Goal: Task Accomplishment & Management: Complete application form

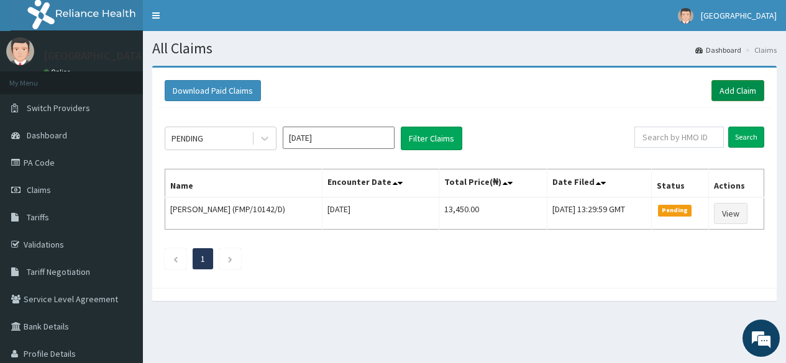
click at [743, 88] on link "Add Claim" at bounding box center [737, 90] width 53 height 21
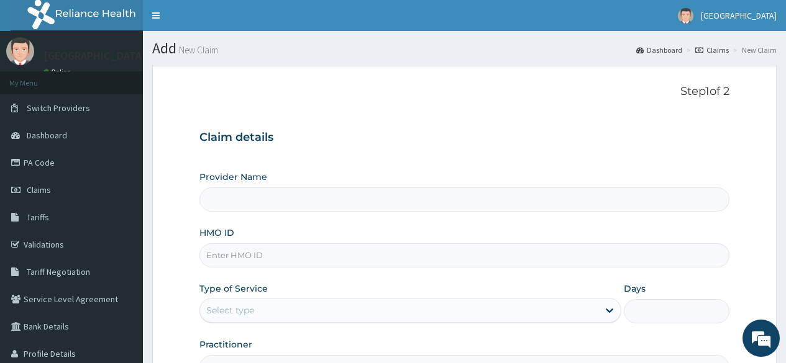
click at [234, 250] on input "HMO ID" at bounding box center [464, 256] width 530 height 24
type input "CW"
type input "[GEOGRAPHIC_DATA]"
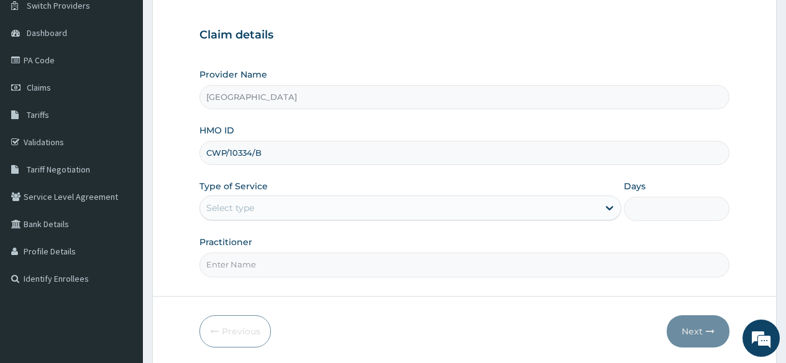
scroll to position [124, 0]
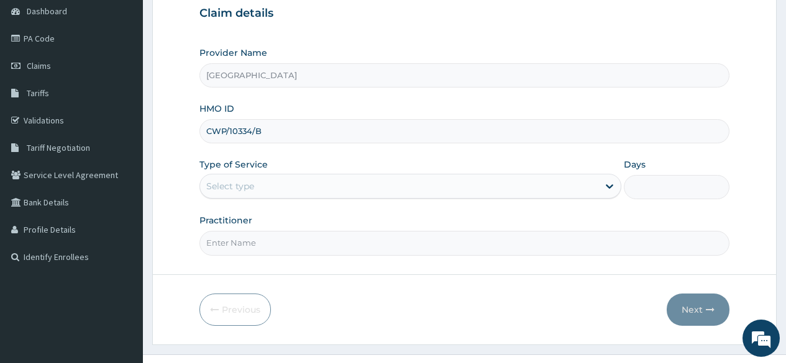
type input "CWP/10334/B"
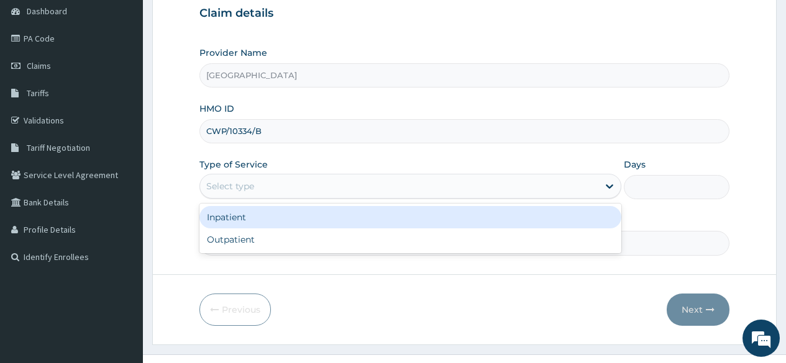
click at [234, 185] on div "Select type" at bounding box center [230, 186] width 48 height 12
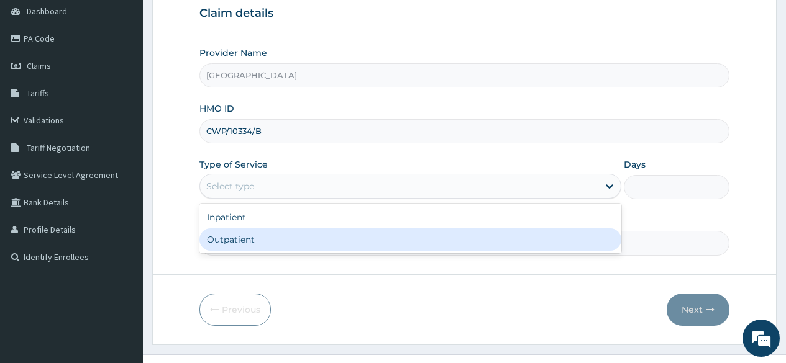
click at [231, 241] on div "Outpatient" at bounding box center [410, 240] width 422 height 22
type input "1"
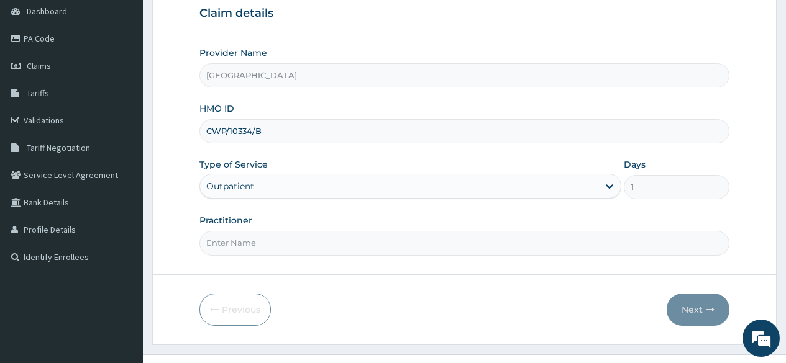
click at [230, 242] on input "Practitioner" at bounding box center [464, 243] width 530 height 24
type input "DR NKOR"
click at [697, 306] on button "Next" at bounding box center [698, 310] width 63 height 32
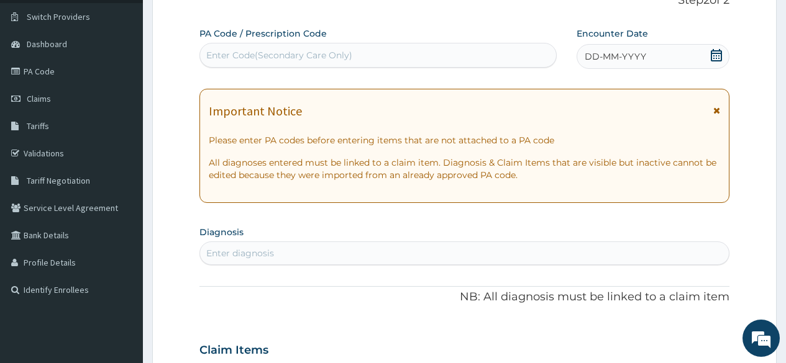
scroll to position [62, 0]
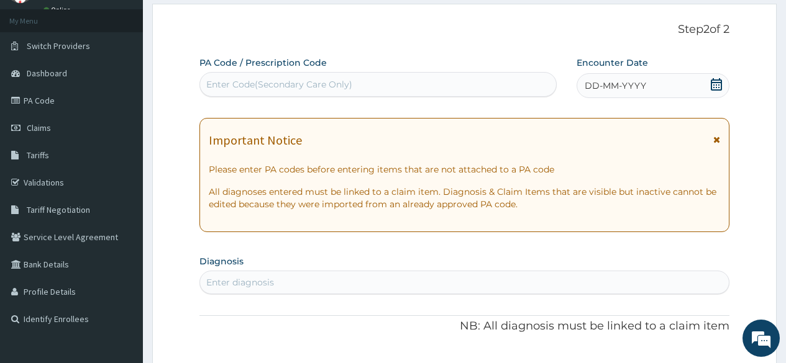
click at [652, 89] on div "DD-MM-YYYY" at bounding box center [653, 85] width 153 height 25
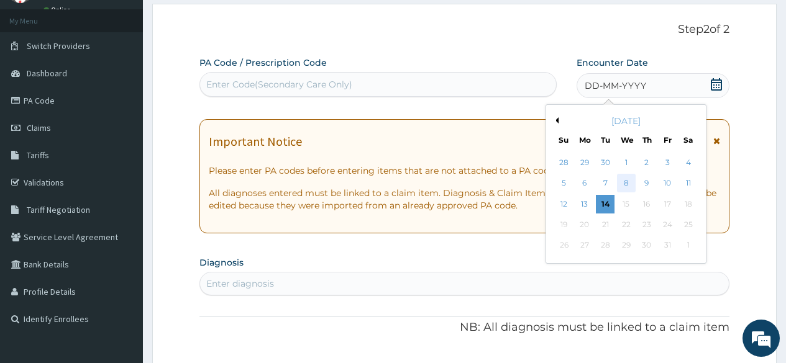
click at [628, 183] on div "8" at bounding box center [625, 184] width 19 height 19
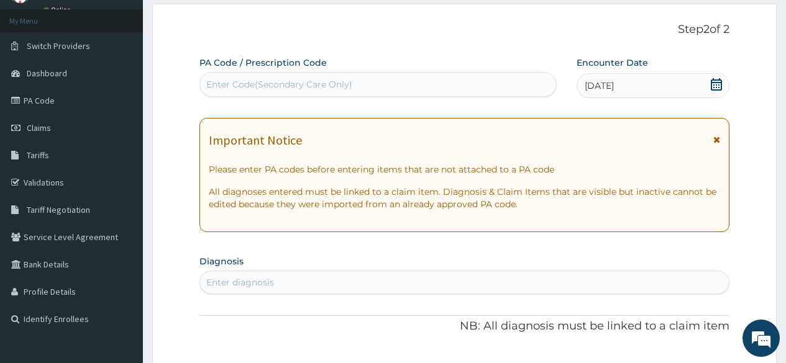
click at [233, 286] on div "Enter diagnosis" at bounding box center [240, 282] width 68 height 12
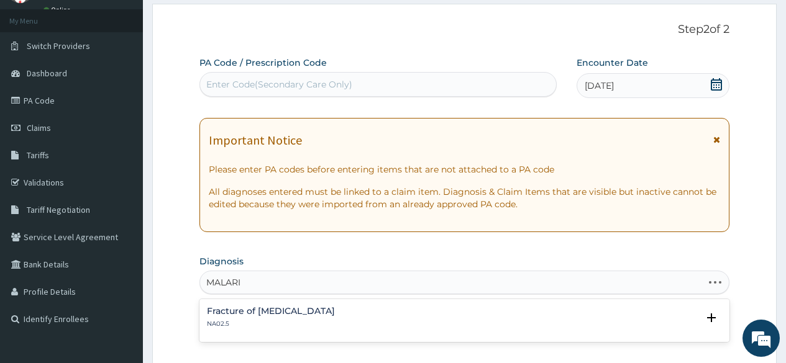
type input "MALARIA"
click at [237, 312] on h4 "Plasmodium malariae malaria without complication" at bounding box center [245, 311] width 77 height 9
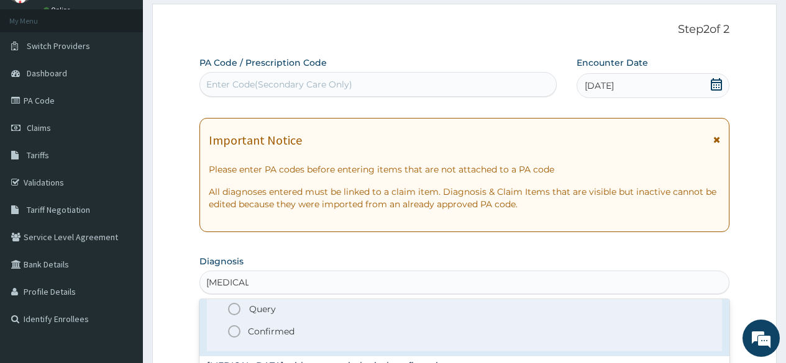
click at [229, 334] on circle "status option filled" at bounding box center [234, 331] width 11 height 11
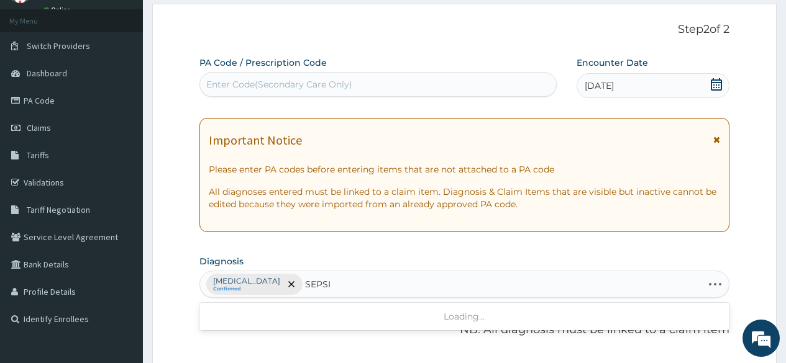
type input "SEPSIS"
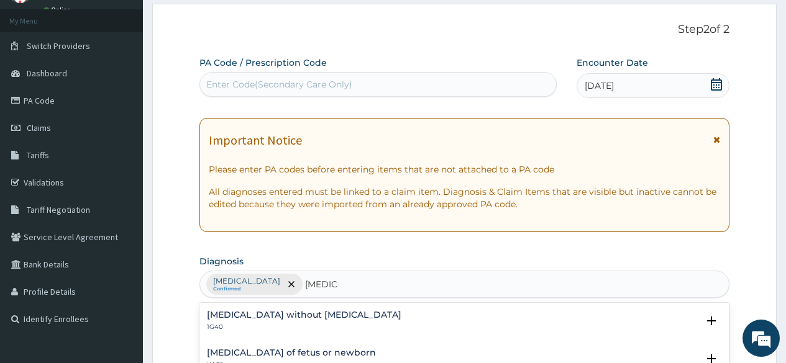
click at [295, 319] on h4 "Sepsis without septic shock" at bounding box center [304, 315] width 194 height 9
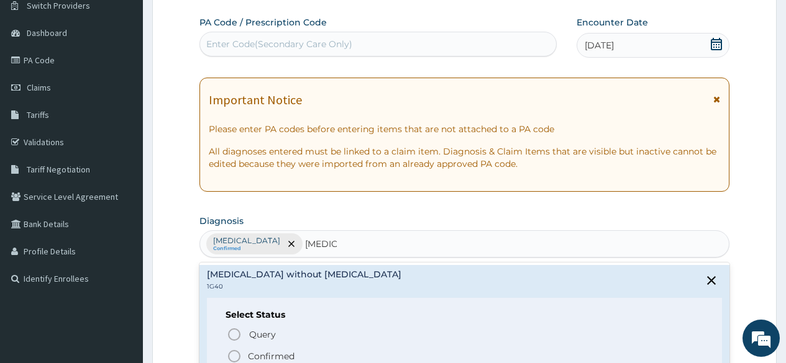
scroll to position [124, 0]
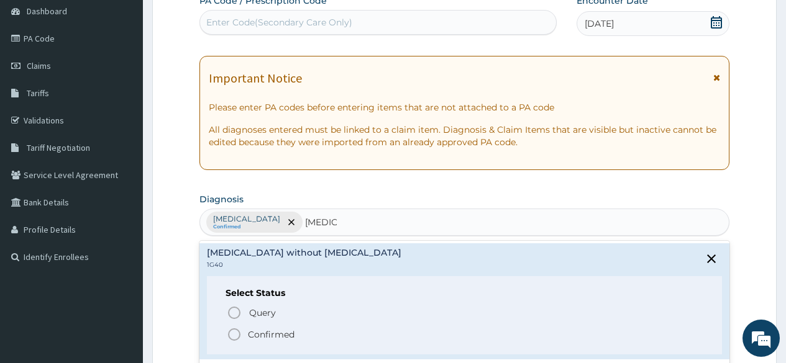
click at [232, 332] on icon "status option filled" at bounding box center [234, 334] width 15 height 15
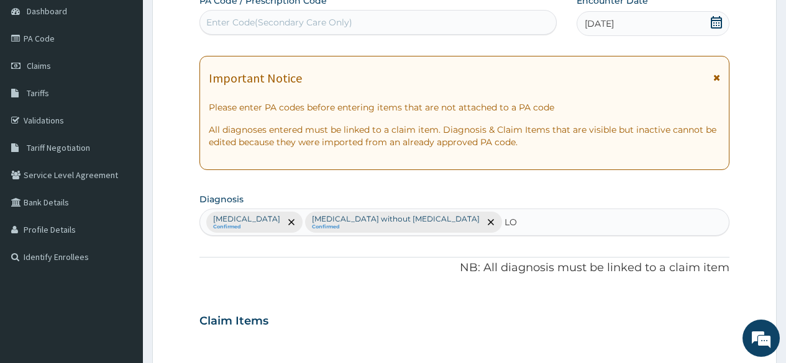
type input "L"
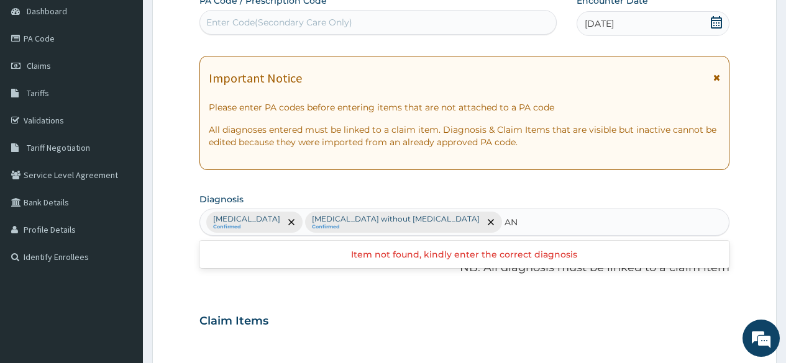
type input "A"
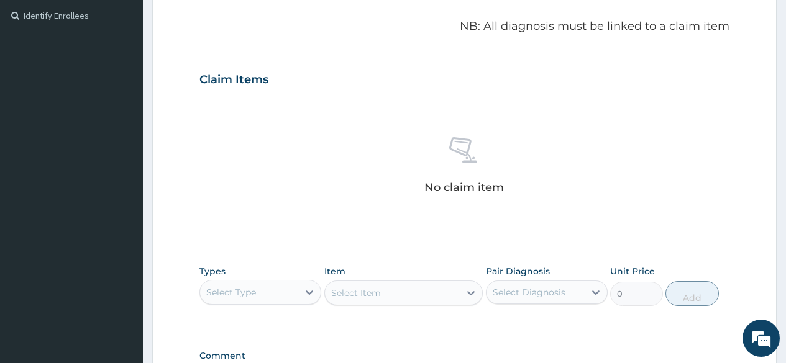
scroll to position [373, 0]
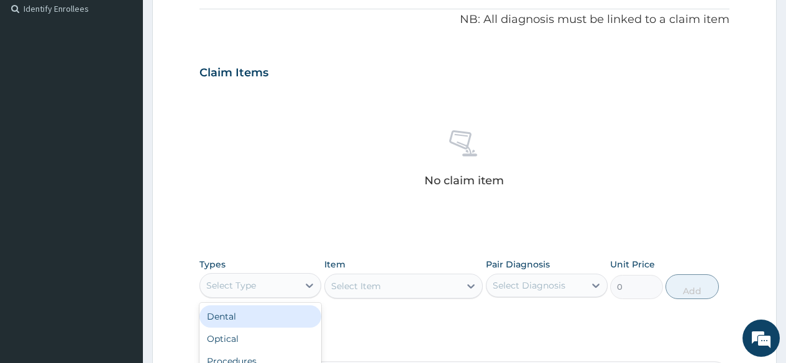
click at [278, 281] on div "Select Type" at bounding box center [249, 286] width 98 height 20
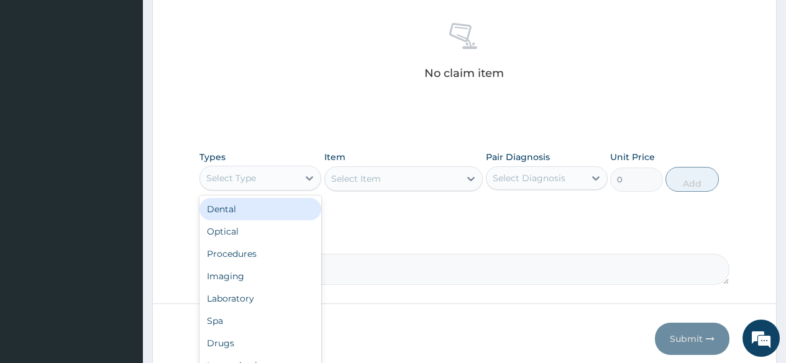
scroll to position [497, 0]
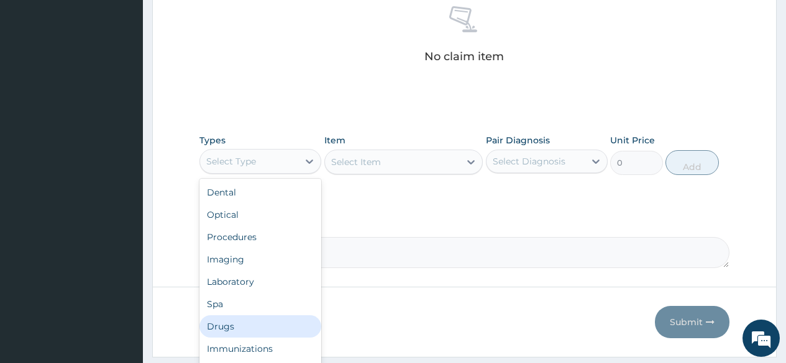
click at [247, 324] on div "Drugs" at bounding box center [260, 327] width 122 height 22
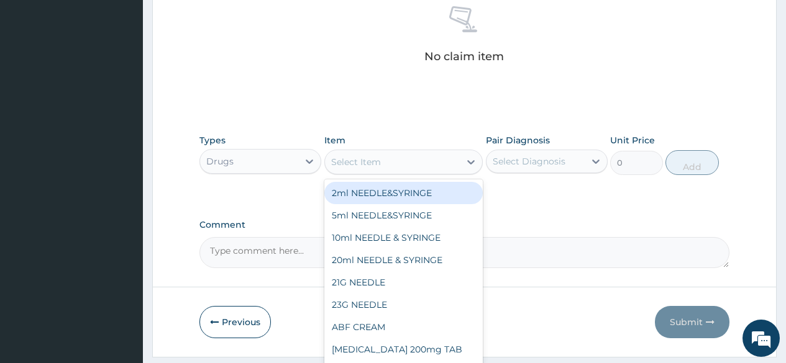
click at [386, 156] on div "Select Item" at bounding box center [392, 162] width 135 height 20
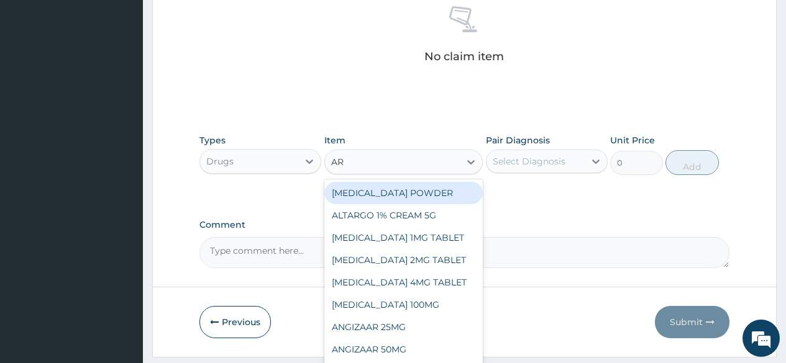
type input "ART"
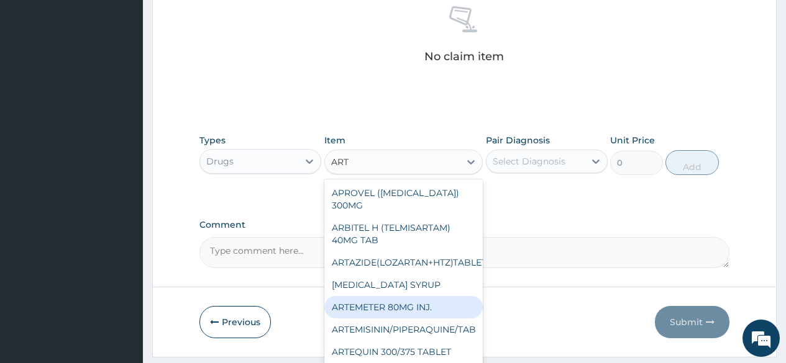
click at [404, 308] on div "ARTEMETER 80MG INJ." at bounding box center [403, 307] width 159 height 22
type input "350"
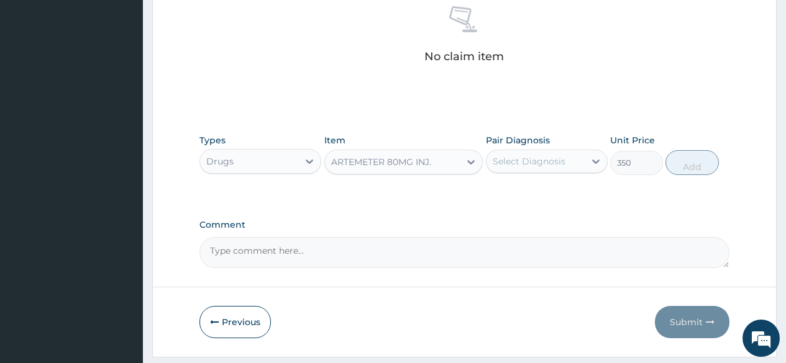
click at [513, 162] on div "Select Diagnosis" at bounding box center [529, 161] width 73 height 12
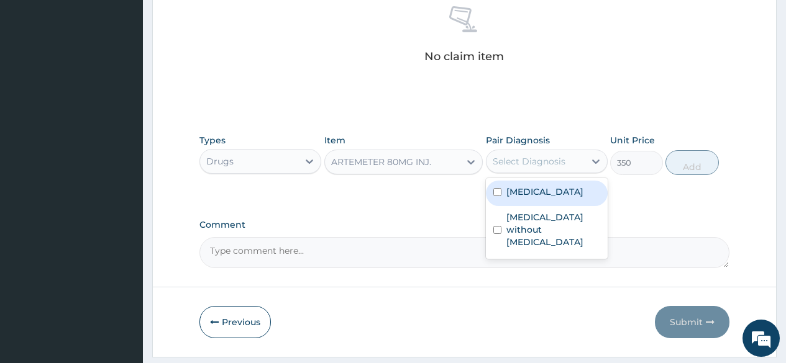
drag, startPoint x: 527, startPoint y: 211, endPoint x: 533, endPoint y: 209, distance: 6.3
click at [527, 198] on label "Plasmodium malariae malaria without complication" at bounding box center [544, 192] width 77 height 12
checkbox input "true"
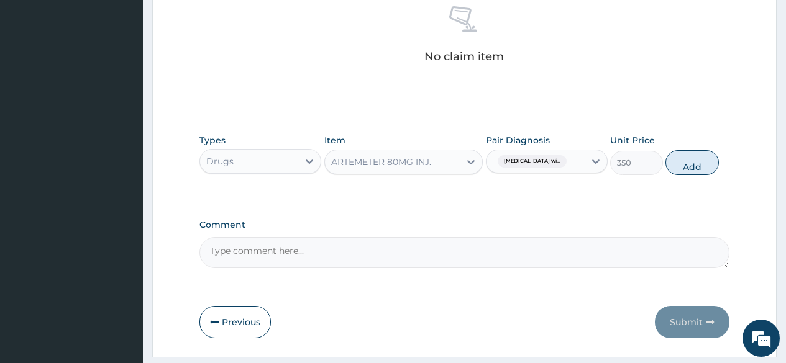
click at [698, 165] on button "Add" at bounding box center [691, 162] width 53 height 25
type input "0"
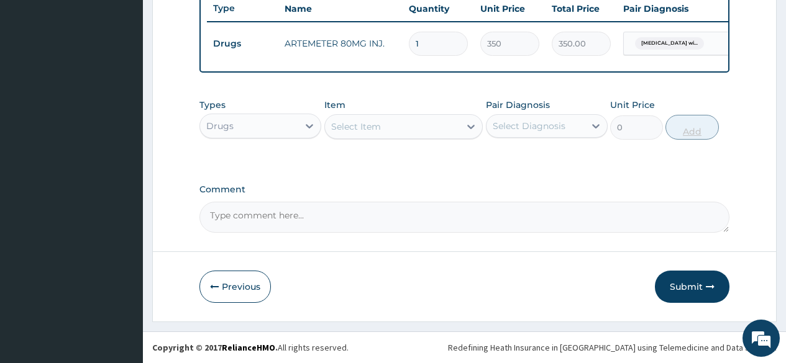
scroll to position [483, 0]
type input "0.00"
type input "6"
type input "2100.00"
type input "6"
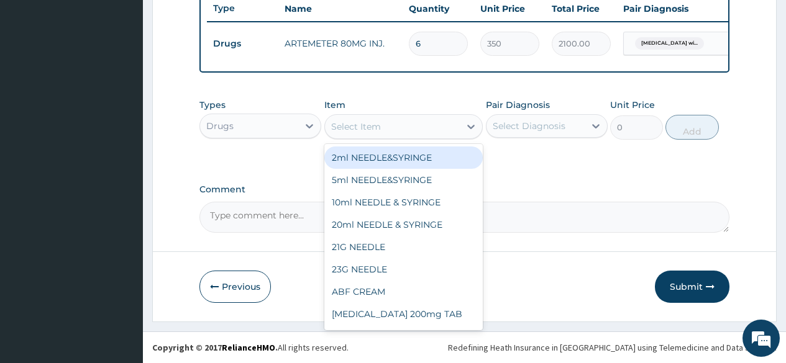
click at [378, 132] on div "Select Item" at bounding box center [356, 127] width 50 height 12
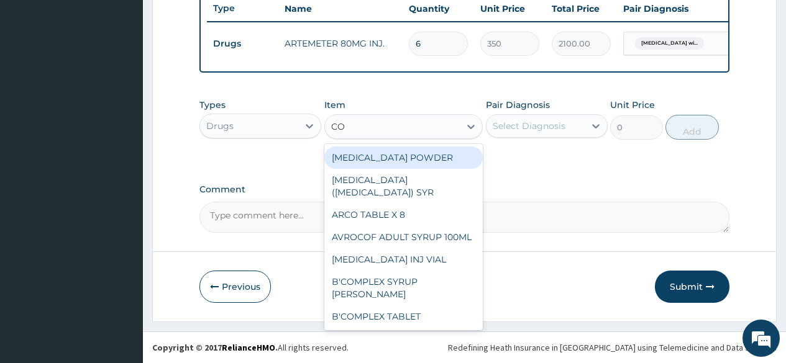
type input "COA"
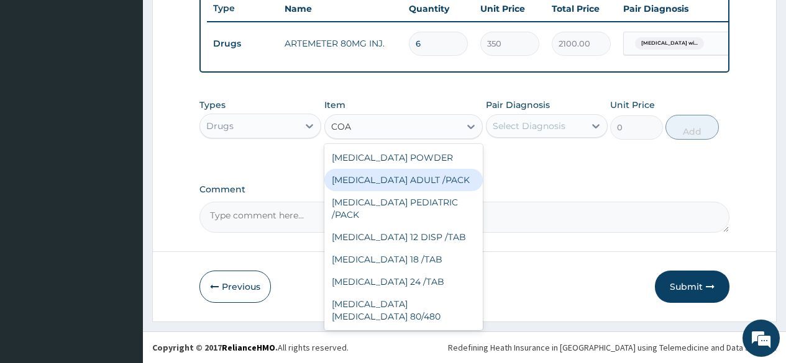
click at [394, 189] on div "COARTEM ADULT /PACK" at bounding box center [403, 180] width 159 height 22
type input "2160"
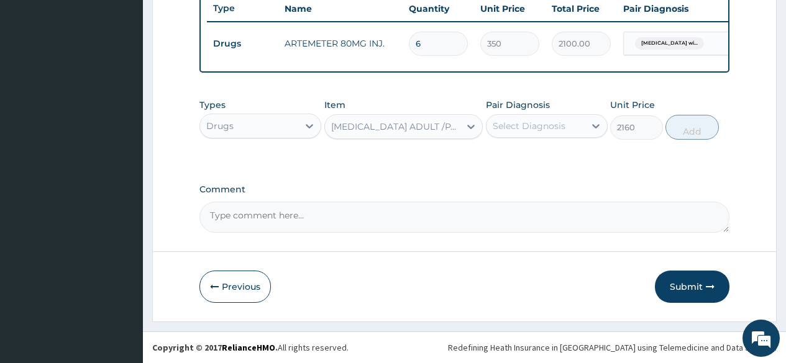
click at [531, 120] on div "Select Diagnosis" at bounding box center [529, 126] width 73 height 12
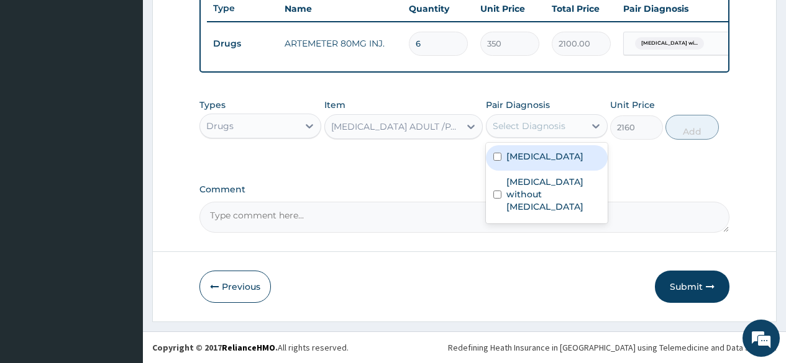
click at [529, 163] on label "Plasmodium malariae malaria without complication" at bounding box center [544, 156] width 77 height 12
checkbox input "true"
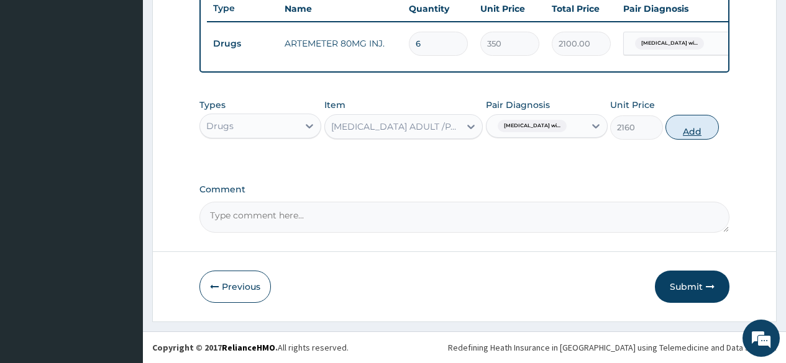
click at [718, 129] on button "Add" at bounding box center [691, 127] width 53 height 25
type input "0"
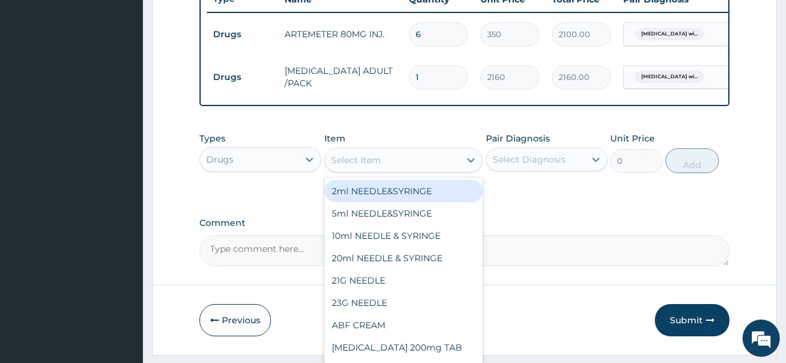
click at [350, 163] on div "Select Item" at bounding box center [356, 160] width 50 height 12
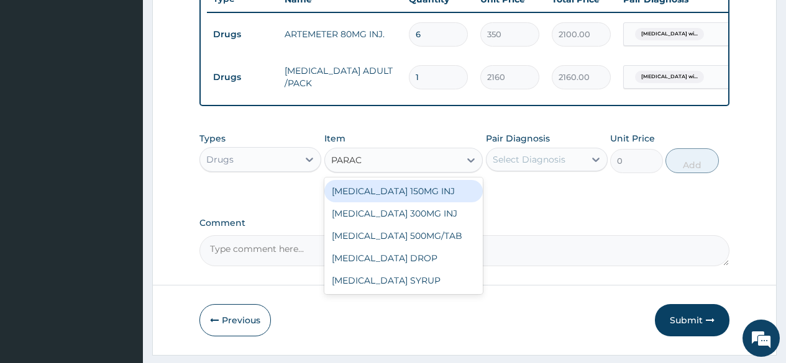
type input "PARACE"
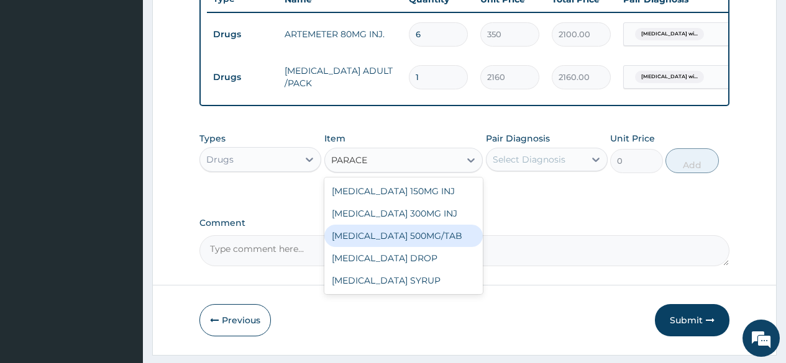
click at [377, 242] on div "PARACETAMOL 500MG/TAB" at bounding box center [403, 236] width 159 height 22
type input "50"
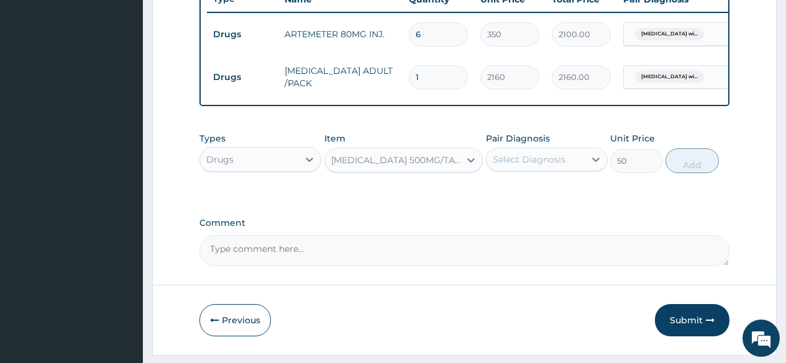
click at [550, 166] on div "Select Diagnosis" at bounding box center [529, 159] width 73 height 12
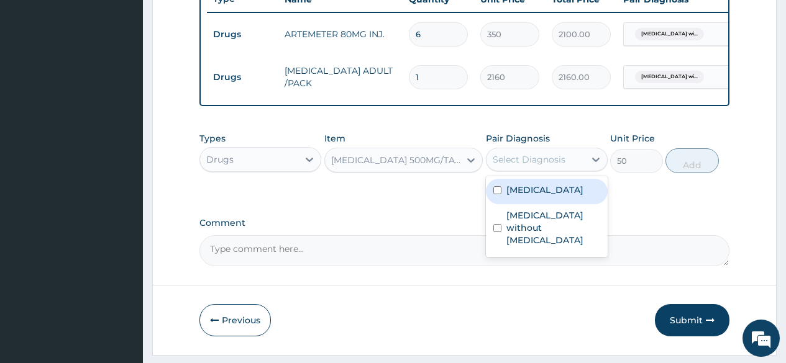
click at [544, 196] on label "Plasmodium malariae malaria without complication" at bounding box center [544, 190] width 77 height 12
checkbox input "true"
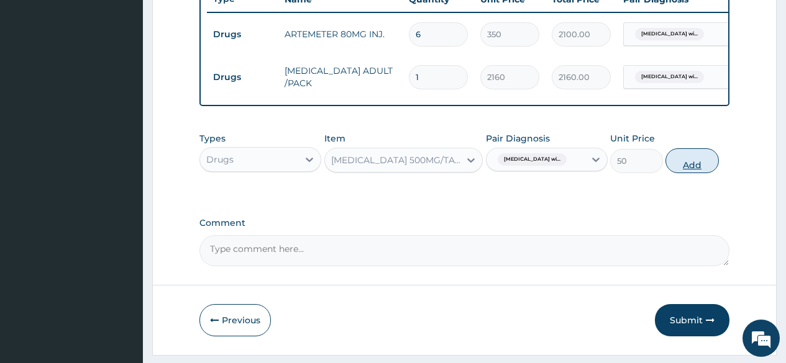
click at [706, 173] on button "Add" at bounding box center [691, 160] width 53 height 25
type input "0"
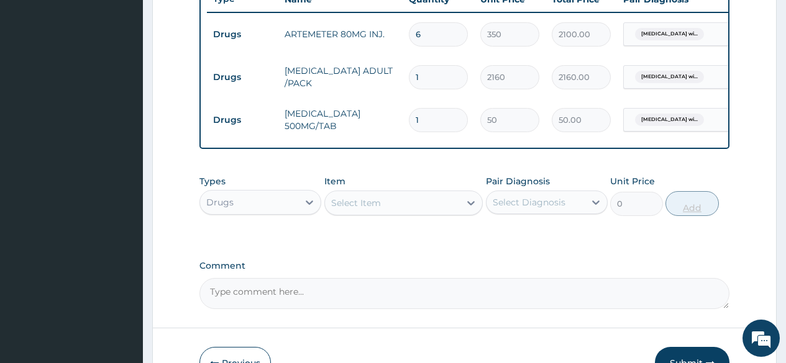
type input "11"
type input "550.00"
type input "118"
type input "5900.00"
type input "11"
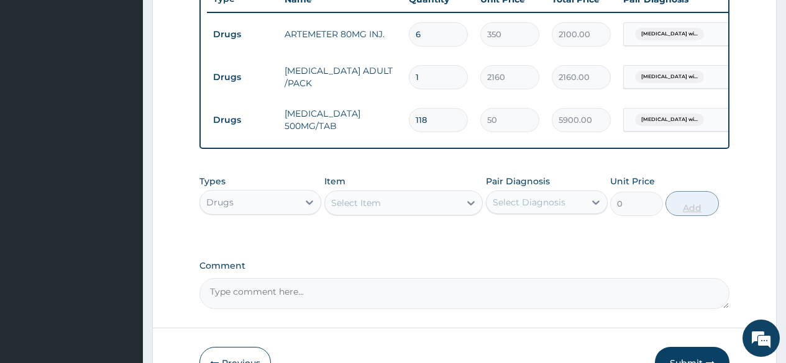
type input "550.00"
type input "1"
type input "50.00"
type input "18"
type input "900.00"
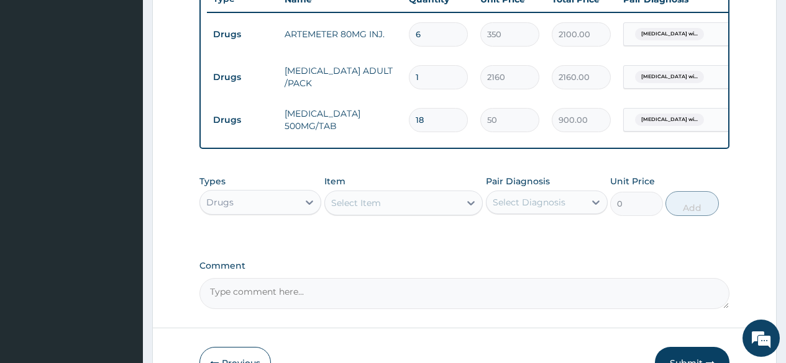
type input "18"
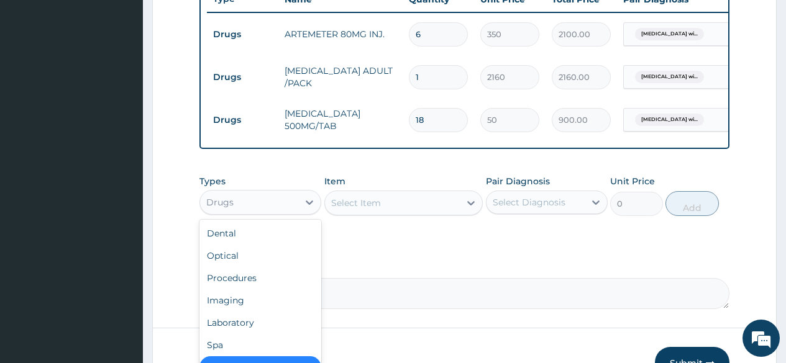
click at [246, 212] on div "Drugs" at bounding box center [249, 203] width 98 height 20
click at [220, 333] on div "Laboratory" at bounding box center [260, 323] width 122 height 22
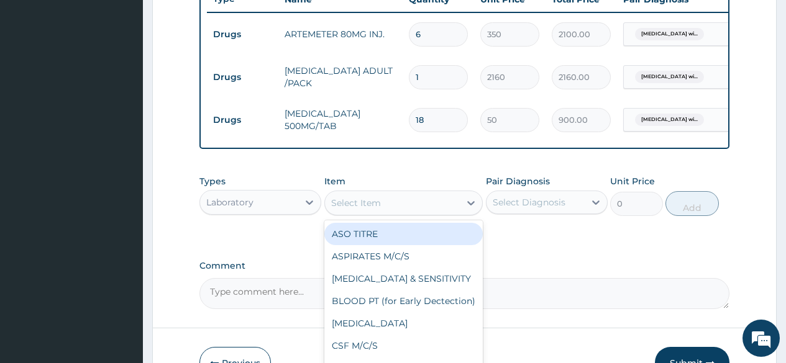
click at [386, 210] on div "Select Item" at bounding box center [392, 203] width 135 height 20
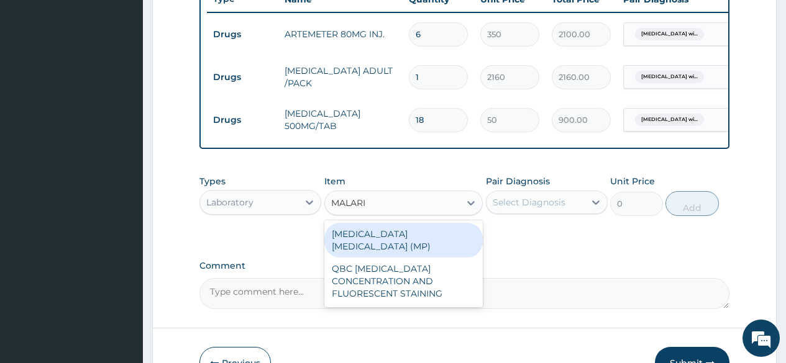
type input "MALARIA"
click at [382, 242] on div "MALARIA PARASITE (MP)" at bounding box center [403, 240] width 159 height 35
type input "1000"
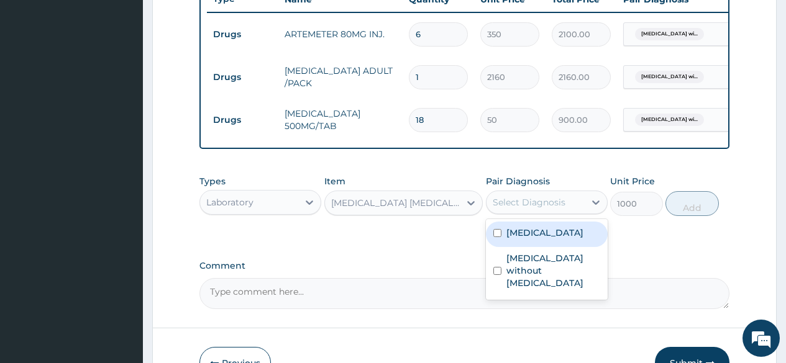
click at [560, 209] on div "Select Diagnosis" at bounding box center [529, 202] width 73 height 12
click at [552, 239] on label "Plasmodium malariae malaria without complication" at bounding box center [544, 233] width 77 height 12
checkbox input "true"
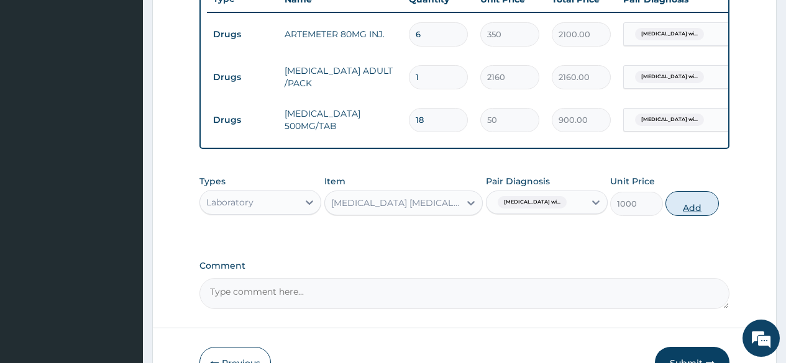
drag, startPoint x: 709, startPoint y: 221, endPoint x: 654, endPoint y: 237, distance: 57.0
click at [708, 216] on button "Add" at bounding box center [691, 203] width 53 height 25
type input "0"
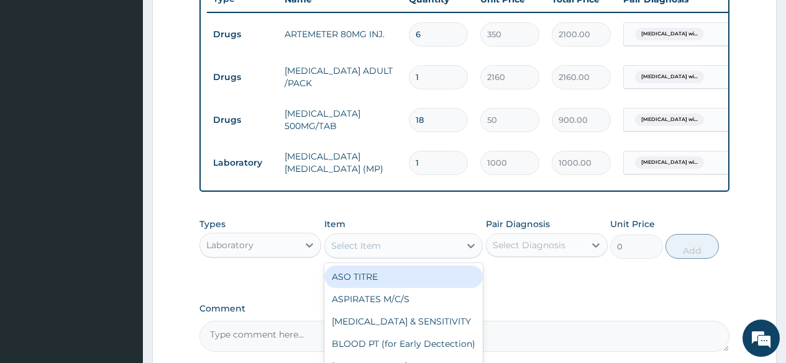
click at [370, 252] on div "Select Item" at bounding box center [356, 246] width 50 height 12
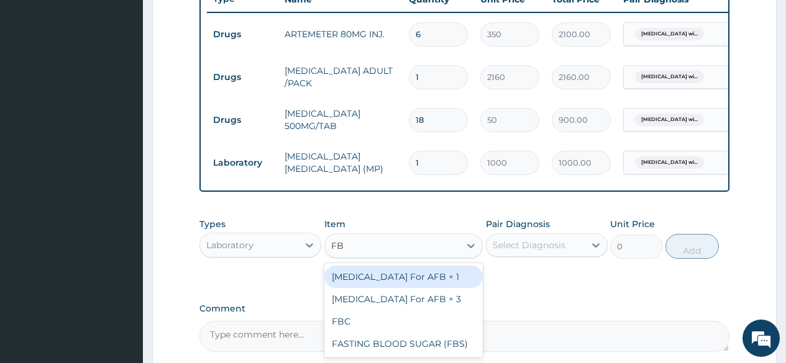
type input "FBC"
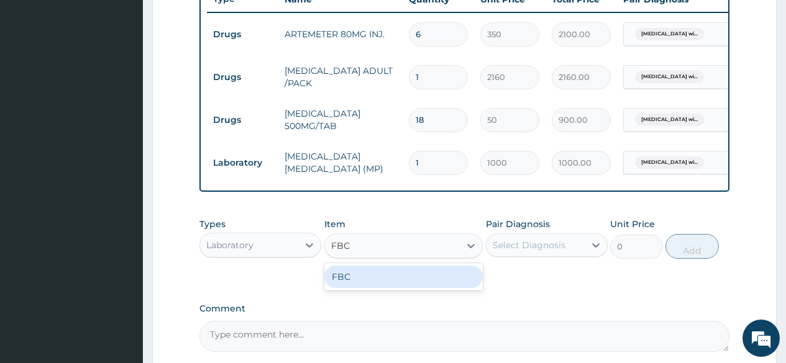
click at [370, 284] on div "FBC" at bounding box center [403, 277] width 159 height 22
type input "2000"
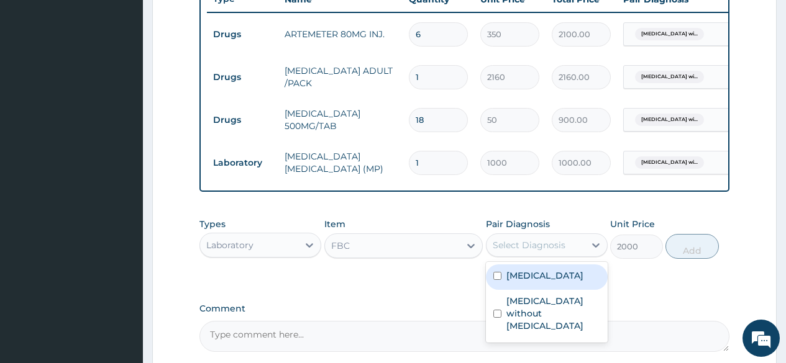
click at [520, 252] on div "Select Diagnosis" at bounding box center [529, 245] width 73 height 12
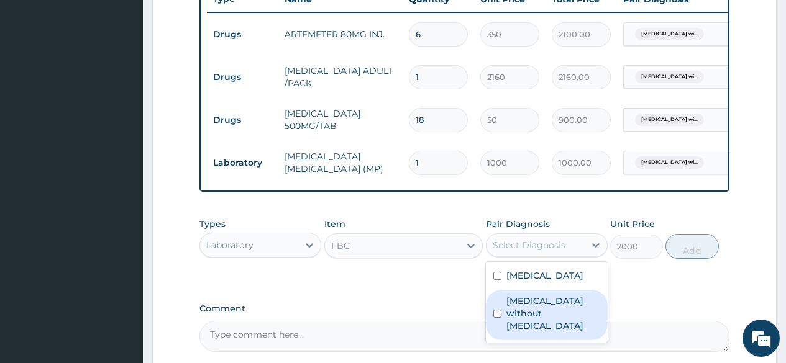
click at [513, 340] on div "Sepsis without septic shock" at bounding box center [547, 315] width 122 height 50
checkbox input "true"
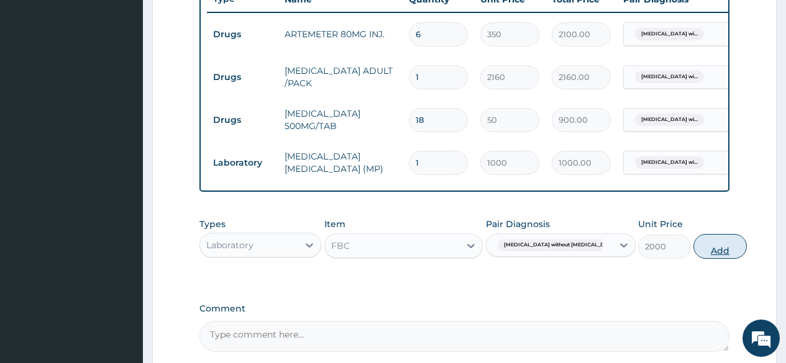
click at [693, 259] on button "Add" at bounding box center [719, 246] width 53 height 25
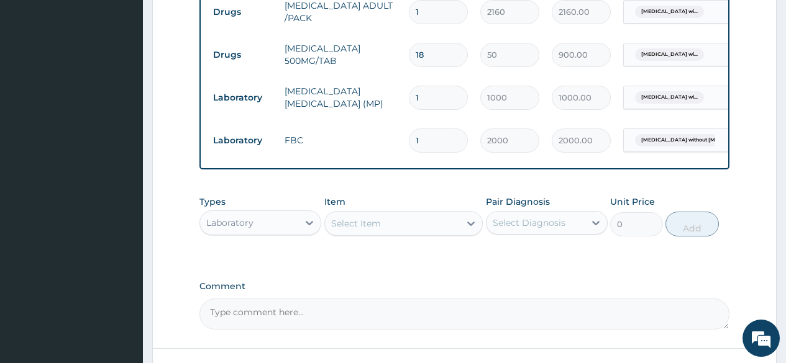
scroll to position [607, 0]
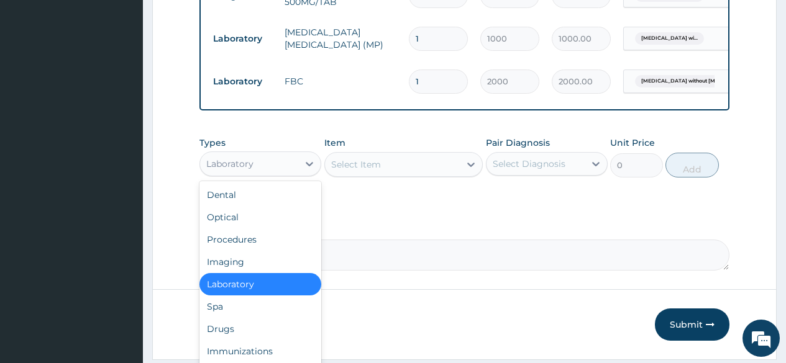
click at [259, 174] on div "Laboratory" at bounding box center [249, 164] width 98 height 20
click at [237, 251] on div "Procedures" at bounding box center [260, 240] width 122 height 22
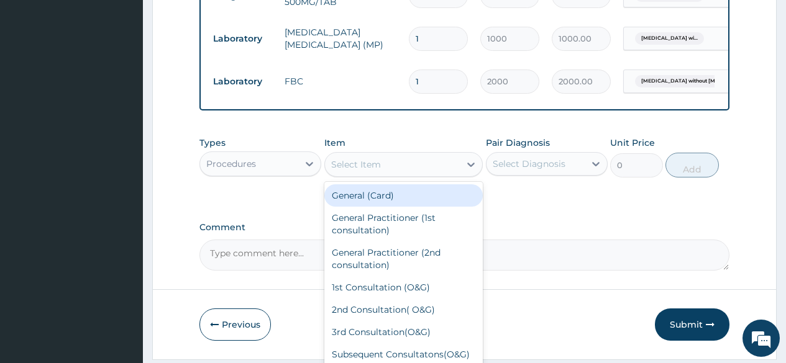
click at [388, 169] on div "Select Item" at bounding box center [392, 165] width 135 height 20
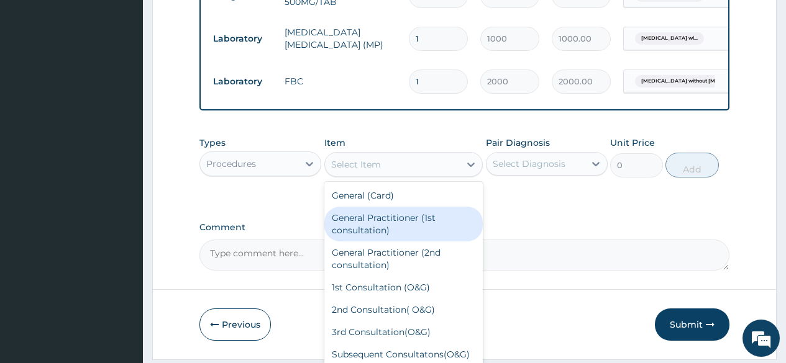
click at [379, 235] on div "General Practitioner (1st consultation)" at bounding box center [403, 224] width 159 height 35
type input "2000"
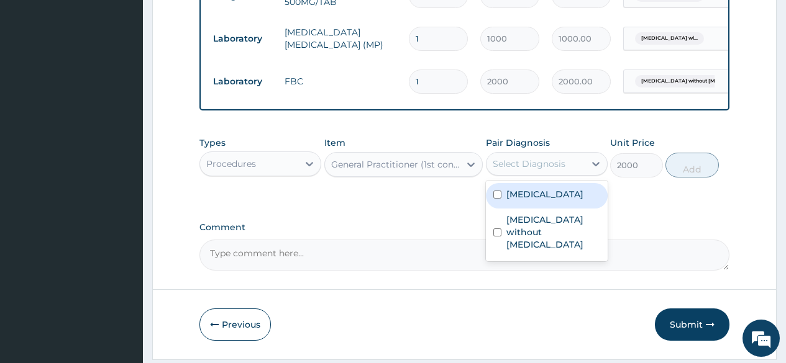
click at [545, 174] on div "Select Diagnosis" at bounding box center [535, 164] width 98 height 20
drag, startPoint x: 537, startPoint y: 212, endPoint x: 532, endPoint y: 228, distance: 16.9
click at [534, 201] on label "Plasmodium malariae malaria without complication" at bounding box center [544, 194] width 77 height 12
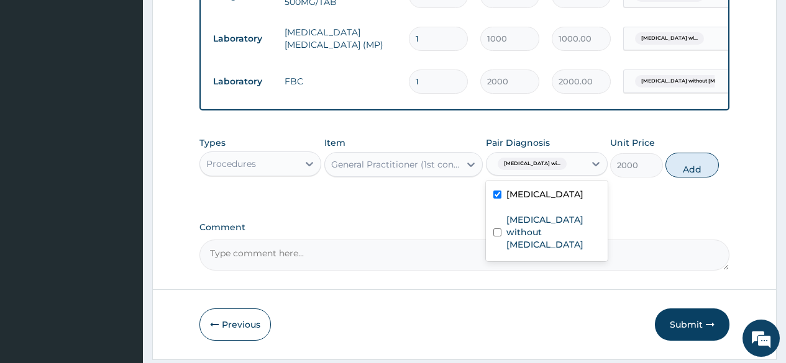
checkbox input "true"
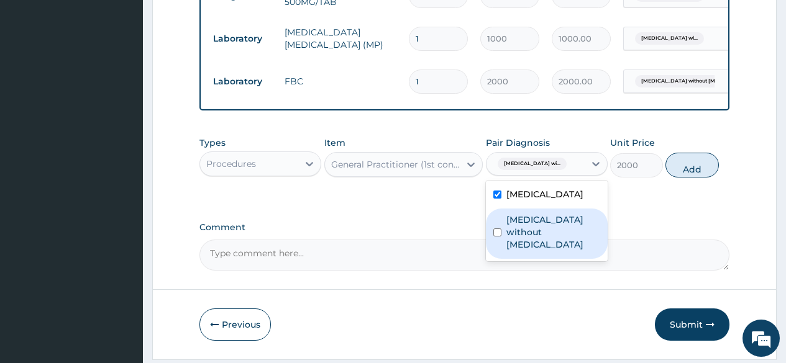
click at [529, 251] on label "Sepsis without septic shock" at bounding box center [553, 232] width 94 height 37
checkbox input "true"
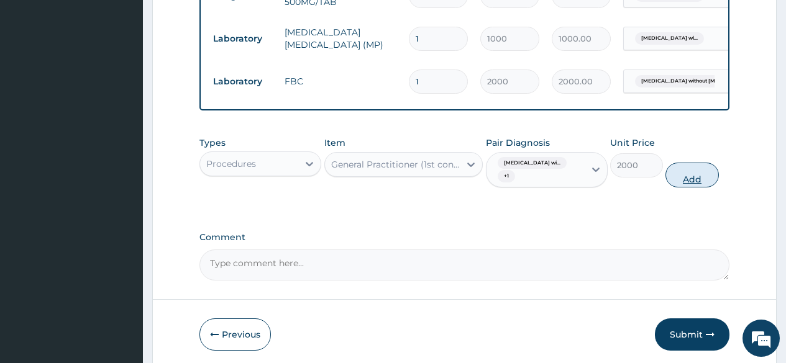
click at [685, 188] on button "Add" at bounding box center [691, 175] width 53 height 25
type input "0"
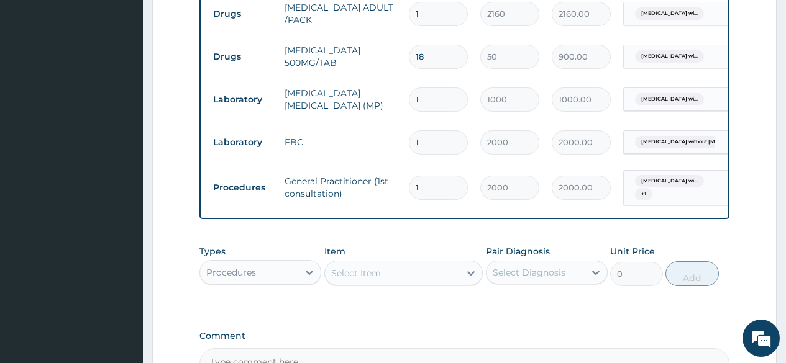
scroll to position [702, 0]
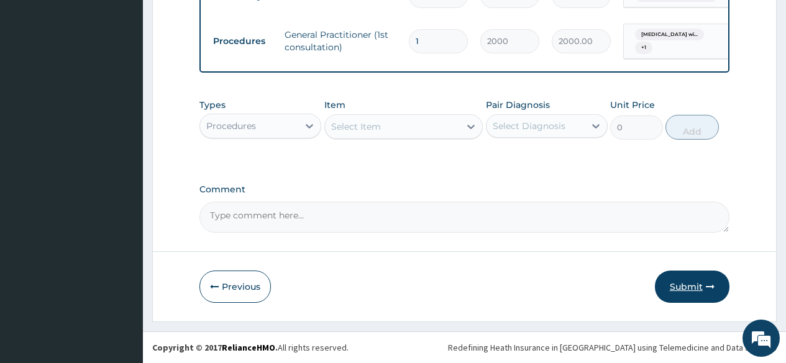
click at [698, 291] on button "Submit" at bounding box center [692, 287] width 75 height 32
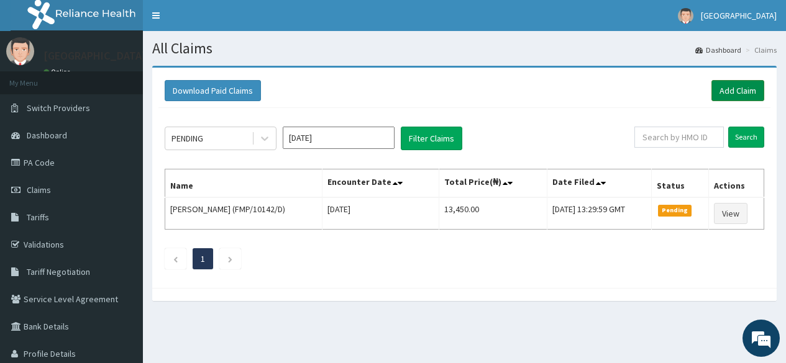
click at [749, 92] on link "Add Claim" at bounding box center [737, 90] width 53 height 21
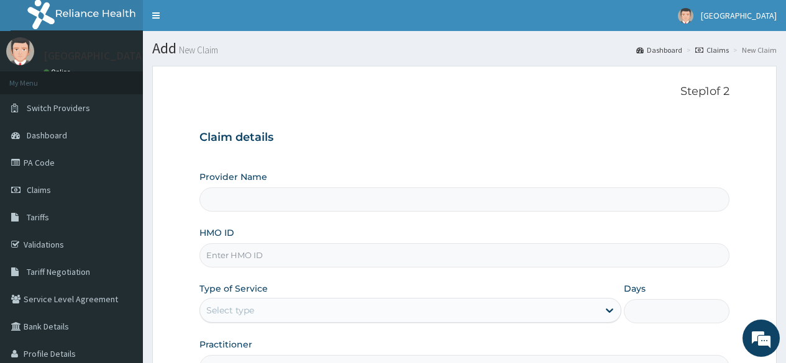
click at [278, 257] on input "HMO ID" at bounding box center [464, 256] width 530 height 24
type input "[GEOGRAPHIC_DATA]"
type input "FMP/10010/C"
click at [238, 313] on div "Select type" at bounding box center [230, 310] width 48 height 12
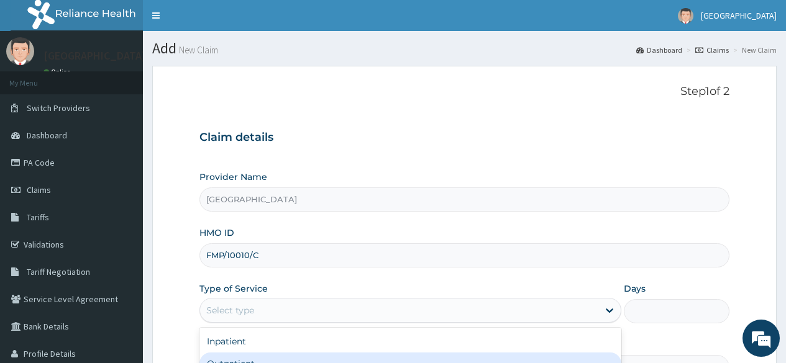
click at [227, 360] on div "Outpatient" at bounding box center [410, 364] width 422 height 22
type input "1"
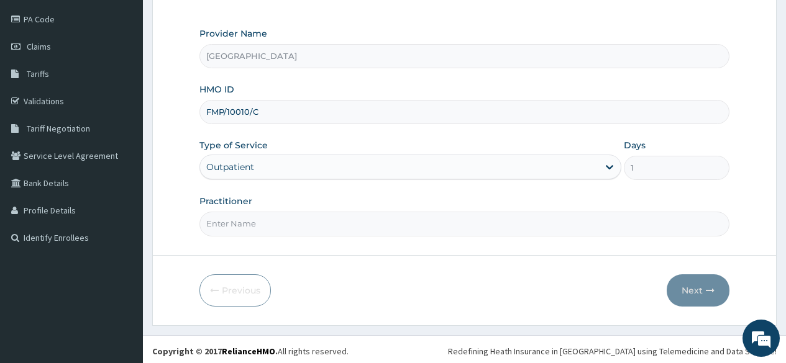
scroll to position [147, 0]
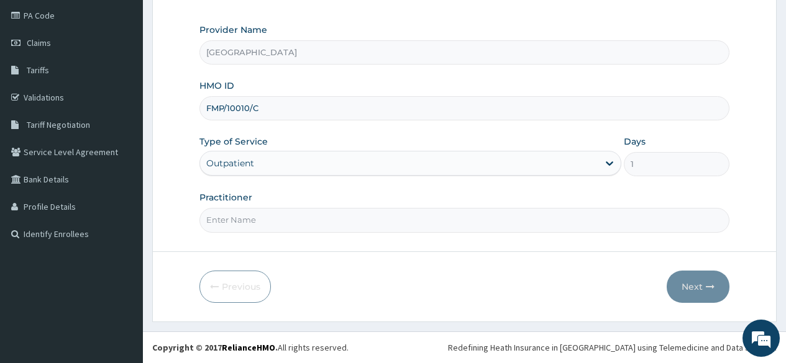
click at [270, 214] on input "Practitioner" at bounding box center [464, 220] width 530 height 24
type input "DR FAWOLE"
click at [699, 286] on button "Next" at bounding box center [698, 287] width 63 height 32
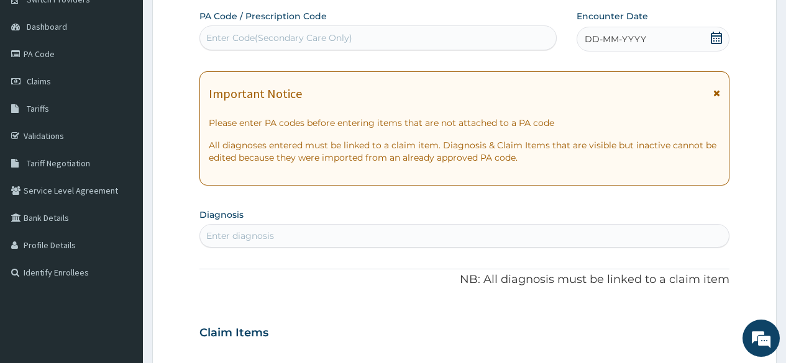
scroll to position [0, 0]
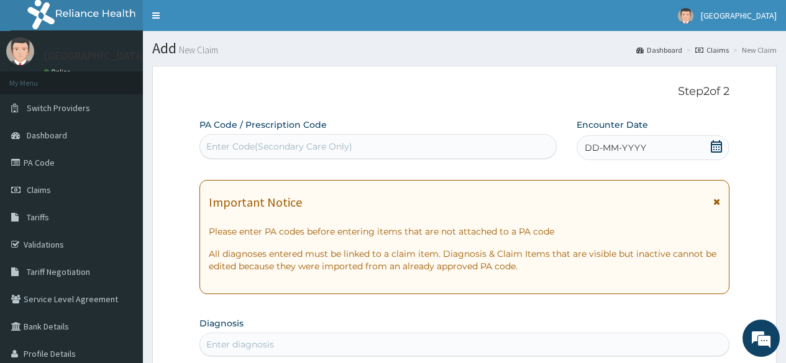
click at [714, 144] on icon at bounding box center [716, 146] width 12 height 12
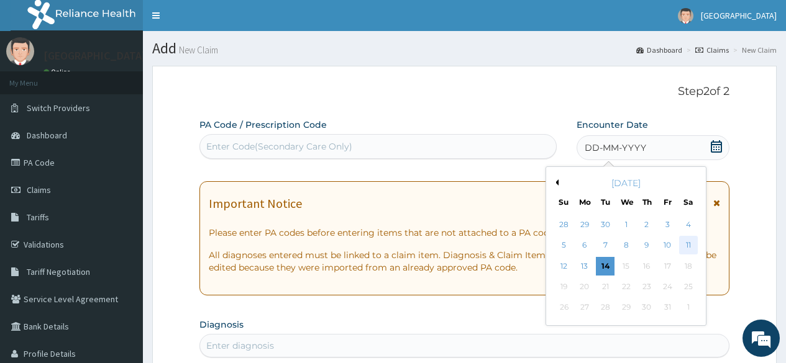
click at [687, 241] on div "11" at bounding box center [687, 246] width 19 height 19
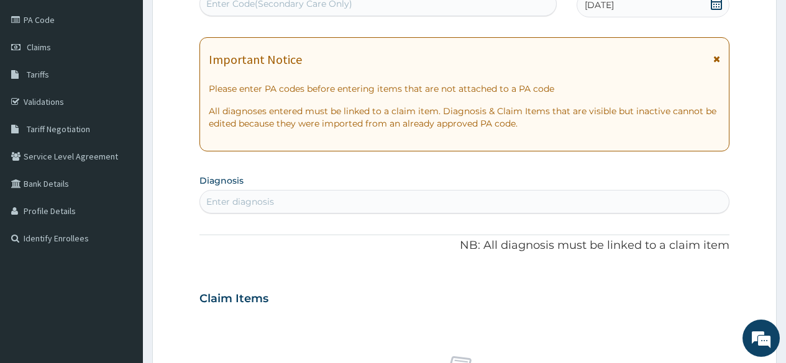
scroll to position [186, 0]
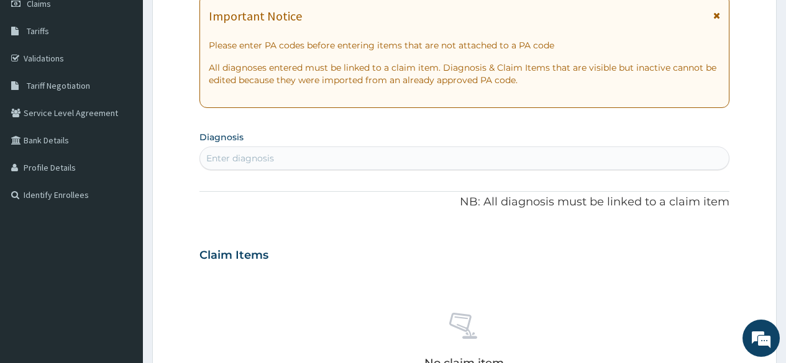
click at [280, 159] on div "Enter diagnosis" at bounding box center [464, 158] width 529 height 20
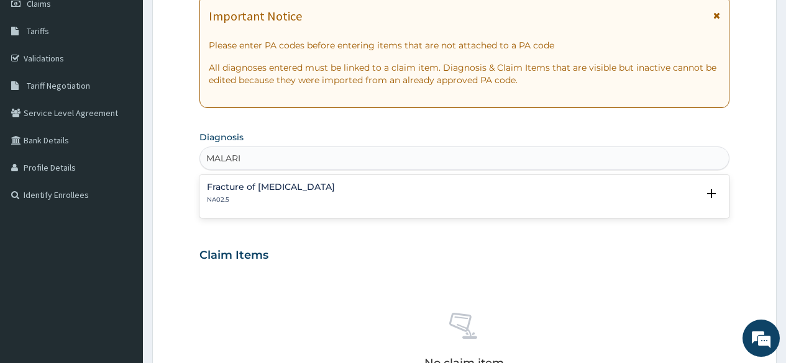
type input "MALARIA"
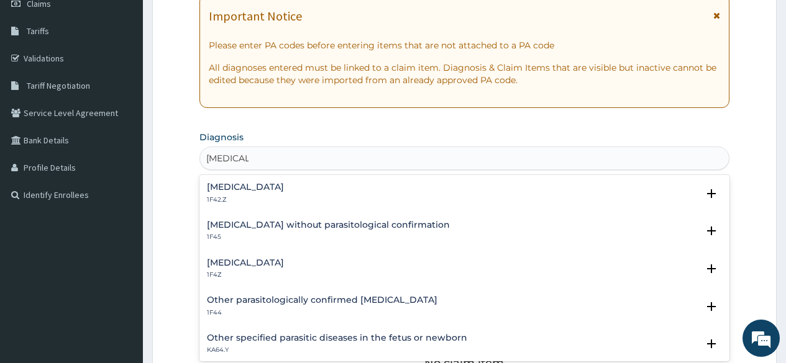
click at [284, 189] on h4 "Plasmodium malariae malaria without complication" at bounding box center [245, 187] width 77 height 9
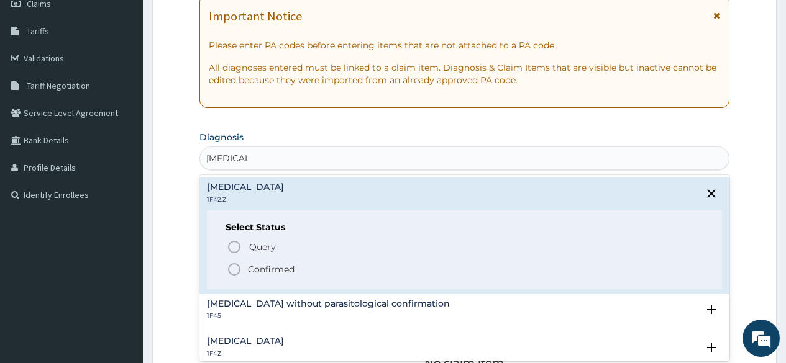
click at [235, 270] on icon "status option filled" at bounding box center [234, 269] width 15 height 15
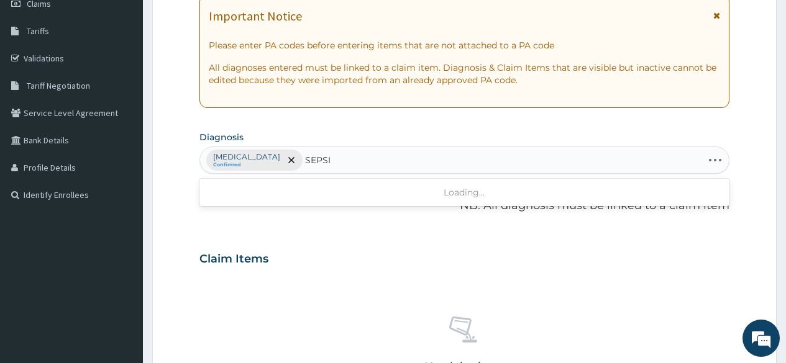
type input "SEPSIS"
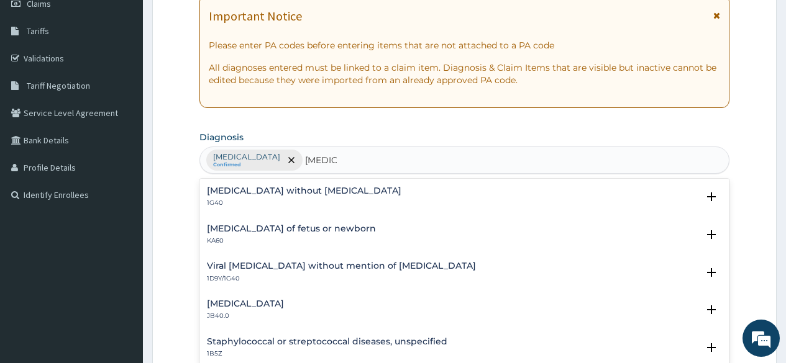
click at [308, 189] on h4 "Sepsis without septic shock" at bounding box center [304, 190] width 194 height 9
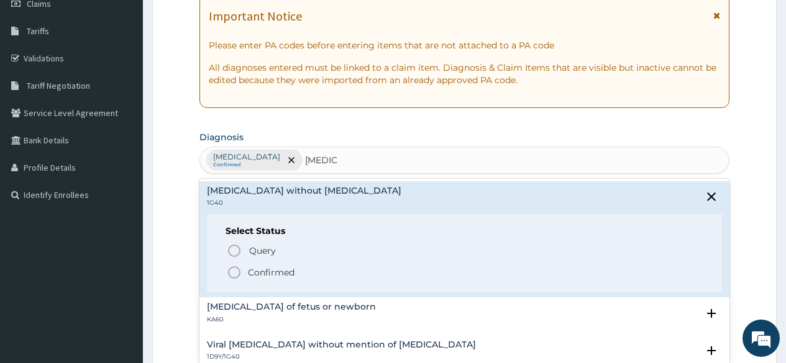
click at [232, 271] on icon "status option filled" at bounding box center [234, 272] width 15 height 15
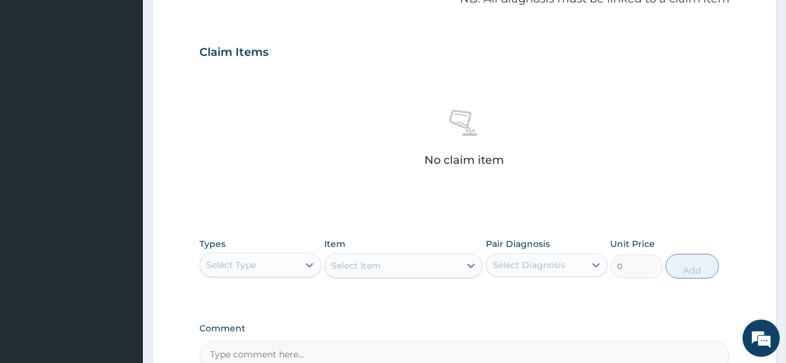
scroll to position [435, 0]
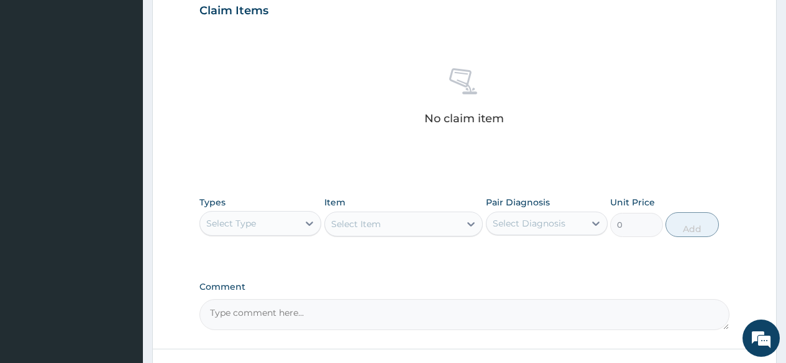
click at [283, 230] on div "Select Type" at bounding box center [249, 224] width 98 height 20
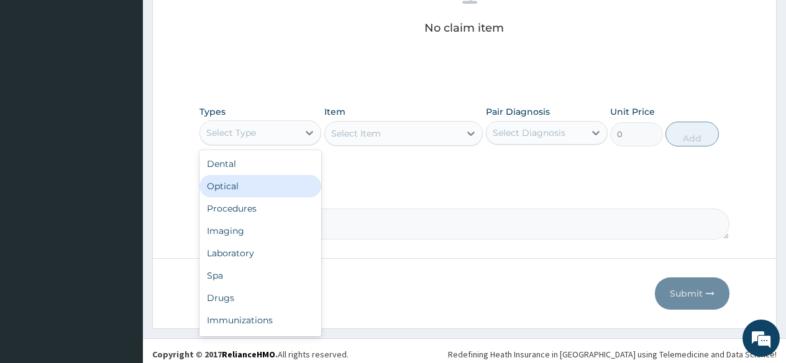
scroll to position [532, 0]
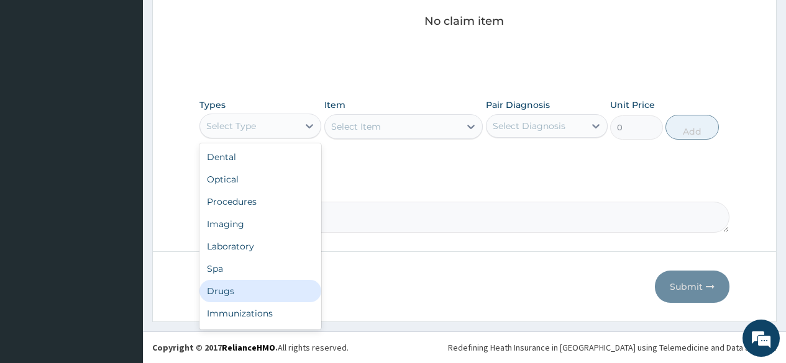
click at [255, 280] on div "Drugs" at bounding box center [260, 291] width 122 height 22
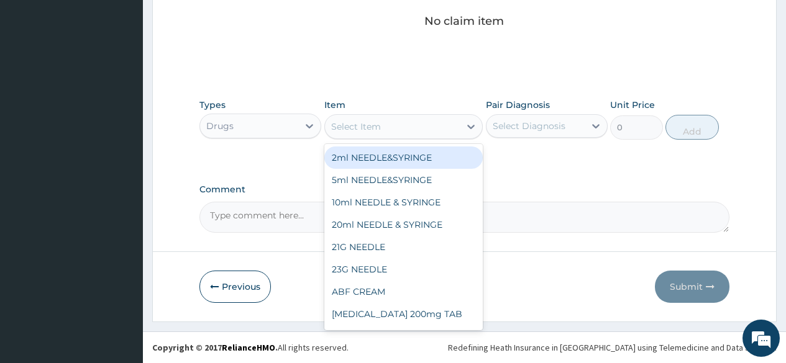
click at [379, 127] on div "Select Item" at bounding box center [356, 127] width 50 height 12
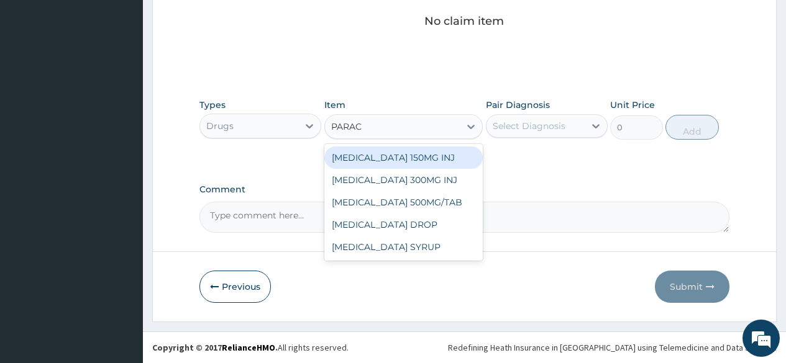
type input "PARACE"
click at [394, 153] on div "PARACETAMOL 150MG INJ" at bounding box center [403, 158] width 159 height 22
type input "300"
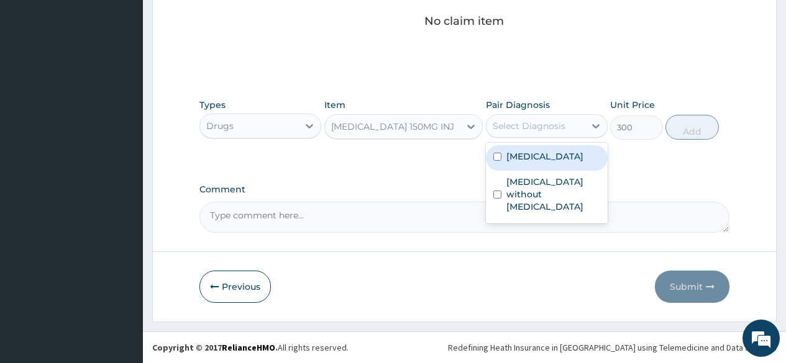
click at [523, 120] on div "Select Diagnosis" at bounding box center [529, 126] width 73 height 12
click at [511, 163] on label "Plasmodium malariae malaria without complication" at bounding box center [544, 156] width 77 height 12
checkbox input "true"
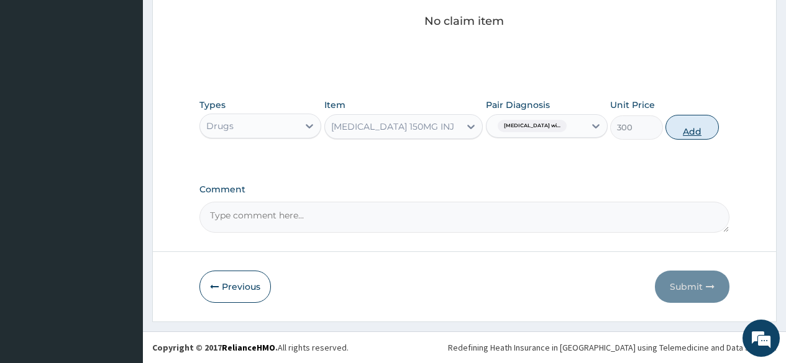
click at [692, 132] on button "Add" at bounding box center [691, 127] width 53 height 25
type input "0"
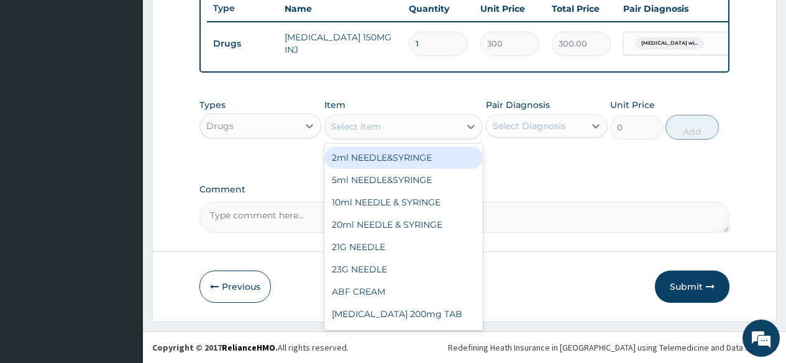
click at [392, 129] on div "Select Item" at bounding box center [392, 127] width 135 height 20
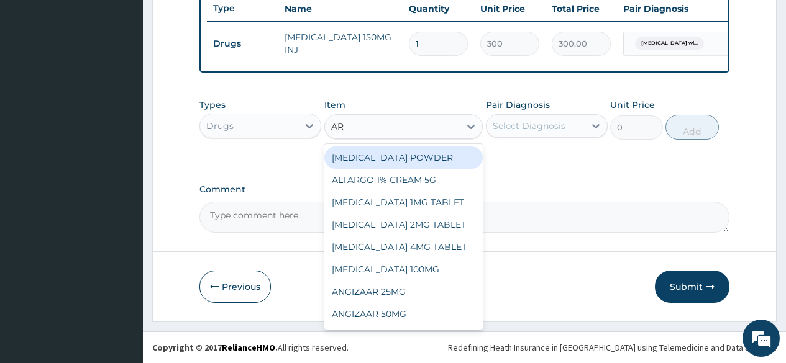
type input "ART"
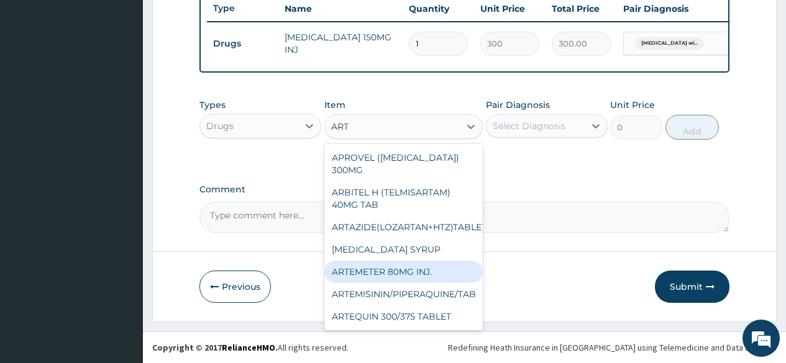
click at [407, 268] on div "ARTEMETER 80MG INJ." at bounding box center [403, 272] width 159 height 22
type input "350"
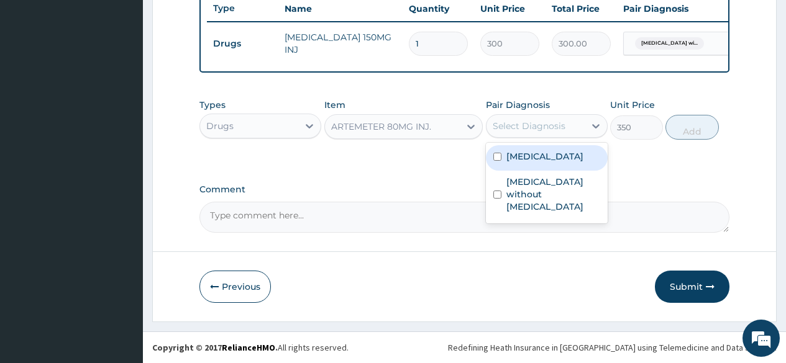
click at [544, 120] on div "Select Diagnosis" at bounding box center [529, 126] width 73 height 12
click at [537, 163] on label "Plasmodium malariae malaria without complication" at bounding box center [544, 156] width 77 height 12
checkbox input "true"
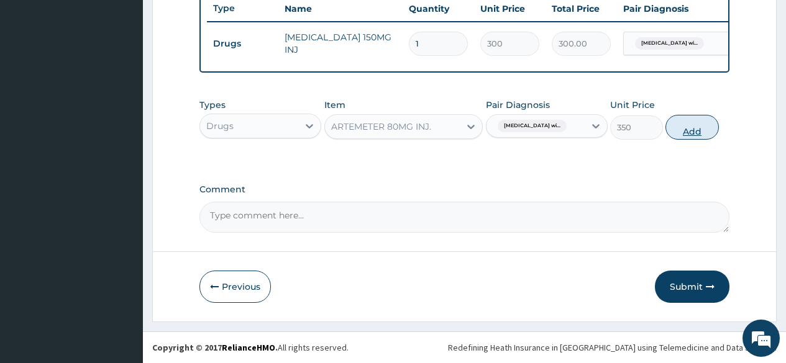
click at [677, 127] on button "Add" at bounding box center [691, 127] width 53 height 25
type input "0"
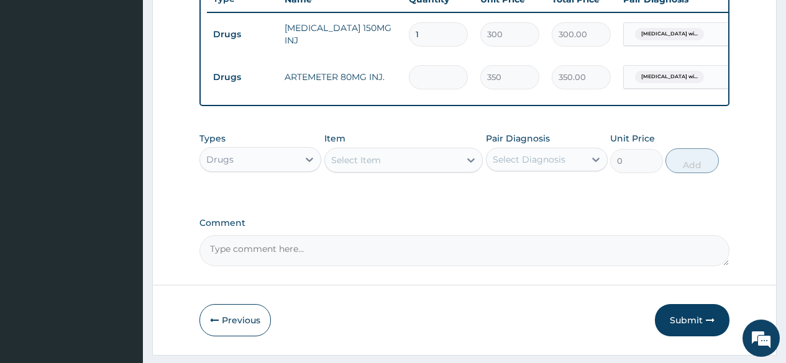
type input "0.00"
type input "3"
type input "1050.00"
type input "3"
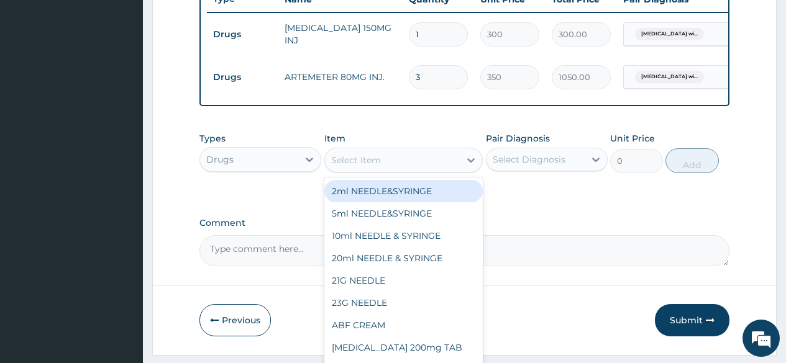
click at [410, 170] on div "Select Item" at bounding box center [392, 160] width 135 height 20
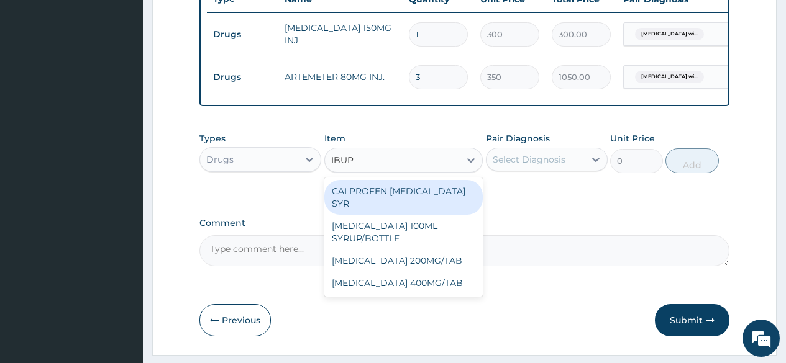
type input "IBUPR"
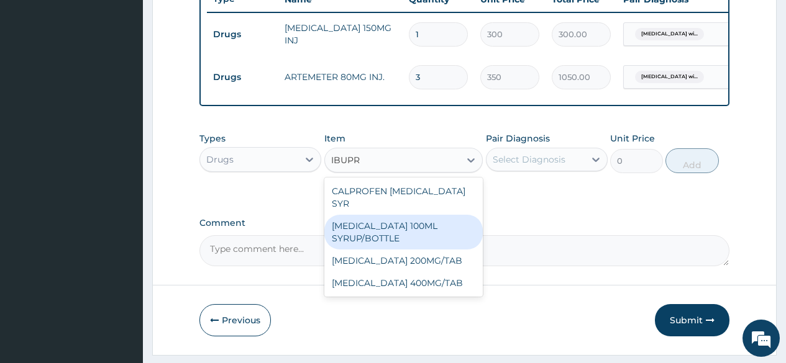
click at [404, 227] on div "IBUPROFEN 100ML SYRUP/BOTTLE" at bounding box center [403, 232] width 159 height 35
type input "650"
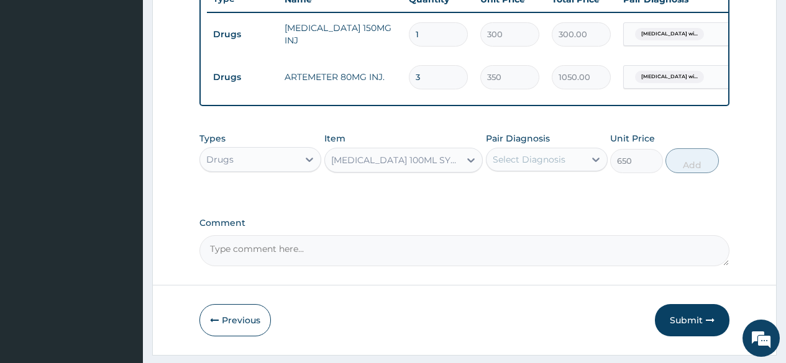
click at [535, 166] on div "Select Diagnosis" at bounding box center [529, 159] width 73 height 12
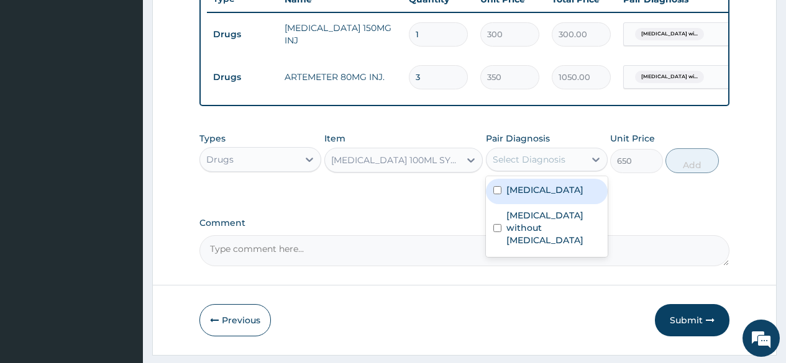
click at [531, 196] on label "Plasmodium malariae malaria without complication" at bounding box center [544, 190] width 77 height 12
checkbox input "true"
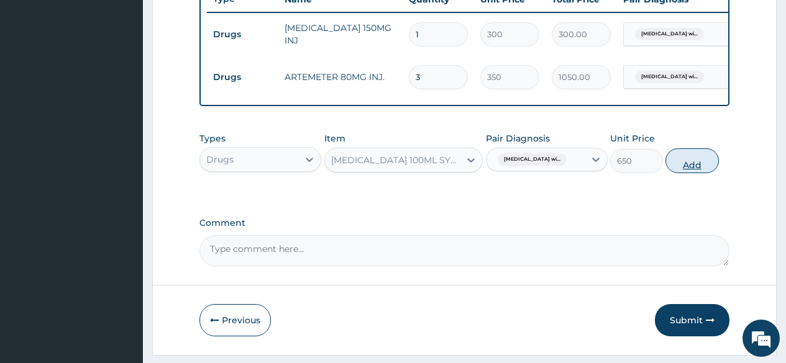
click at [687, 172] on button "Add" at bounding box center [691, 160] width 53 height 25
type input "0"
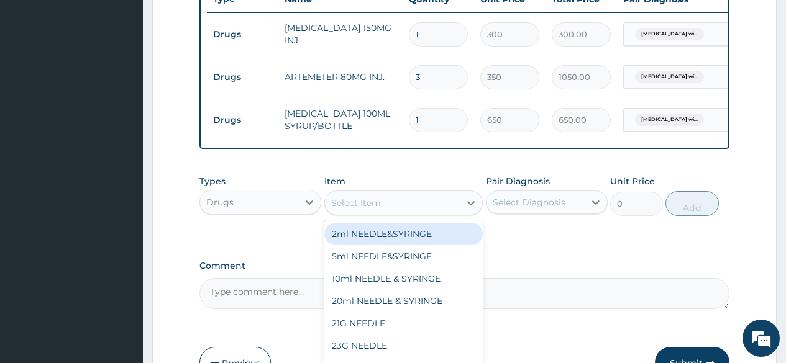
click at [388, 206] on div "Select Item" at bounding box center [392, 203] width 135 height 20
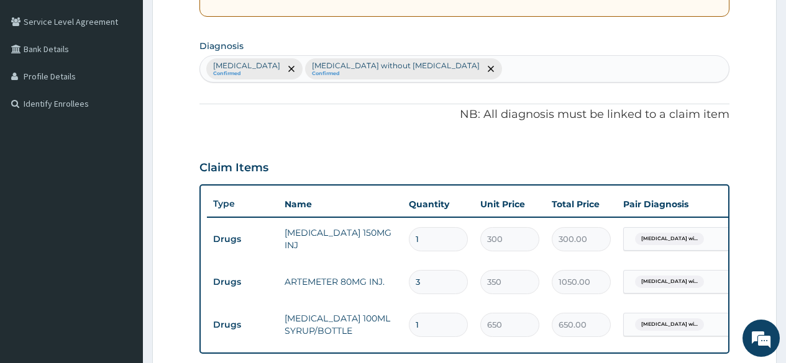
scroll to position [234, 0]
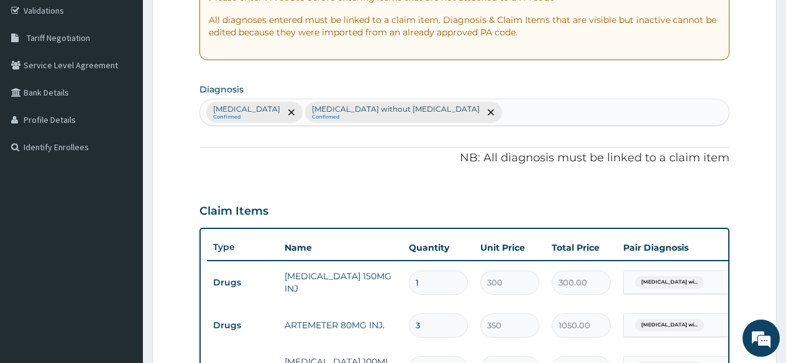
click at [597, 112] on div "Plasmodium malariae malaria without complication Confirmed Sepsis without septi…" at bounding box center [464, 112] width 529 height 26
type input "COUGH"
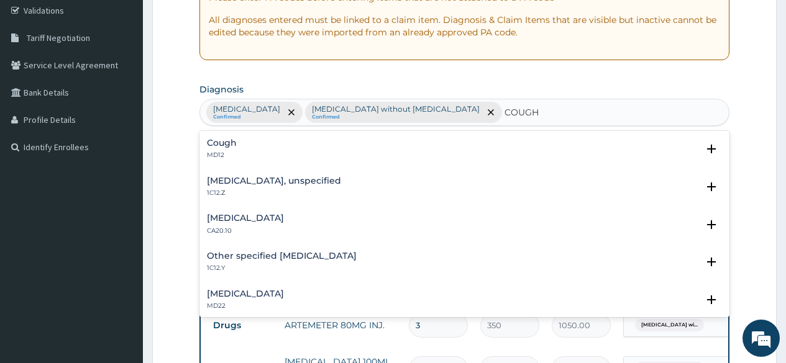
click at [212, 143] on h4 "Cough" at bounding box center [222, 143] width 30 height 9
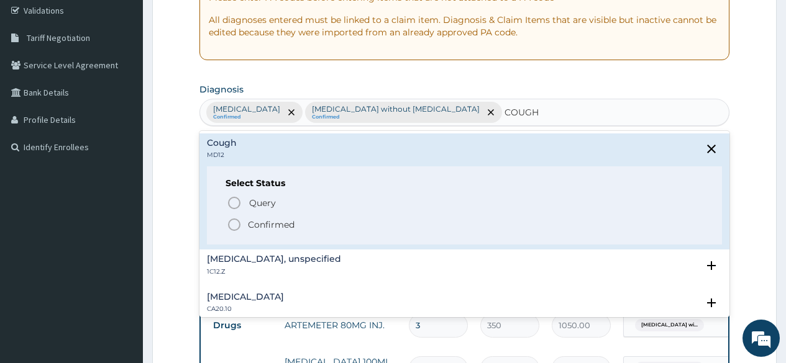
click at [233, 224] on icon "status option filled" at bounding box center [234, 224] width 15 height 15
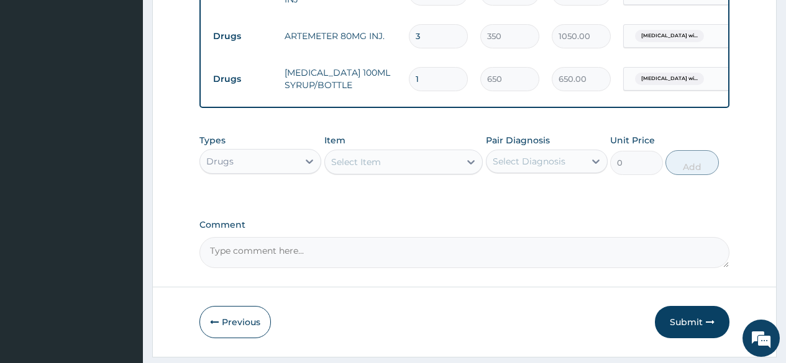
scroll to position [545, 0]
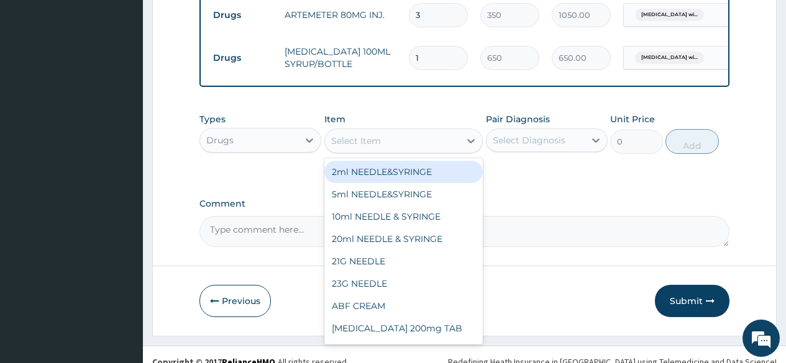
click at [358, 147] on div "Select Item" at bounding box center [356, 141] width 50 height 12
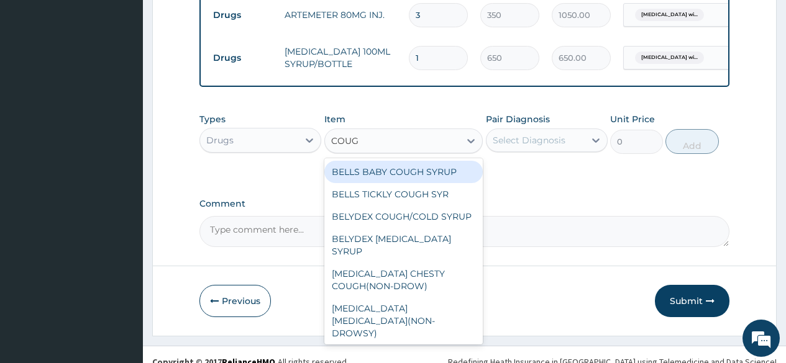
type input "COUGH"
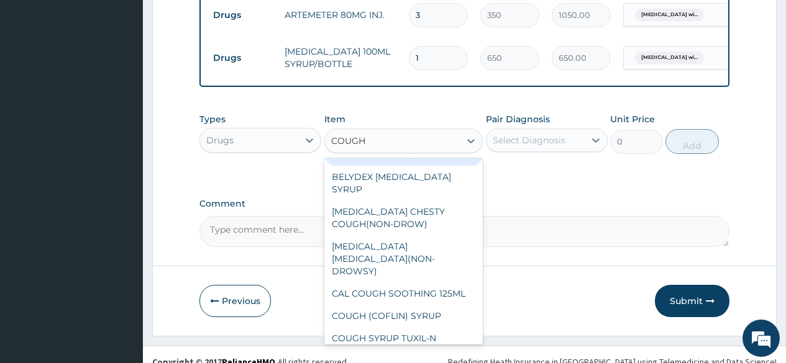
scroll to position [80, 0]
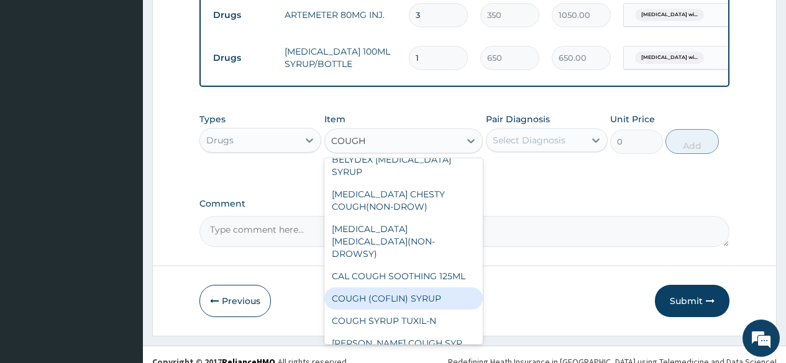
click at [413, 290] on div "COUGH (COFLIN) SYRUP" at bounding box center [403, 299] width 159 height 22
type input "450"
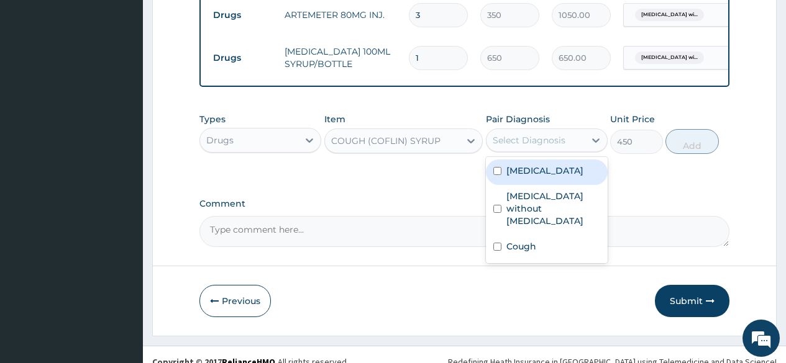
click at [529, 150] on div "Select Diagnosis" at bounding box center [535, 140] width 98 height 20
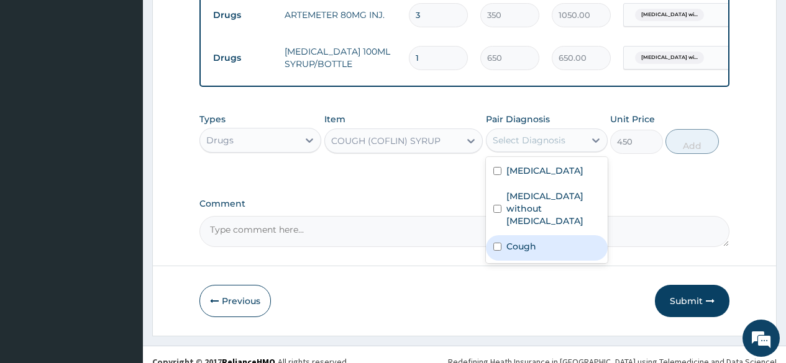
click at [514, 253] on label "Cough" at bounding box center [521, 246] width 30 height 12
checkbox input "true"
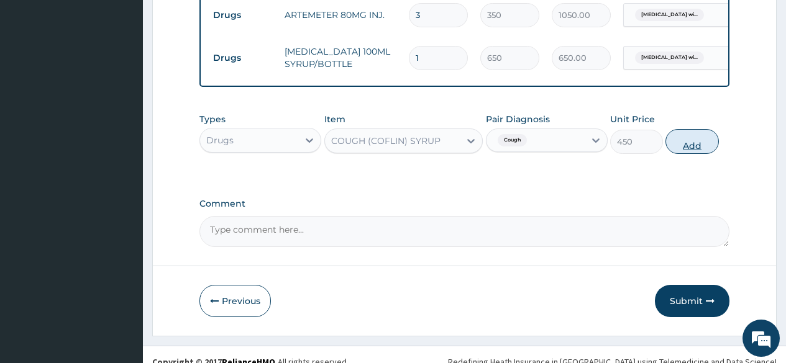
click at [689, 154] on button "Add" at bounding box center [691, 141] width 53 height 25
type input "0"
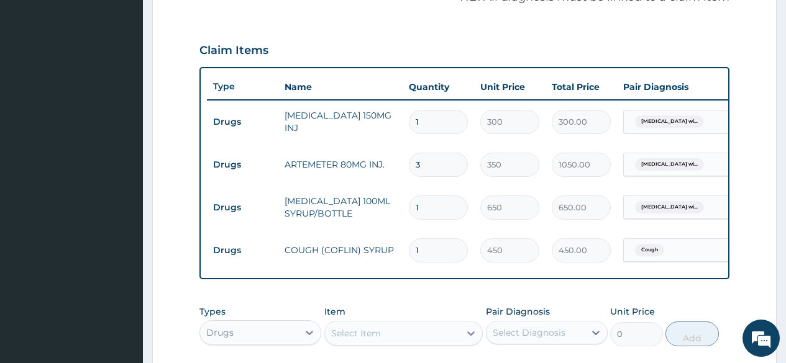
scroll to position [483, 0]
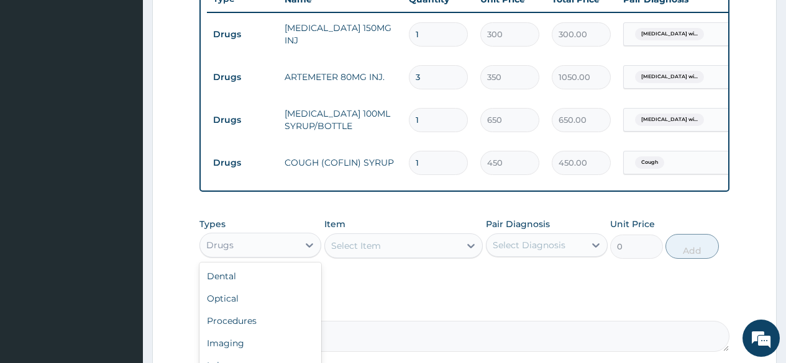
click at [278, 249] on div "Drugs" at bounding box center [249, 245] width 98 height 20
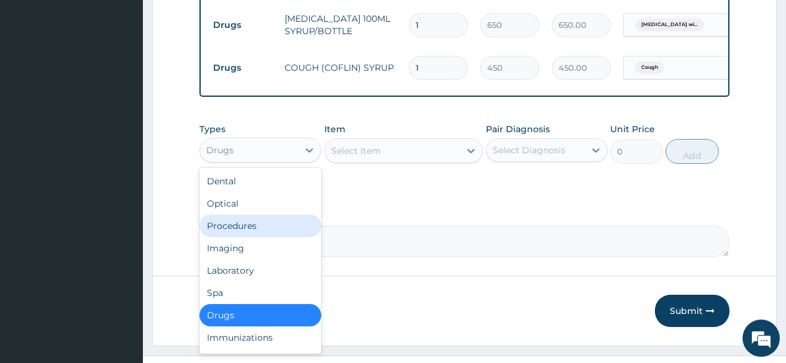
scroll to position [607, 0]
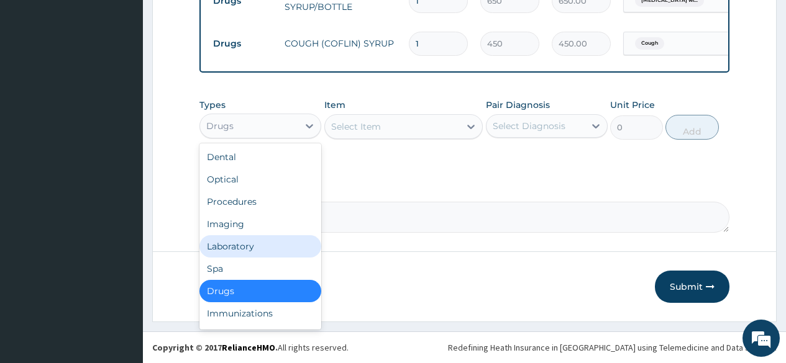
click at [253, 252] on div "Laboratory" at bounding box center [260, 246] width 122 height 22
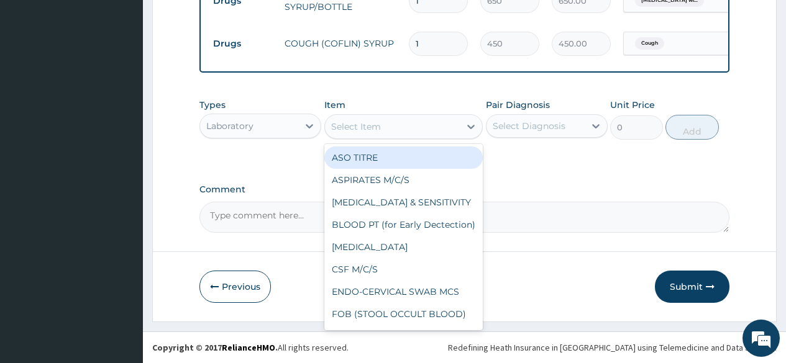
click at [352, 132] on div "Select Item" at bounding box center [356, 127] width 50 height 12
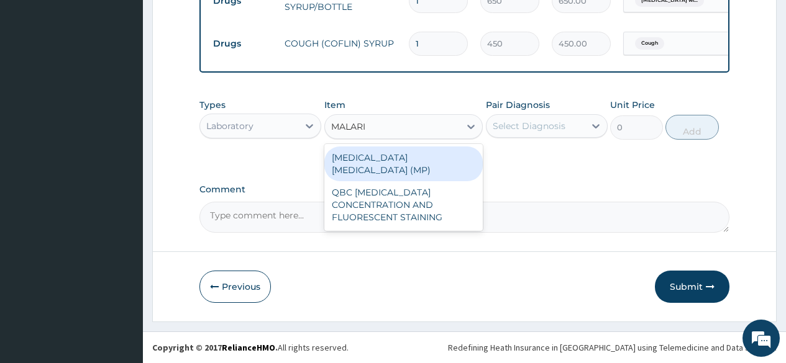
type input "MALARIA"
click at [385, 160] on div "MALARIA PARASITE (MP)" at bounding box center [403, 164] width 159 height 35
type input "1000"
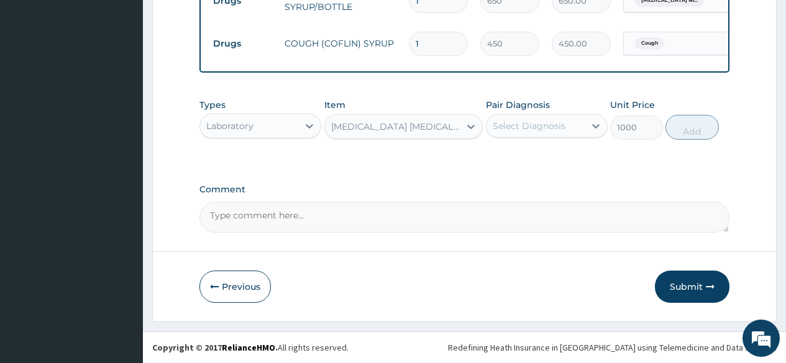
click at [505, 132] on div "Select Diagnosis" at bounding box center [529, 126] width 73 height 12
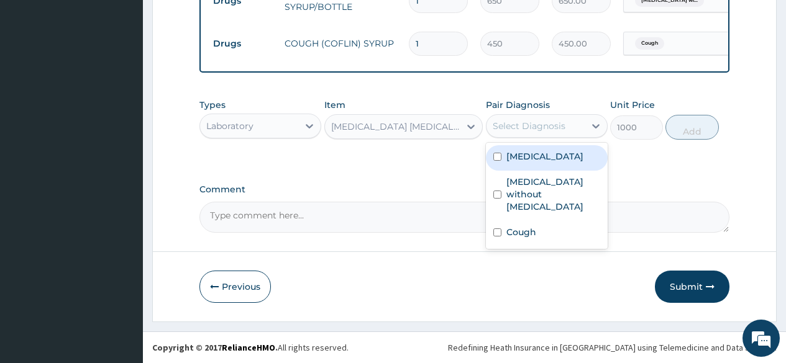
click at [515, 163] on label "Plasmodium malariae malaria without complication" at bounding box center [544, 156] width 77 height 12
checkbox input "true"
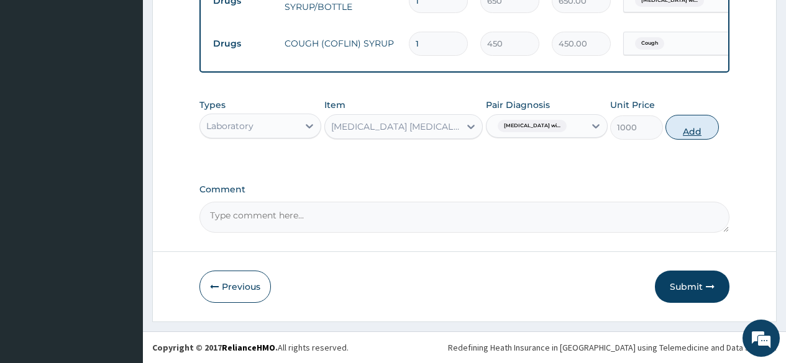
drag, startPoint x: 711, startPoint y: 133, endPoint x: 454, endPoint y: 191, distance: 263.6
click at [710, 133] on button "Add" at bounding box center [691, 127] width 53 height 25
type input "0"
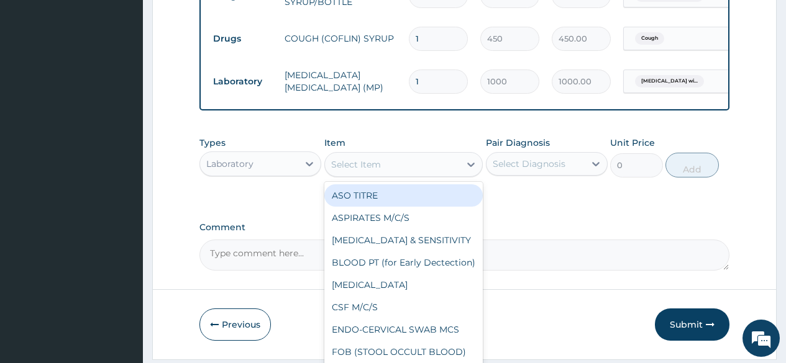
click at [355, 171] on div "Select Item" at bounding box center [356, 164] width 50 height 12
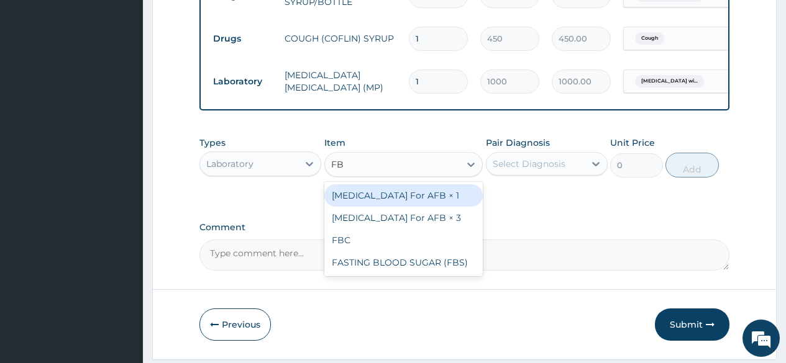
type input "FBC"
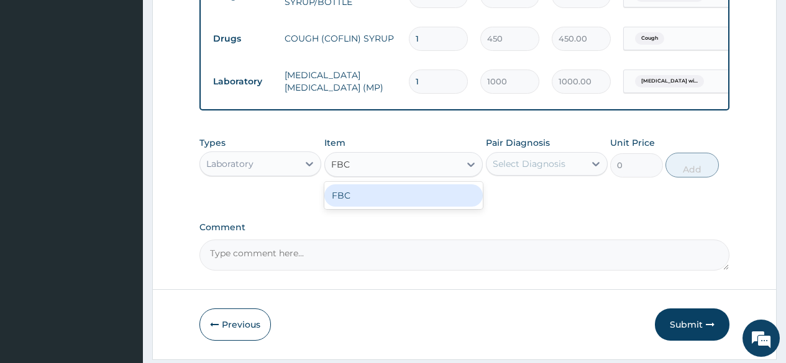
click at [350, 206] on div "FBC" at bounding box center [403, 196] width 159 height 22
type input "2000"
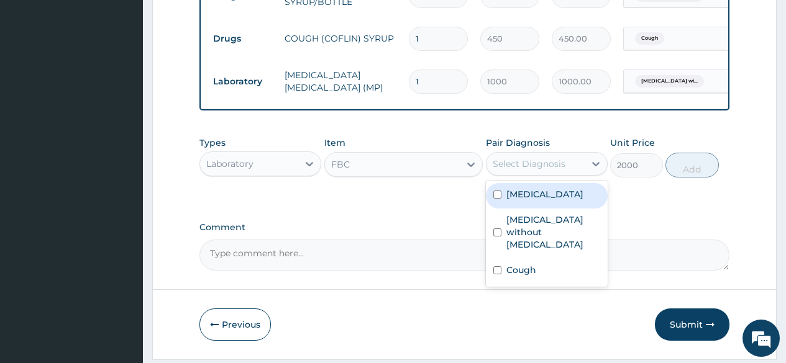
click at [517, 170] on div "Select Diagnosis" at bounding box center [529, 164] width 73 height 12
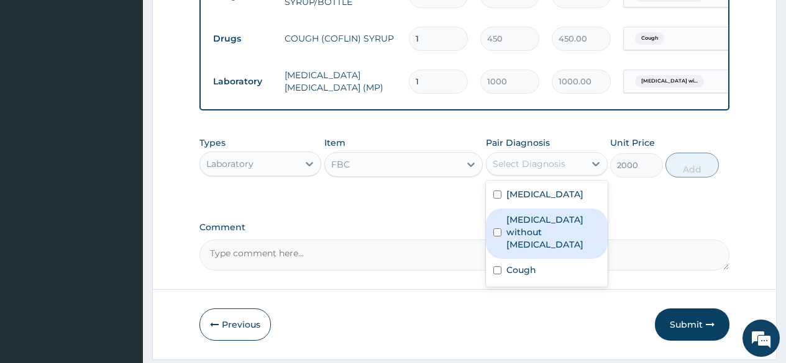
click at [526, 251] on label "Sepsis without septic shock" at bounding box center [553, 232] width 94 height 37
checkbox input "true"
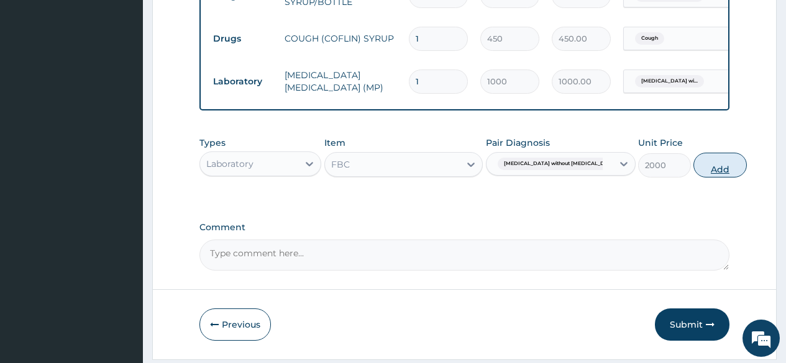
click at [710, 178] on button "Add" at bounding box center [719, 165] width 53 height 25
type input "0"
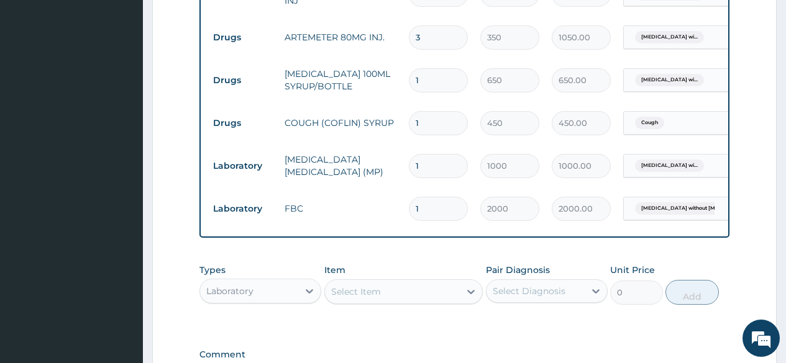
scroll to position [545, 0]
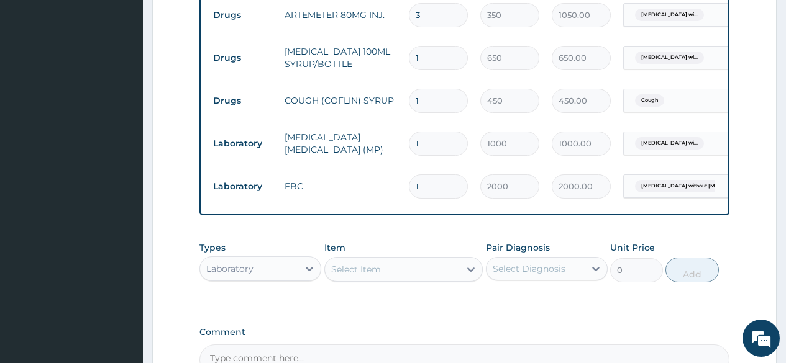
type input "2"
type input "4000.00"
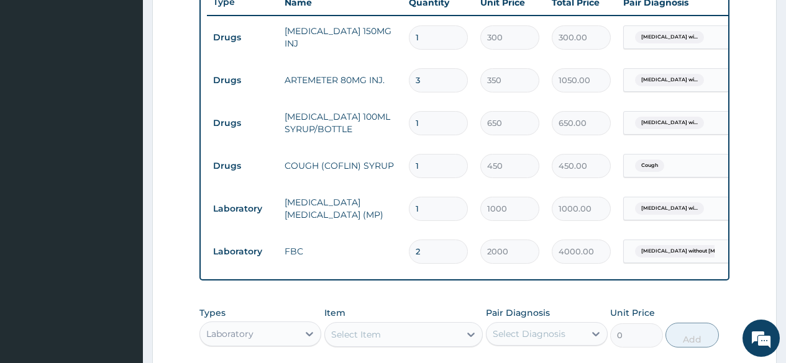
scroll to position [669, 0]
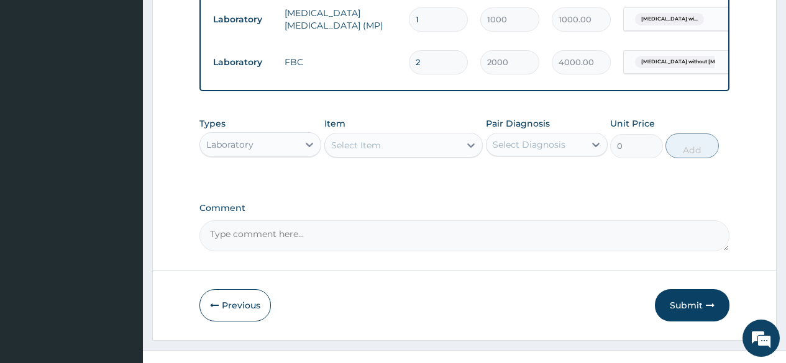
type input "2"
click at [269, 155] on div "Laboratory" at bounding box center [249, 145] width 98 height 20
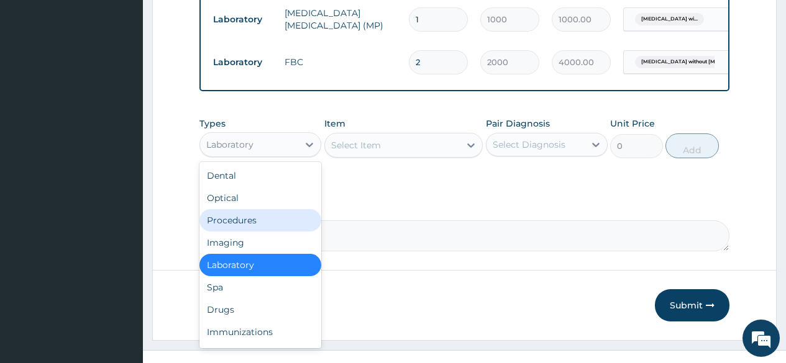
click at [234, 232] on div "Procedures" at bounding box center [260, 220] width 122 height 22
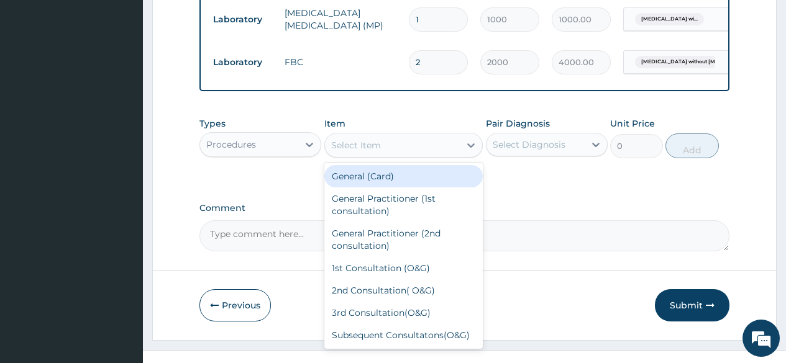
click at [354, 152] on div "Select Item" at bounding box center [356, 145] width 50 height 12
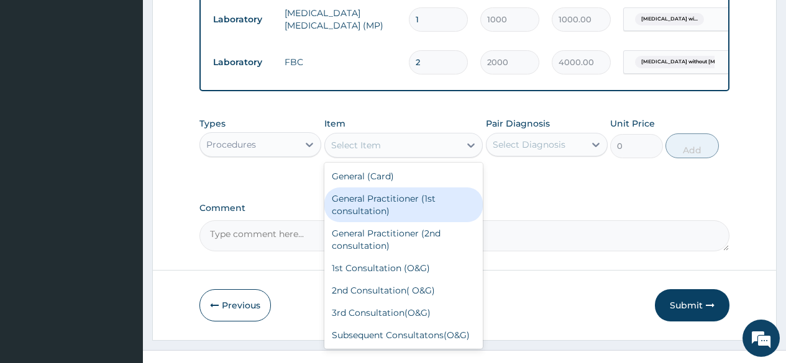
click at [352, 207] on div "General Practitioner (1st consultation)" at bounding box center [403, 205] width 159 height 35
type input "2000"
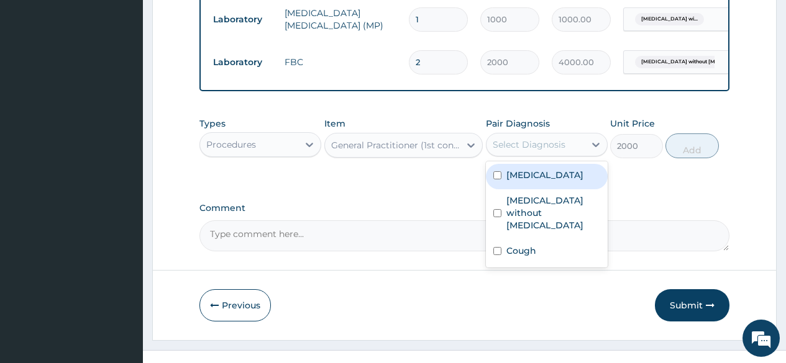
click at [518, 151] on div "Select Diagnosis" at bounding box center [529, 145] width 73 height 12
drag, startPoint x: 512, startPoint y: 186, endPoint x: 507, endPoint y: 223, distance: 37.0
click at [511, 181] on label "Plasmodium malariae malaria without complication" at bounding box center [544, 175] width 77 height 12
checkbox input "true"
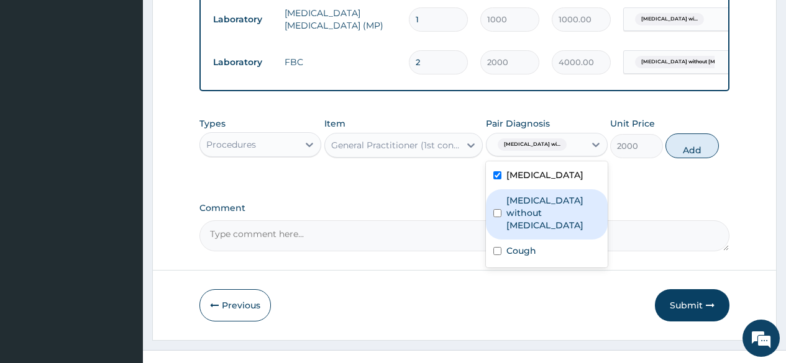
drag, startPoint x: 507, startPoint y: 237, endPoint x: 507, endPoint y: 245, distance: 7.5
click at [507, 232] on label "Sepsis without septic shock" at bounding box center [553, 212] width 94 height 37
checkbox input "true"
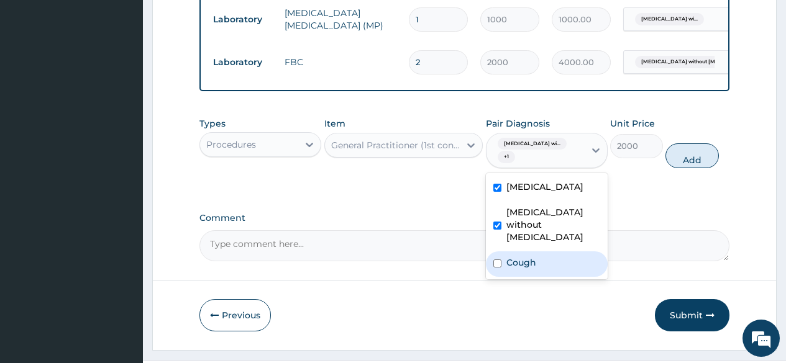
click at [506, 277] on div "Cough" at bounding box center [547, 264] width 122 height 25
checkbox input "true"
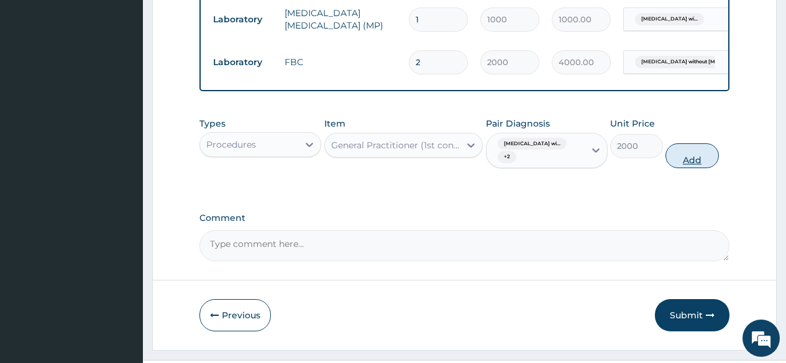
click at [684, 162] on button "Add" at bounding box center [691, 156] width 53 height 25
type input "0"
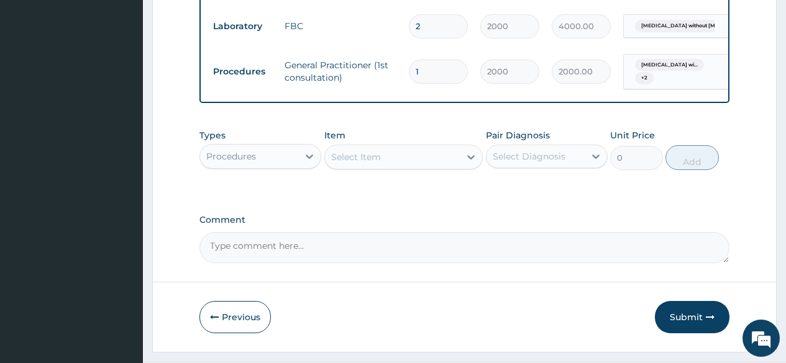
scroll to position [745, 0]
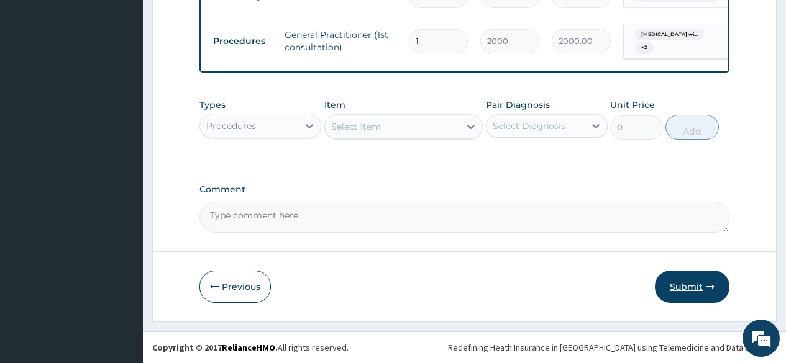
click at [692, 296] on button "Submit" at bounding box center [692, 287] width 75 height 32
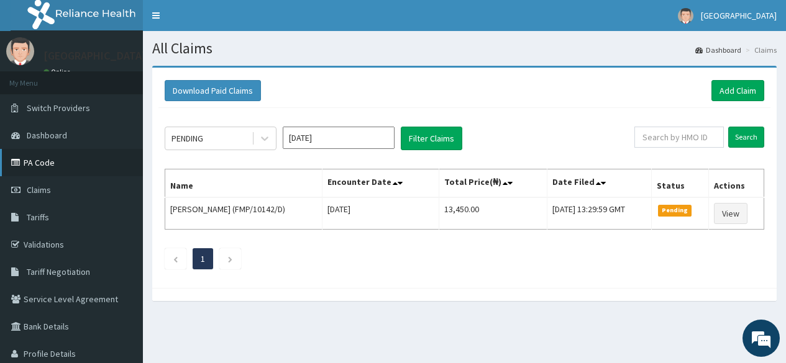
click at [34, 162] on link "PA Code" at bounding box center [71, 162] width 143 height 27
click at [736, 93] on link "Add Claim" at bounding box center [737, 90] width 53 height 21
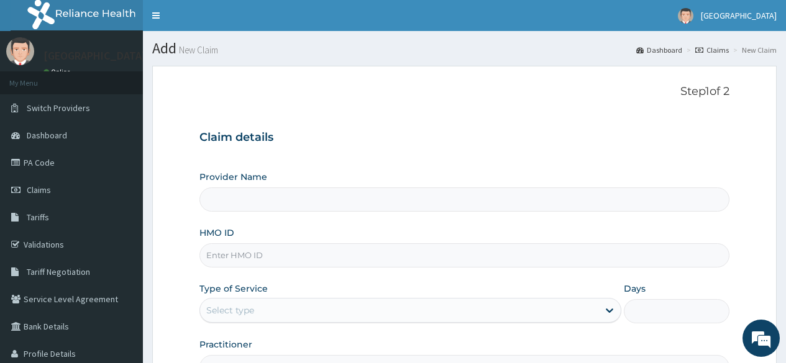
click at [222, 247] on input "HMO ID" at bounding box center [464, 256] width 530 height 24
type input "[GEOGRAPHIC_DATA]"
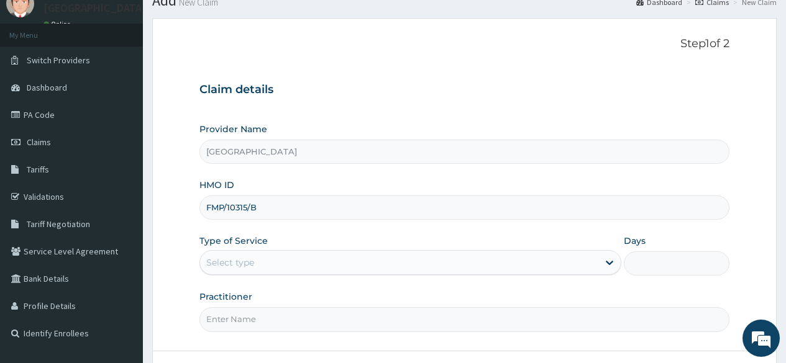
scroll to position [62, 0]
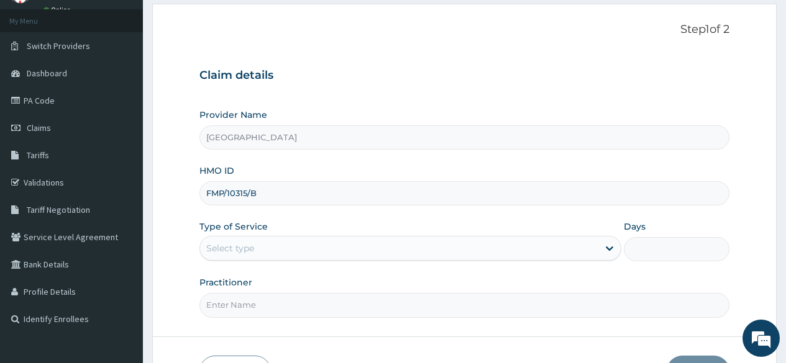
type input "FMP/10315/B"
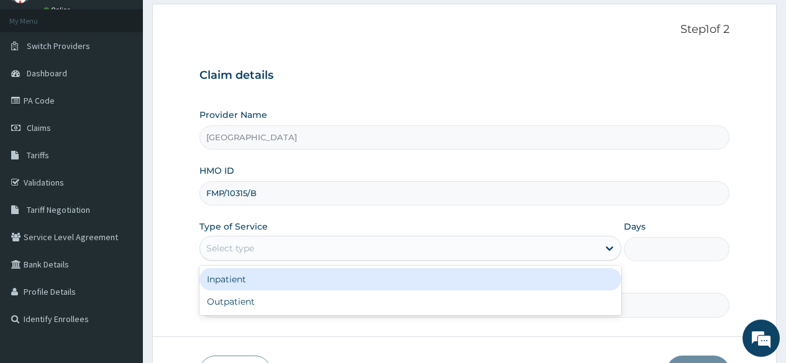
click at [242, 253] on div "Select type" at bounding box center [230, 248] width 48 height 12
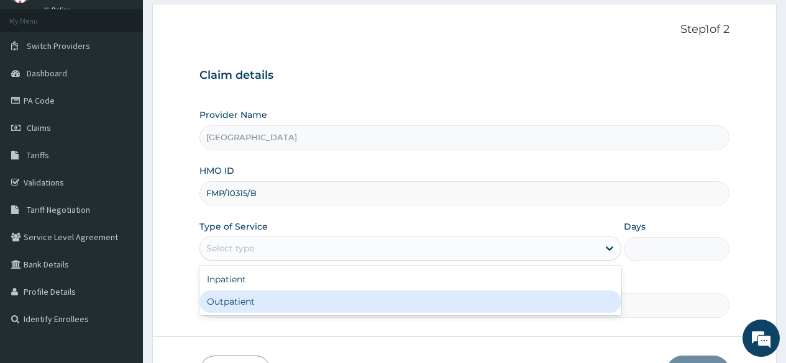
click at [249, 295] on div "Outpatient" at bounding box center [410, 302] width 422 height 22
type input "1"
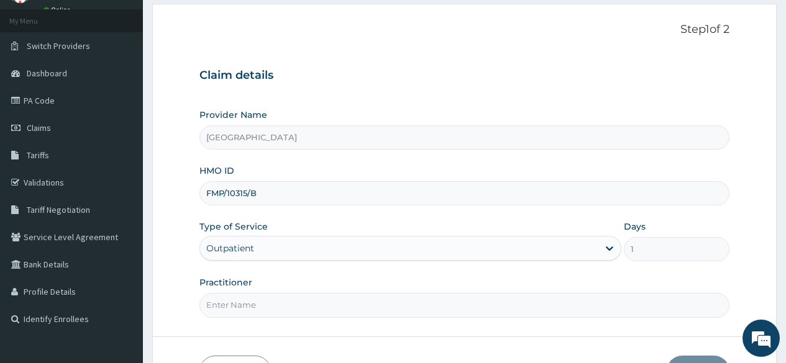
click at [242, 305] on input "Practitioner" at bounding box center [464, 305] width 530 height 24
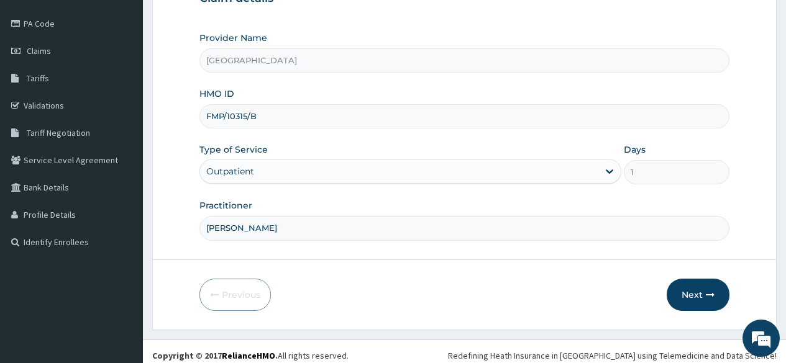
scroll to position [147, 0]
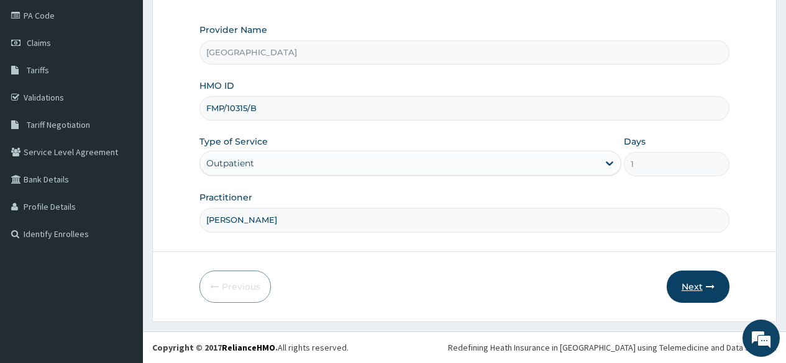
type input "[PERSON_NAME]"
click at [697, 293] on button "Next" at bounding box center [698, 287] width 63 height 32
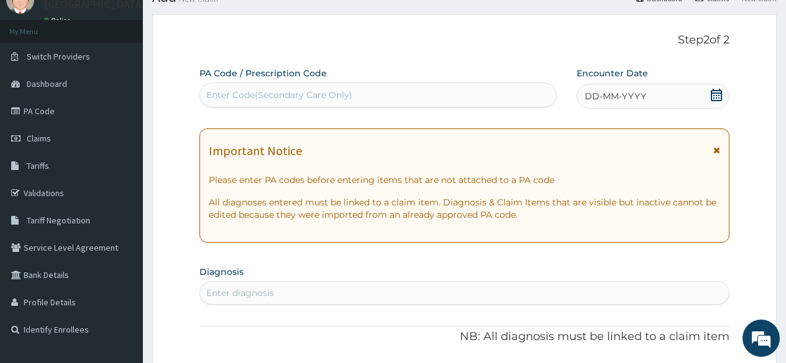
scroll to position [0, 0]
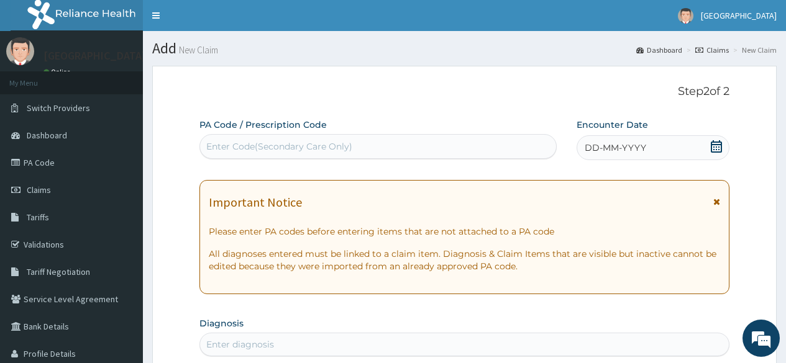
click at [718, 149] on icon at bounding box center [716, 146] width 12 height 12
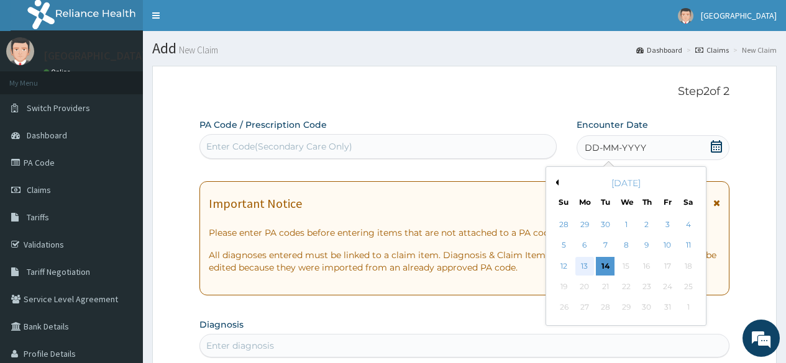
click at [583, 261] on div "13" at bounding box center [584, 266] width 19 height 19
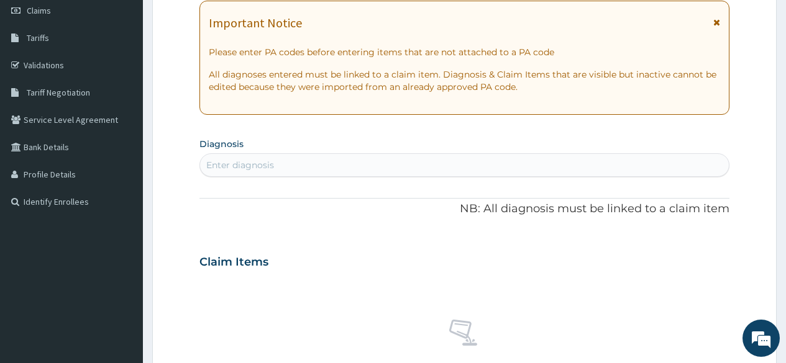
scroll to position [186, 0]
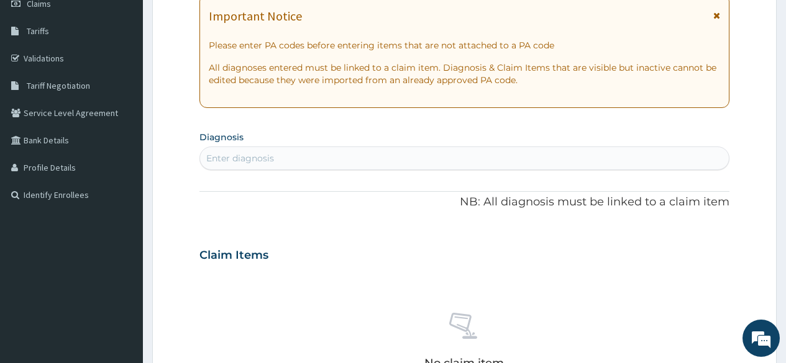
click at [249, 155] on div "Enter diagnosis" at bounding box center [240, 158] width 68 height 12
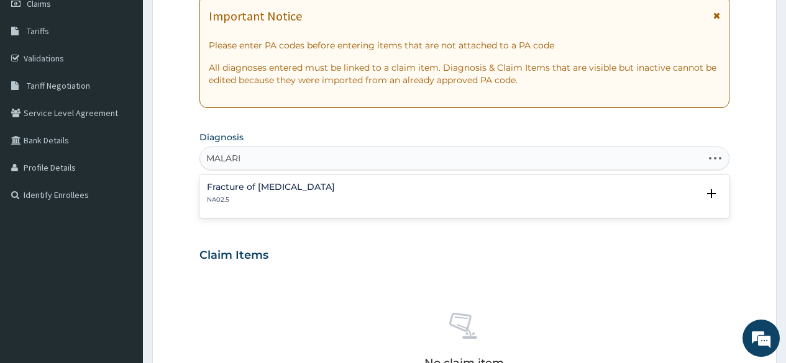
type input "MALARIA"
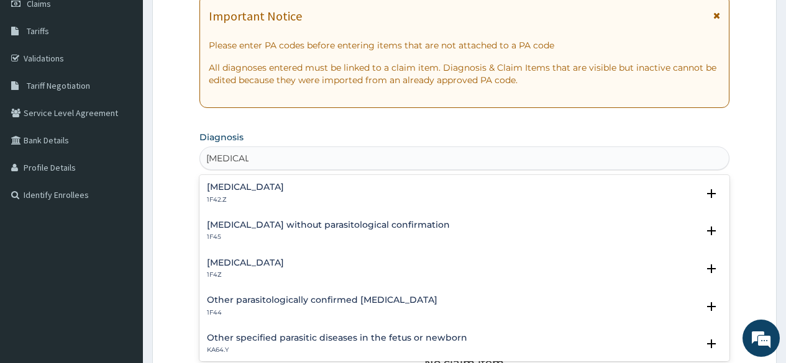
click at [249, 186] on h4 "Plasmodium malariae malaria without complication" at bounding box center [245, 187] width 77 height 9
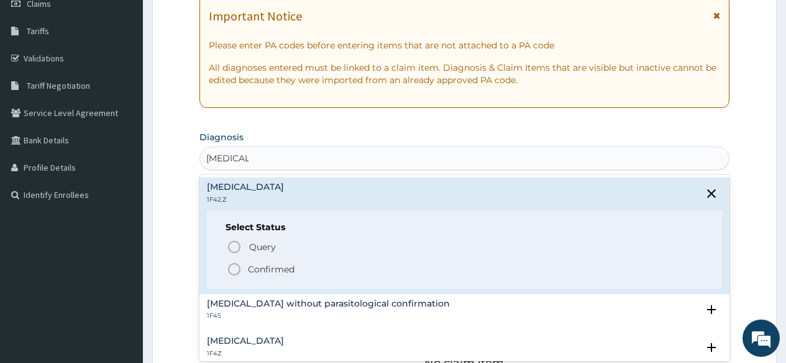
click at [234, 268] on icon "status option filled" at bounding box center [234, 269] width 15 height 15
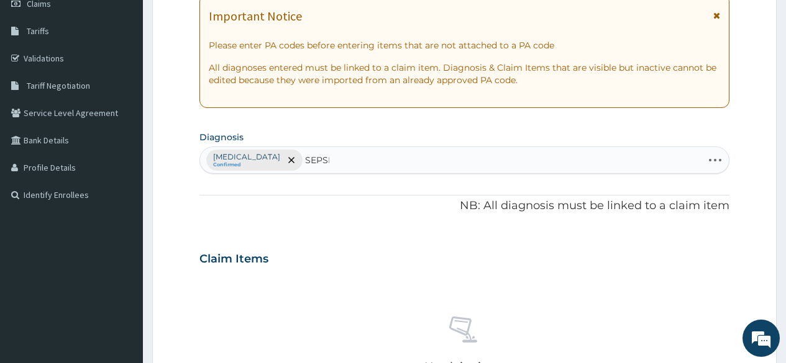
type input "SEPSIS"
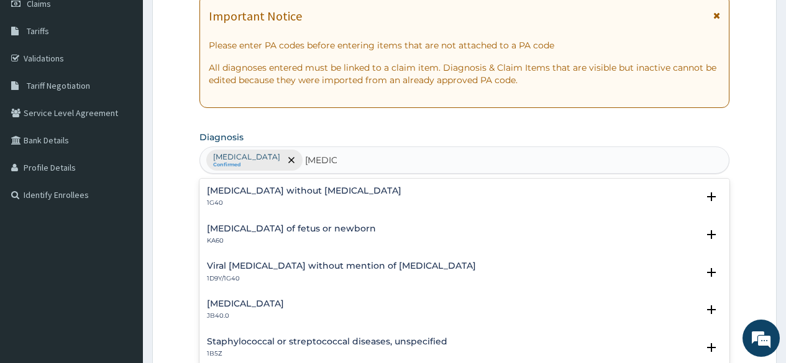
click at [286, 186] on h4 "Sepsis without septic shock" at bounding box center [304, 190] width 194 height 9
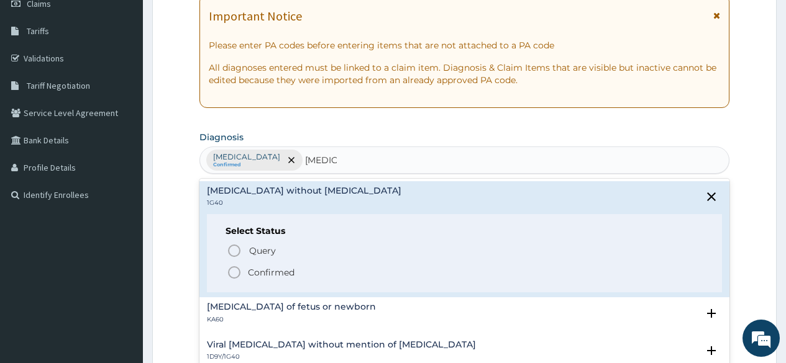
click at [235, 274] on icon "status option filled" at bounding box center [234, 272] width 15 height 15
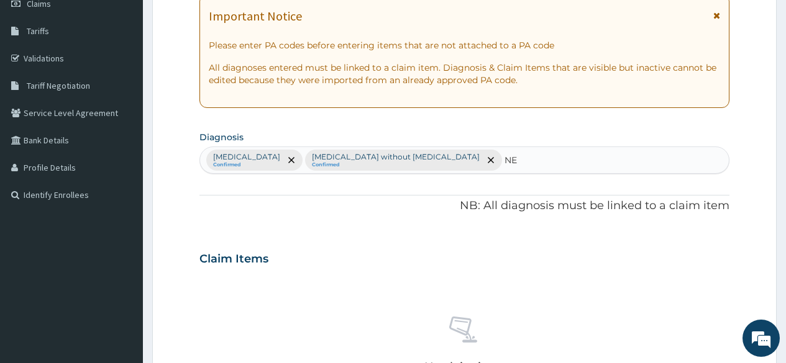
type input "N"
type input "D"
type input "WEAK"
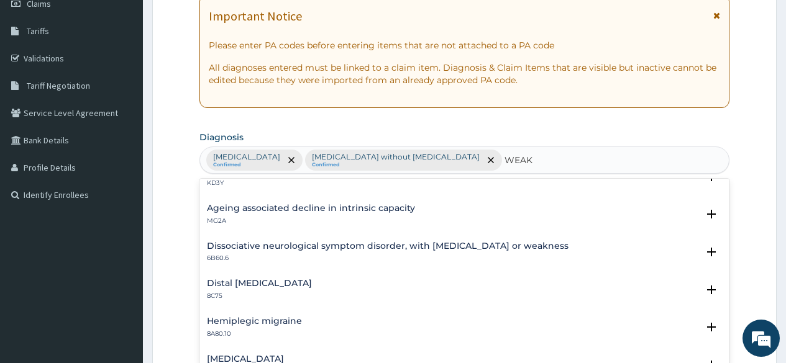
scroll to position [459, 0]
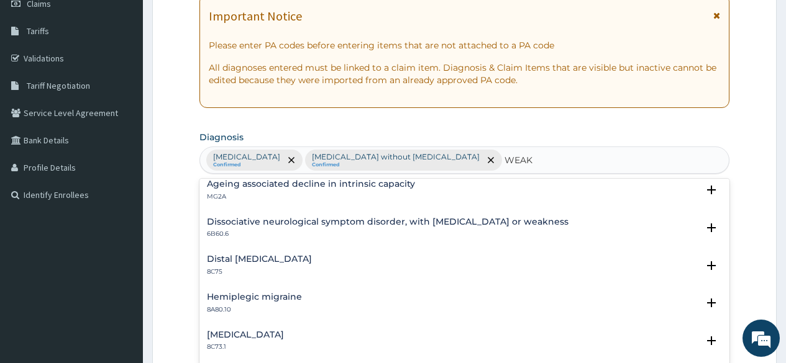
click at [284, 340] on h4 "Neuropathy, ataxia, and retinitis pigmentosa" at bounding box center [245, 335] width 77 height 9
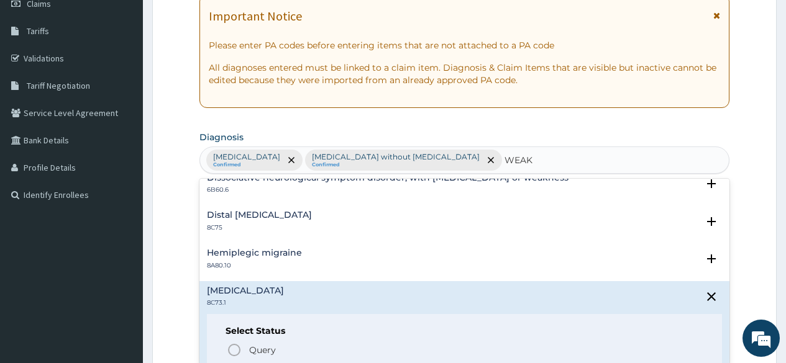
scroll to position [521, 0]
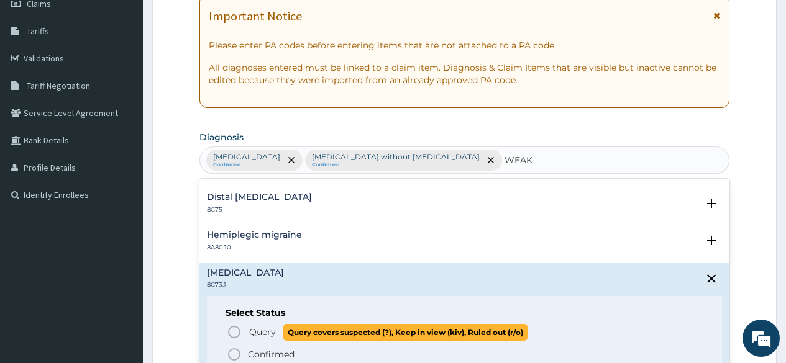
click at [228, 327] on icon "status option query" at bounding box center [234, 332] width 15 height 15
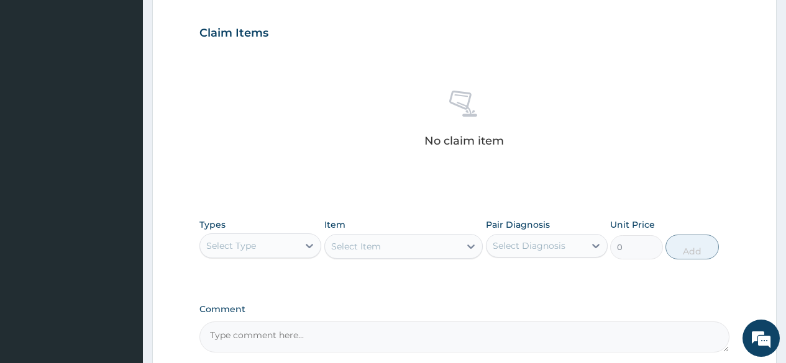
scroll to position [435, 0]
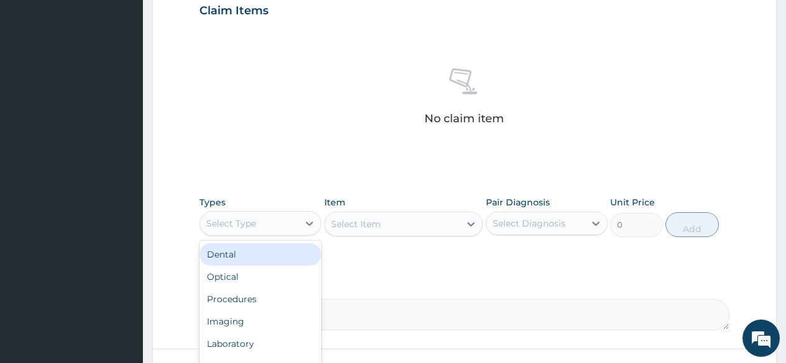
click at [255, 230] on div "Select Type" at bounding box center [231, 223] width 50 height 12
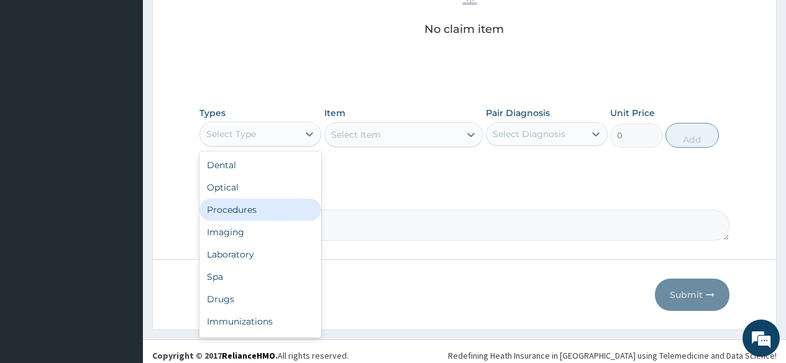
scroll to position [556, 0]
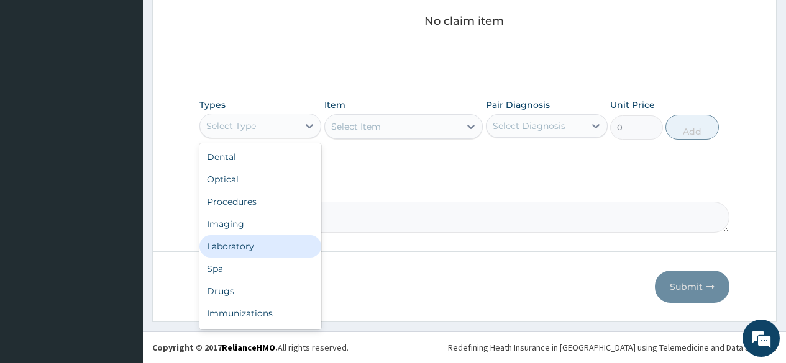
click at [258, 246] on div "Laboratory" at bounding box center [260, 246] width 122 height 22
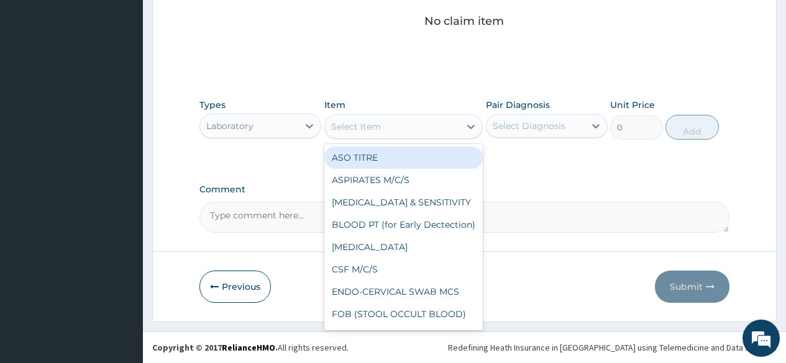
click at [395, 124] on div "Select Item" at bounding box center [392, 127] width 135 height 20
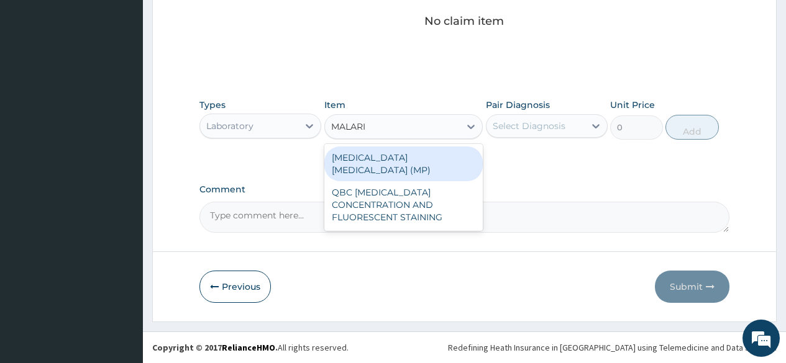
type input "MALARIA"
click at [401, 157] on div "MALARIA PARASITE (MP)" at bounding box center [403, 164] width 159 height 35
type input "1000"
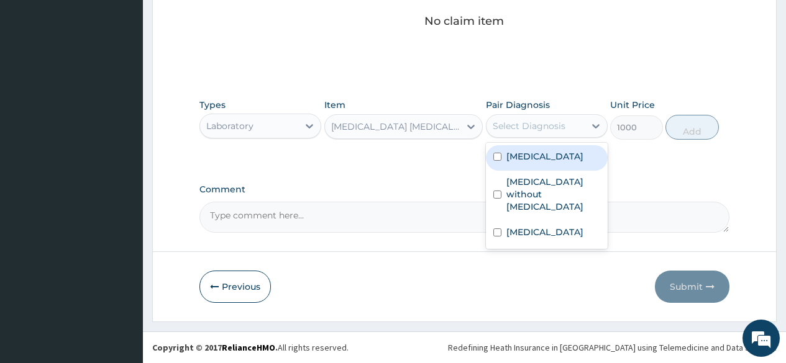
click at [518, 118] on div "Select Diagnosis" at bounding box center [535, 126] width 98 height 20
click at [527, 163] on label "Plasmodium malariae malaria without complication" at bounding box center [544, 156] width 77 height 12
checkbox input "true"
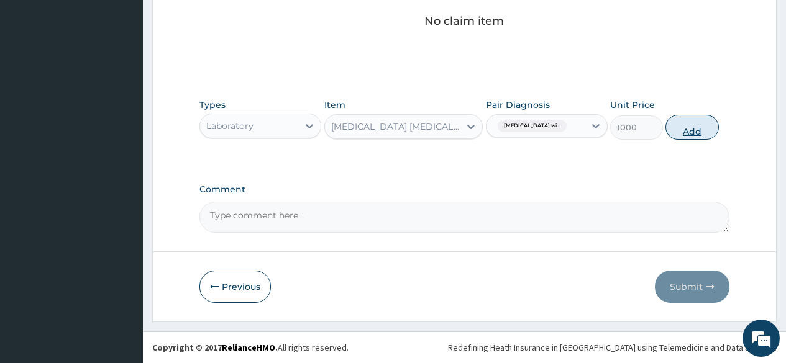
click at [691, 131] on button "Add" at bounding box center [691, 127] width 53 height 25
type input "0"
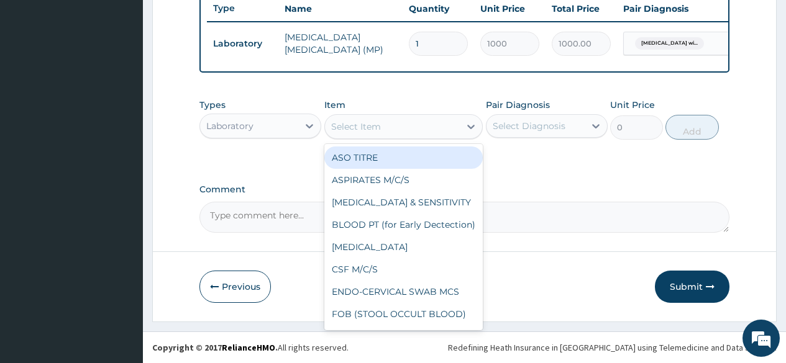
click at [413, 125] on div "Select Item" at bounding box center [392, 127] width 135 height 20
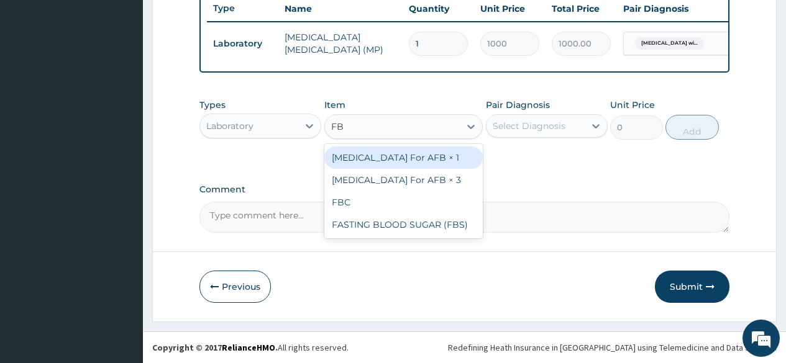
type input "FBC"
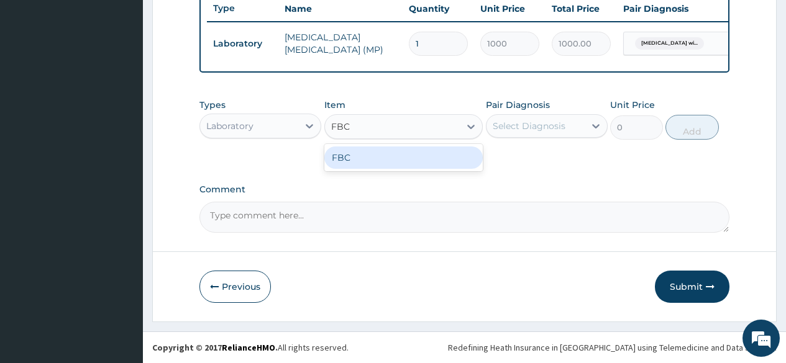
click at [391, 160] on div "FBC" at bounding box center [403, 158] width 159 height 22
type input "2000"
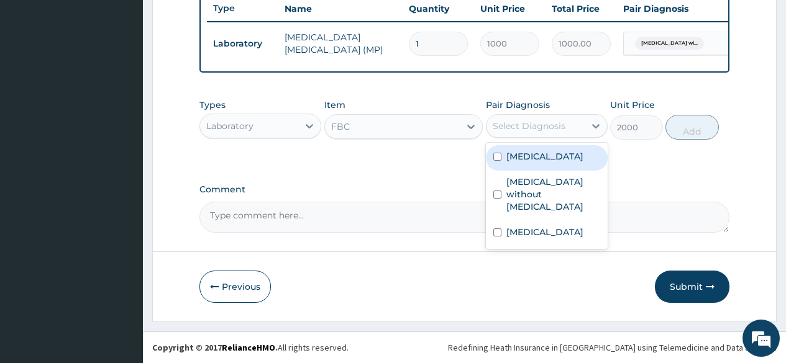
click at [552, 120] on div "Select Diagnosis" at bounding box center [529, 126] width 73 height 12
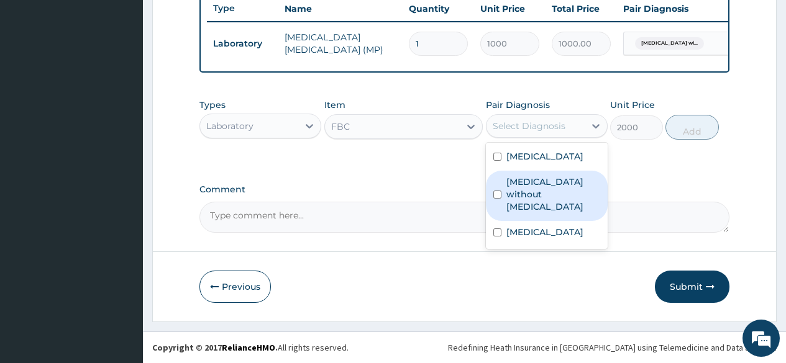
click at [519, 213] on label "Sepsis without septic shock" at bounding box center [553, 194] width 94 height 37
checkbox input "true"
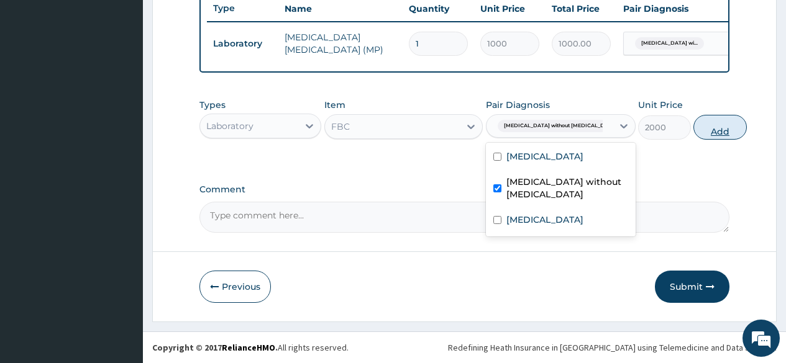
click at [693, 137] on button "Add" at bounding box center [719, 127] width 53 height 25
type input "0"
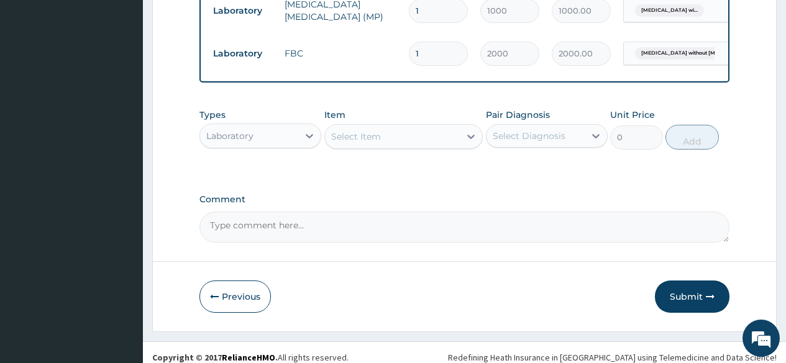
click at [416, 147] on div "Select Item" at bounding box center [392, 137] width 135 height 20
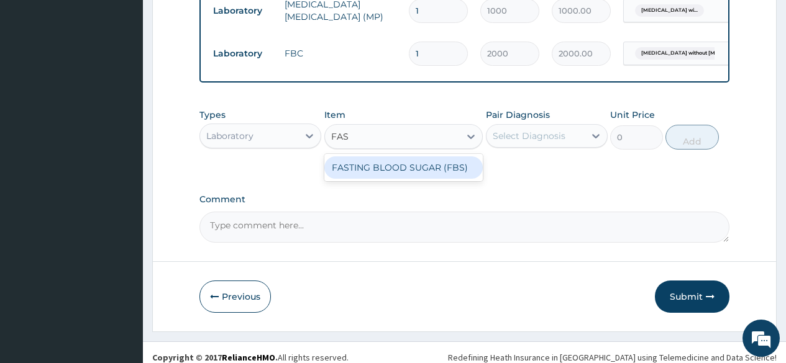
type input "FAST"
click at [423, 179] on div "FASTING BLOOD SUGAR (FBS)" at bounding box center [403, 168] width 159 height 22
type input "1000"
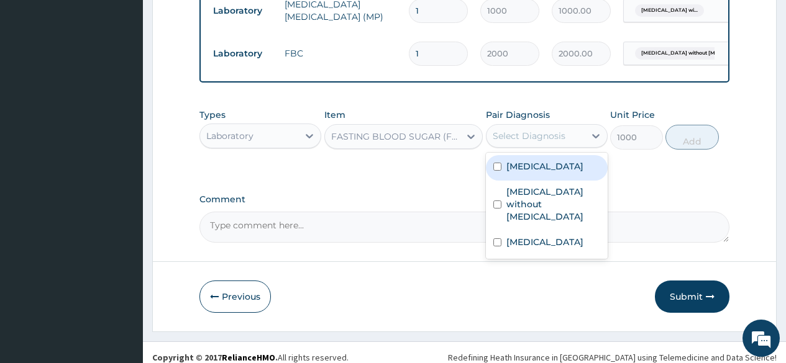
click at [496, 142] on div "Select Diagnosis" at bounding box center [529, 136] width 73 height 12
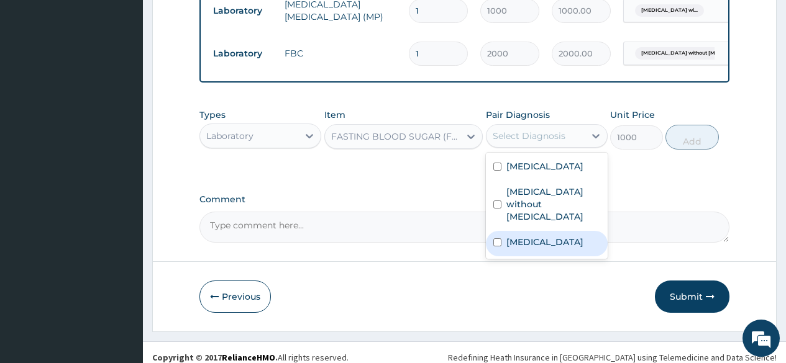
click at [529, 249] on label "Neuropathy, ataxia, and retinitis pigmentosa" at bounding box center [544, 242] width 77 height 12
checkbox input "true"
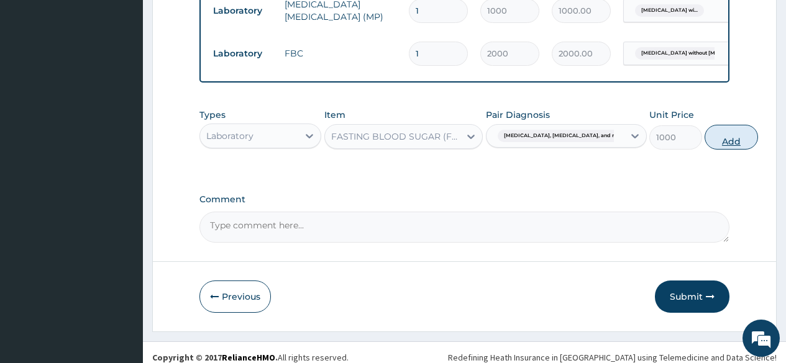
click at [706, 150] on button "Add" at bounding box center [731, 137] width 53 height 25
type input "0"
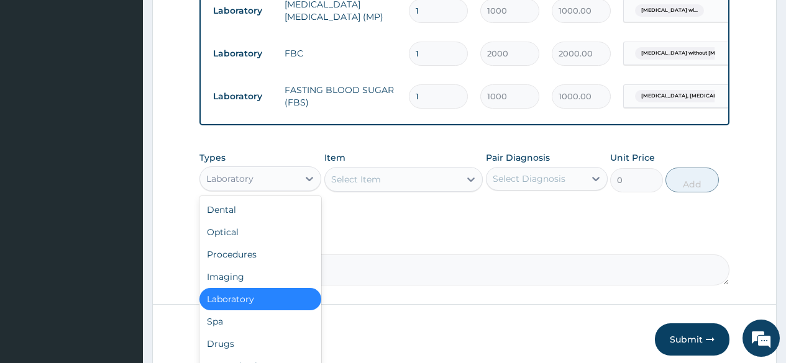
click at [257, 189] on div "Laboratory" at bounding box center [249, 179] width 98 height 20
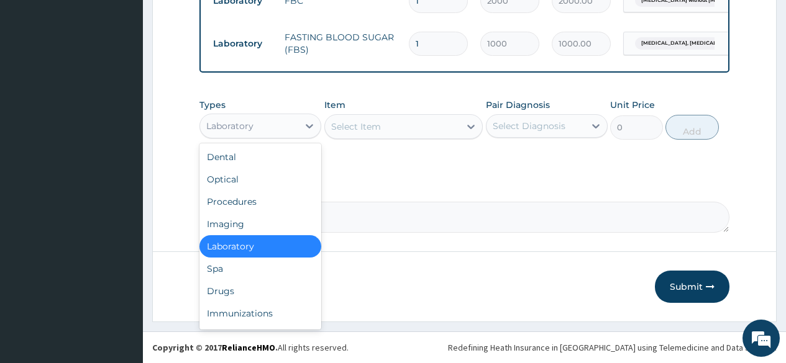
scroll to position [592, 0]
click at [207, 296] on div "Drugs" at bounding box center [260, 291] width 122 height 22
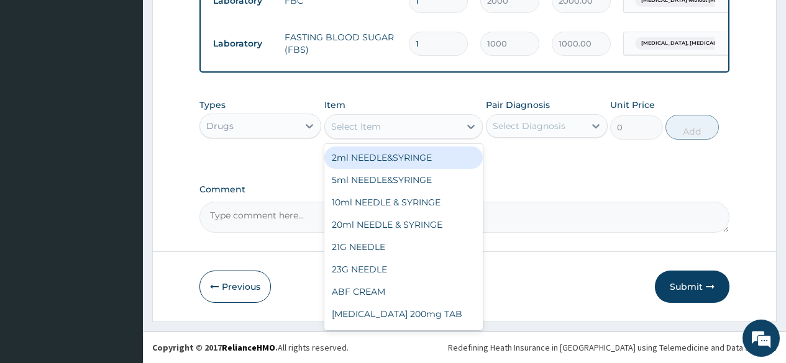
click at [390, 134] on div "Select Item" at bounding box center [392, 127] width 135 height 20
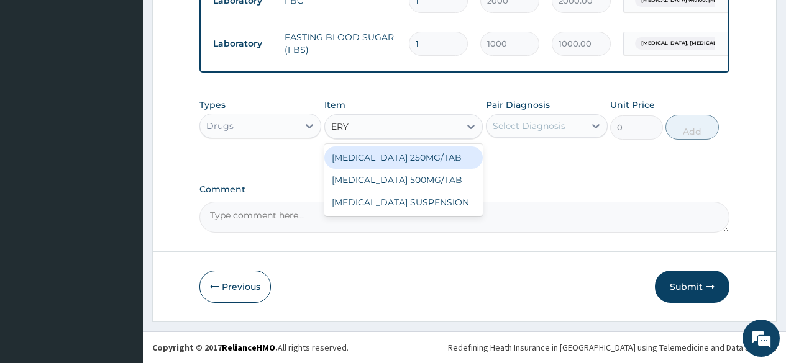
type input "ERYT"
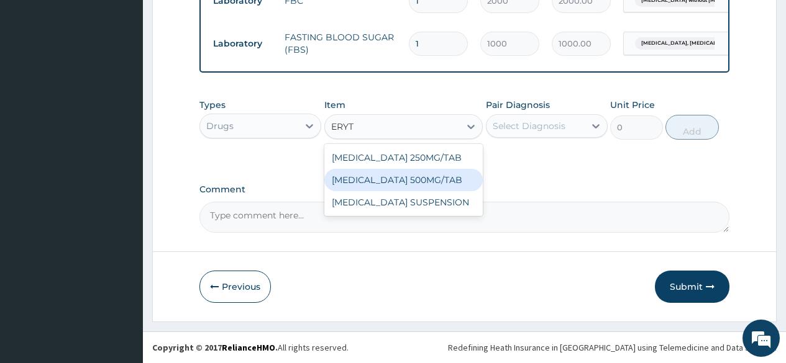
click at [395, 180] on div "ERYTHROMYCIN 500MG/TAB" at bounding box center [403, 180] width 159 height 22
type input "100"
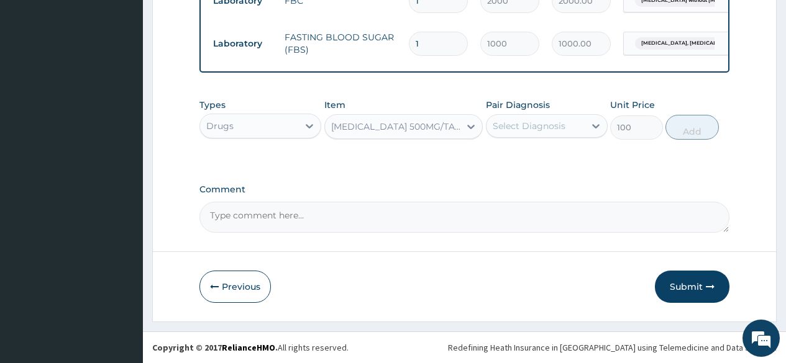
click at [510, 121] on div "Select Diagnosis" at bounding box center [529, 126] width 73 height 12
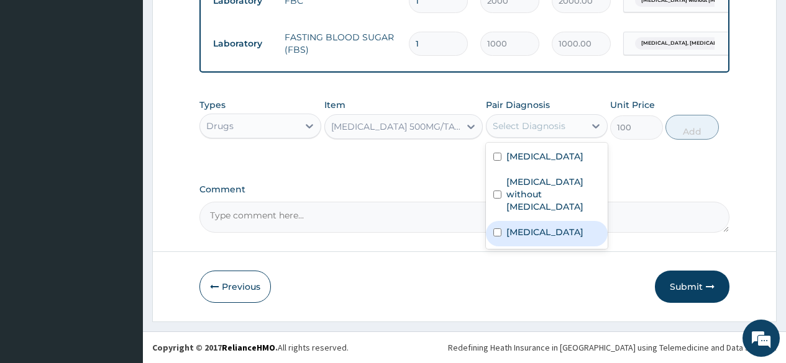
drag, startPoint x: 539, startPoint y: 265, endPoint x: 586, endPoint y: 244, distance: 51.5
click at [539, 239] on label "Neuropathy, ataxia, and retinitis pigmentosa" at bounding box center [544, 232] width 77 height 12
checkbox input "true"
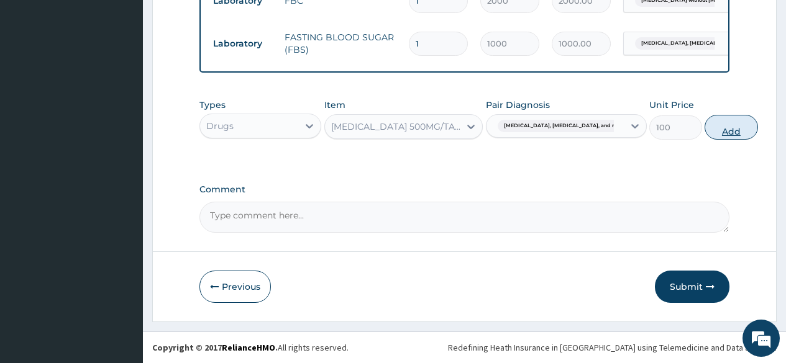
click at [705, 127] on button "Add" at bounding box center [731, 127] width 53 height 25
type input "0"
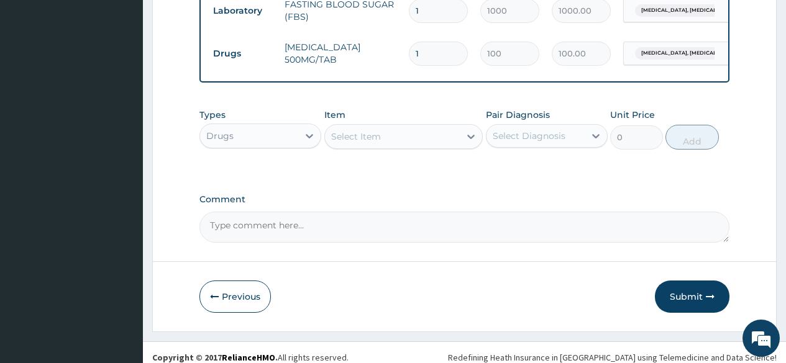
type input "10"
type input "1000.00"
type input "10"
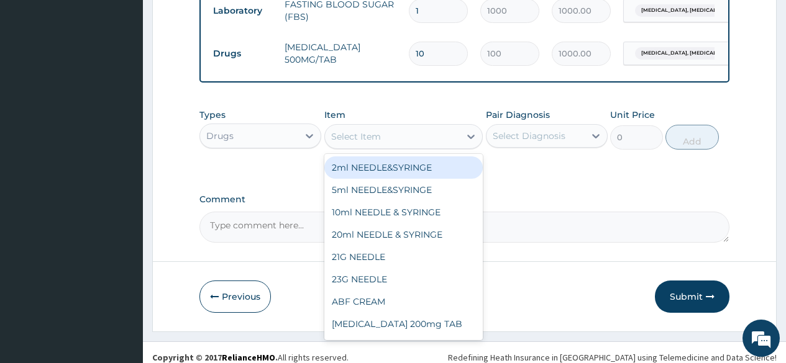
click at [413, 147] on div "Select Item" at bounding box center [392, 137] width 135 height 20
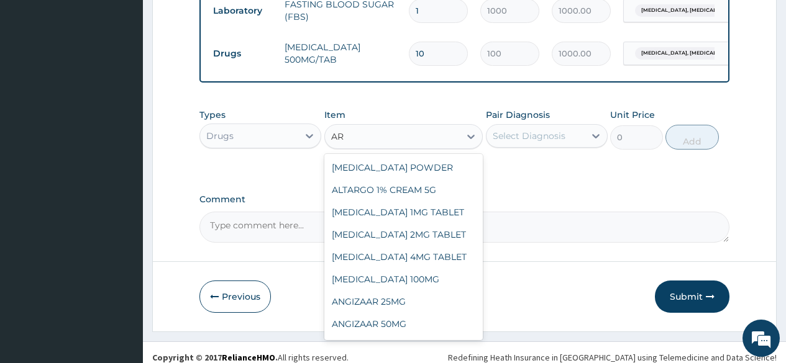
type input "A"
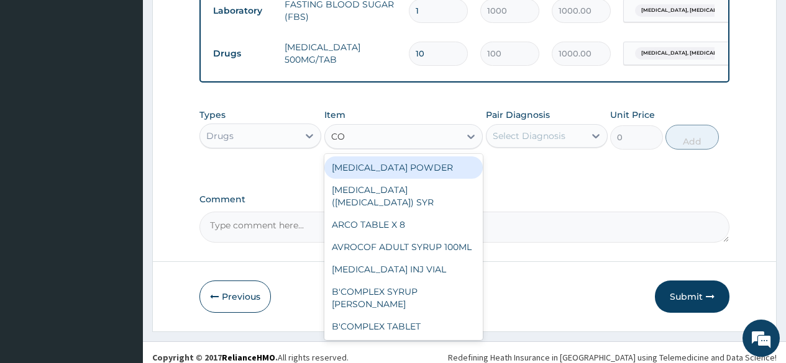
type input "COA"
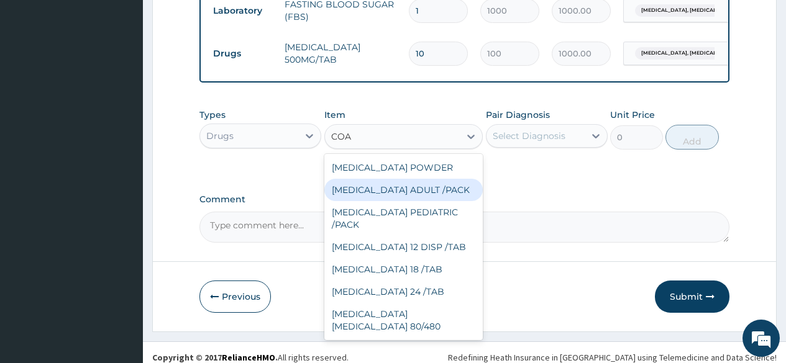
drag, startPoint x: 424, startPoint y: 231, endPoint x: 500, endPoint y: 202, distance: 80.4
click at [427, 201] on div "COARTEM ADULT /PACK" at bounding box center [403, 190] width 159 height 22
type input "2160"
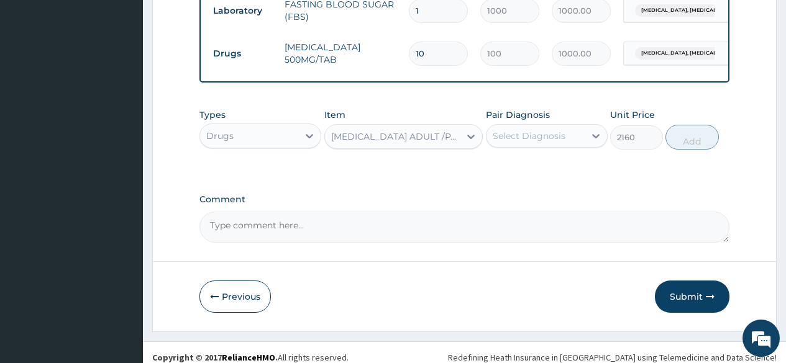
click at [525, 142] on div "Select Diagnosis" at bounding box center [529, 136] width 73 height 12
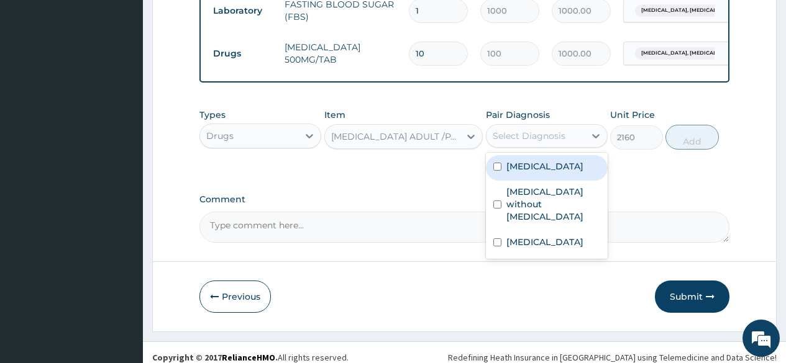
click at [527, 173] on label "Plasmodium malariae malaria without complication" at bounding box center [544, 166] width 77 height 12
checkbox input "true"
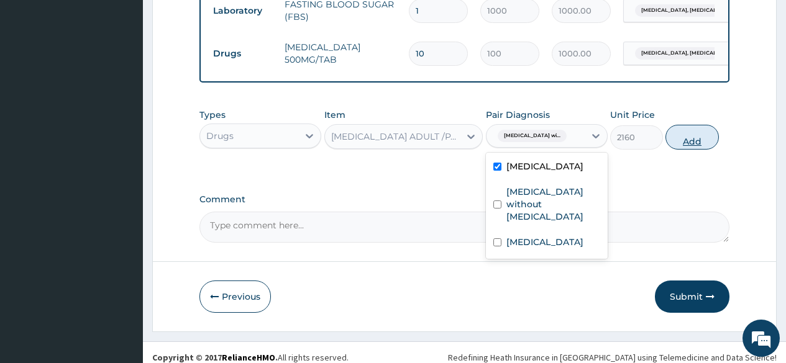
click at [703, 150] on button "Add" at bounding box center [691, 137] width 53 height 25
type input "0"
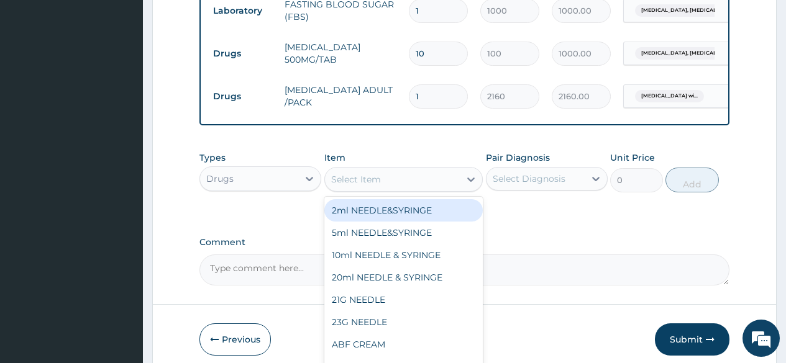
click at [442, 189] on div "Select Item" at bounding box center [392, 180] width 135 height 20
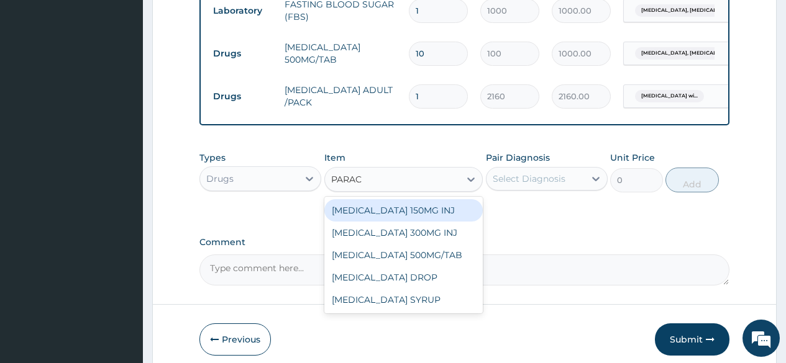
type input "PARACE"
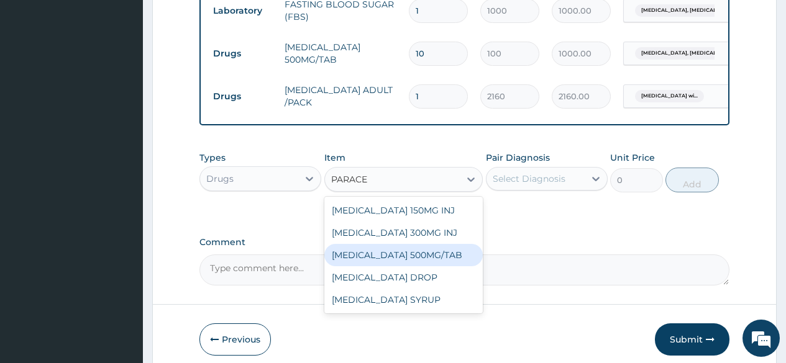
click at [445, 267] on div "PARACETAMOL 500MG/TAB" at bounding box center [403, 255] width 159 height 22
type input "50"
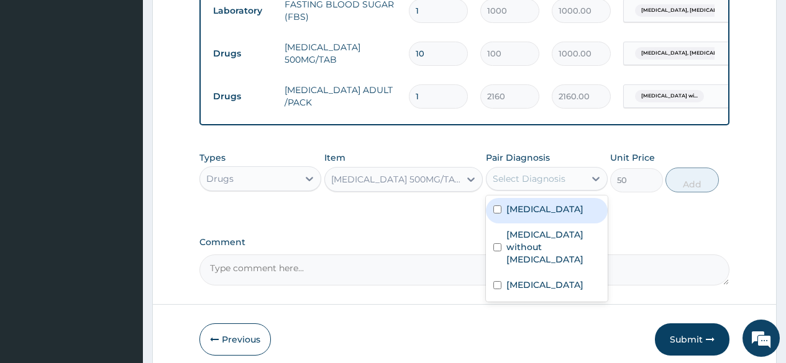
click at [512, 185] on div "Select Diagnosis" at bounding box center [529, 179] width 73 height 12
drag, startPoint x: 542, startPoint y: 271, endPoint x: 636, endPoint y: 246, distance: 97.7
click at [548, 216] on label "Plasmodium malariae malaria without complication" at bounding box center [544, 209] width 77 height 12
checkbox input "true"
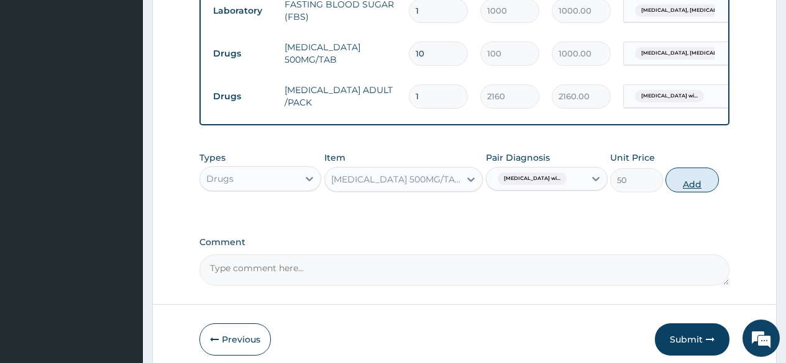
click at [692, 193] on button "Add" at bounding box center [691, 180] width 53 height 25
type input "0"
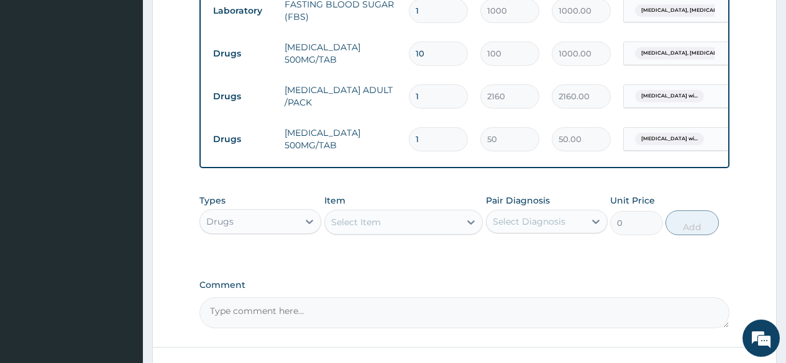
type input "18"
type input "900.00"
type input "18"
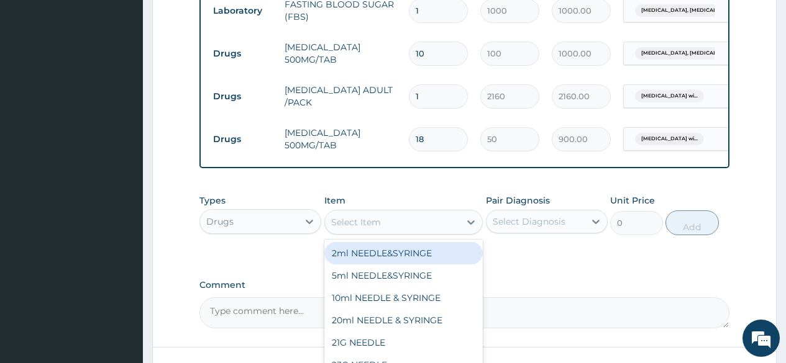
click at [363, 229] on div "Select Item" at bounding box center [356, 222] width 50 height 12
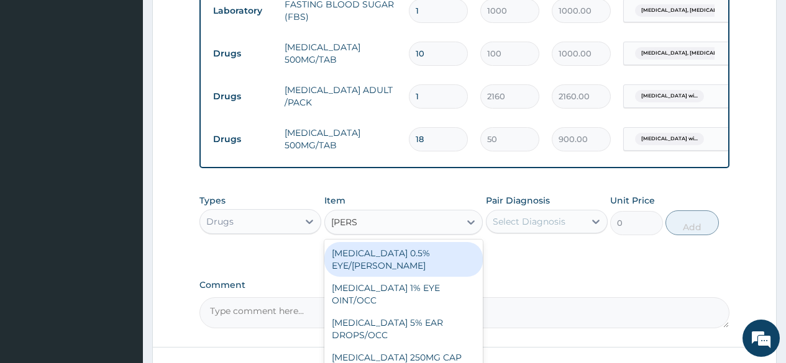
type input "LORAT"
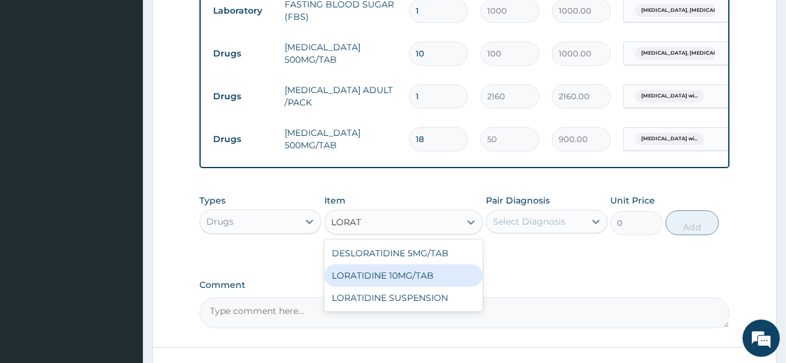
click at [401, 287] on div "LORATIDINE 10MG/TAB" at bounding box center [403, 276] width 159 height 22
type input "60"
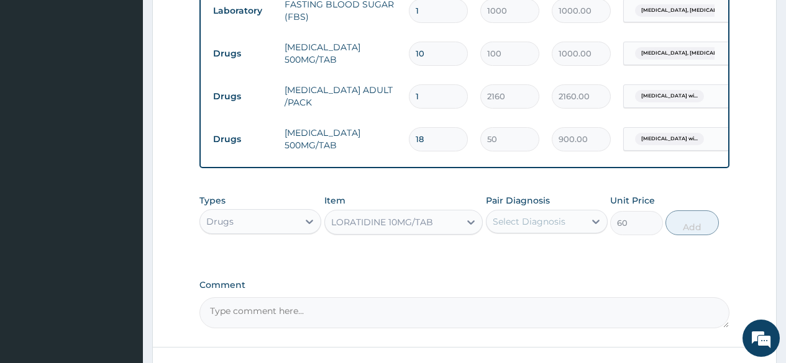
click at [528, 228] on div "Select Diagnosis" at bounding box center [529, 222] width 73 height 12
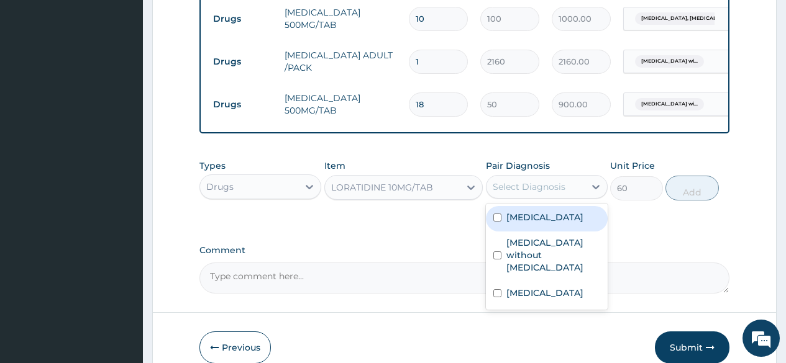
scroll to position [654, 0]
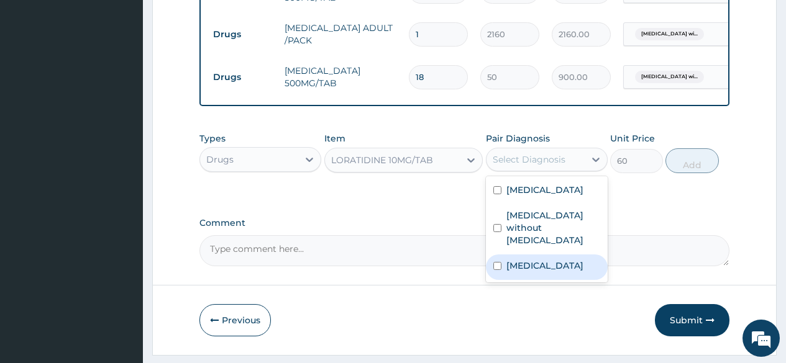
click at [534, 272] on label "Neuropathy, ataxia, and retinitis pigmentosa" at bounding box center [544, 266] width 77 height 12
checkbox input "true"
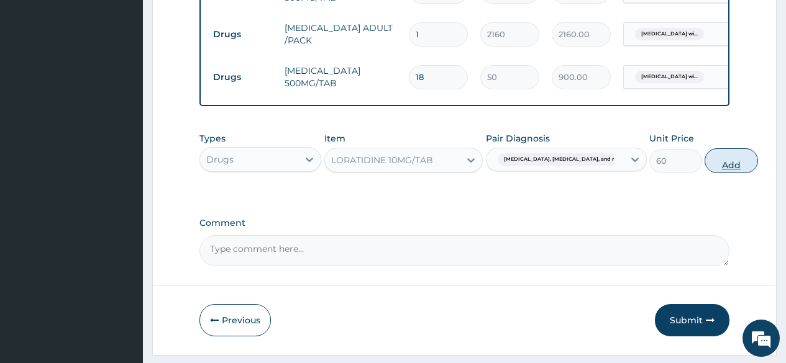
click at [705, 173] on button "Add" at bounding box center [731, 160] width 53 height 25
type input "0"
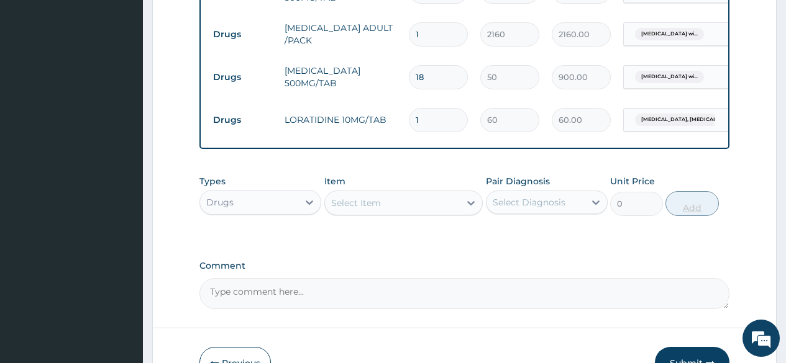
type input "10"
type input "600.00"
type input "10"
click at [238, 212] on div "Drugs" at bounding box center [249, 203] width 98 height 20
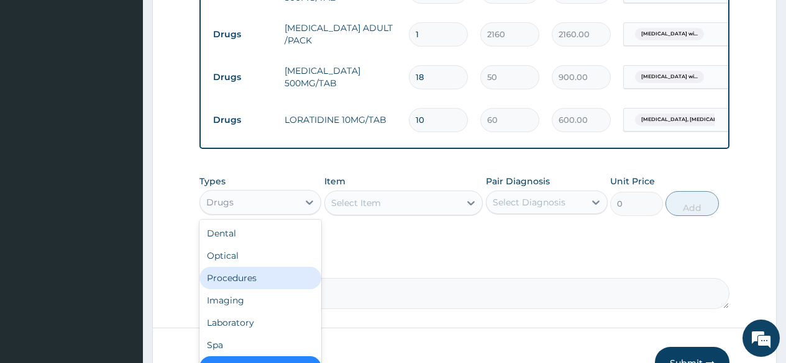
click at [255, 290] on div "Procedures" at bounding box center [260, 278] width 122 height 22
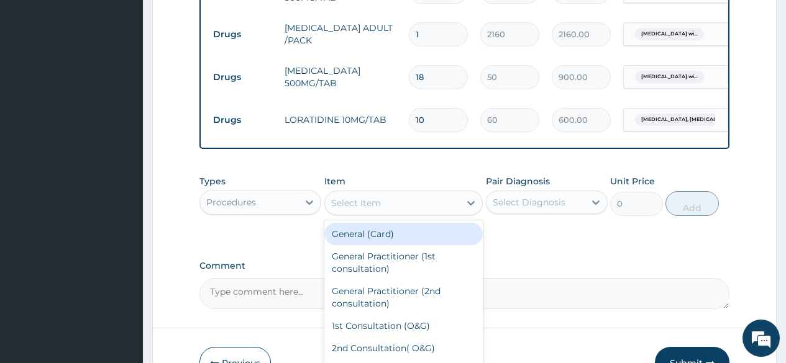
click at [387, 213] on div "Select Item" at bounding box center [392, 203] width 135 height 20
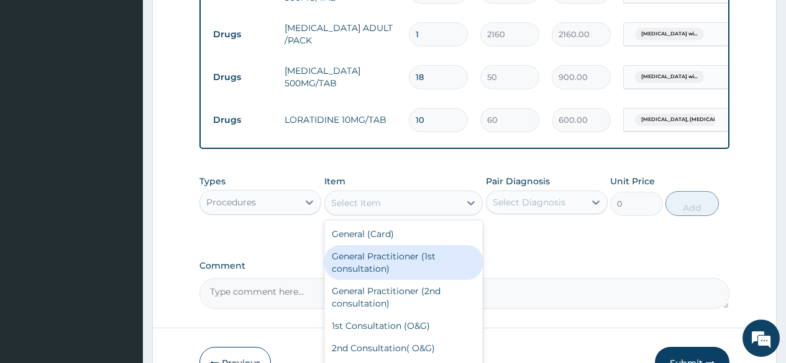
drag, startPoint x: 390, startPoint y: 285, endPoint x: 491, endPoint y: 260, distance: 104.3
click at [397, 280] on div "General Practitioner (1st consultation)" at bounding box center [403, 262] width 159 height 35
type input "2000"
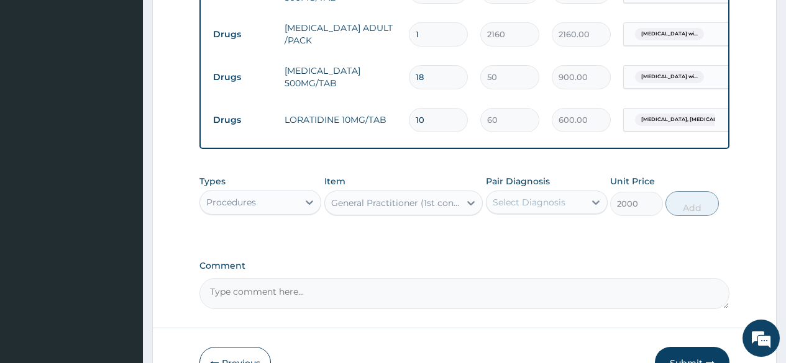
drag, startPoint x: 538, startPoint y: 230, endPoint x: 539, endPoint y: 237, distance: 6.9
click at [538, 209] on div "Select Diagnosis" at bounding box center [529, 202] width 73 height 12
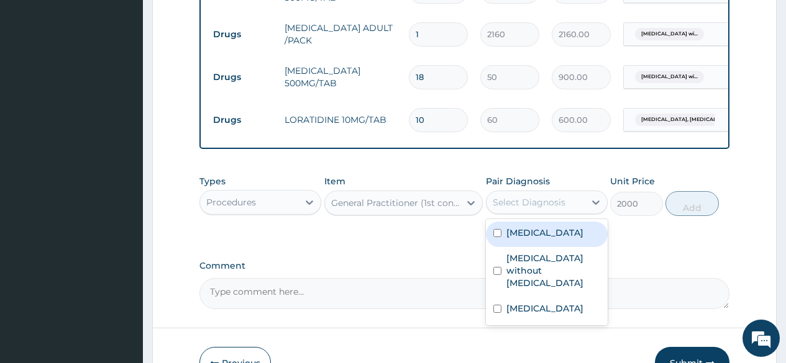
drag, startPoint x: 541, startPoint y: 267, endPoint x: 537, endPoint y: 320, distance: 52.9
click at [541, 239] on label "Plasmodium malariae malaria without complication" at bounding box center [544, 233] width 77 height 12
checkbox input "true"
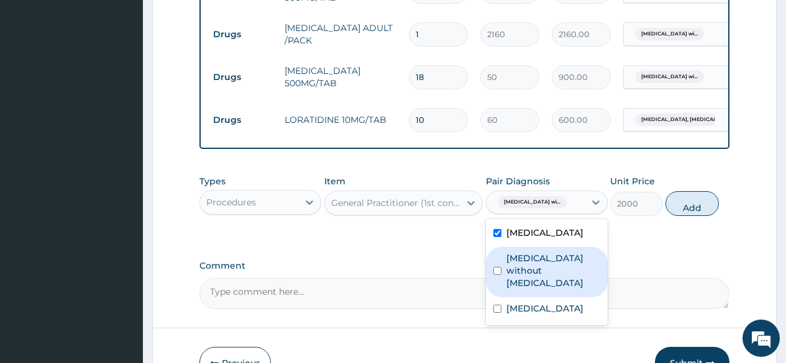
click at [536, 290] on label "Sepsis without septic shock" at bounding box center [553, 270] width 94 height 37
checkbox input "true"
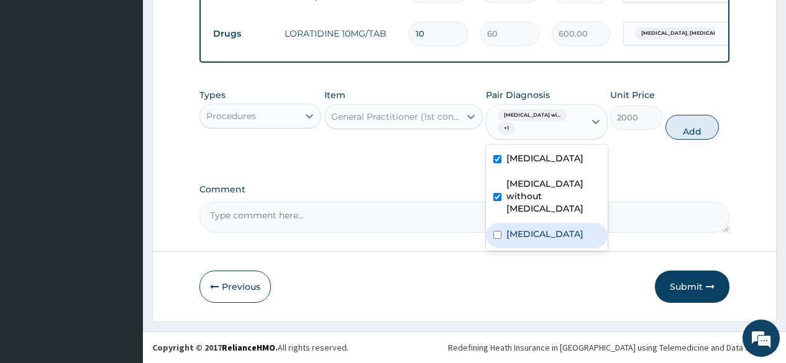
scroll to position [774, 0]
click at [572, 240] on label "Neuropathy, ataxia, and retinitis pigmentosa" at bounding box center [544, 234] width 77 height 12
checkbox input "true"
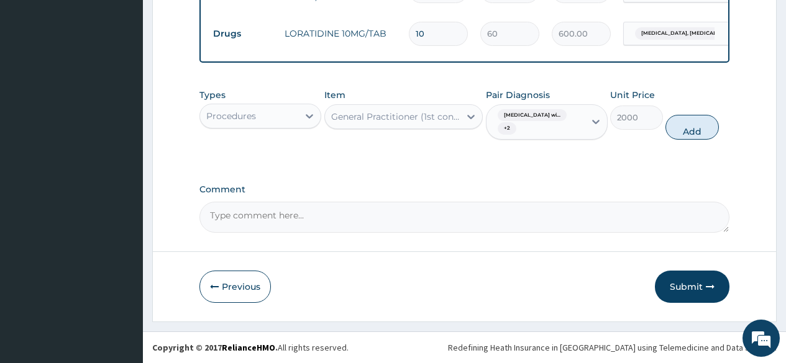
click at [695, 127] on button "Add" at bounding box center [691, 127] width 53 height 25
type input "0"
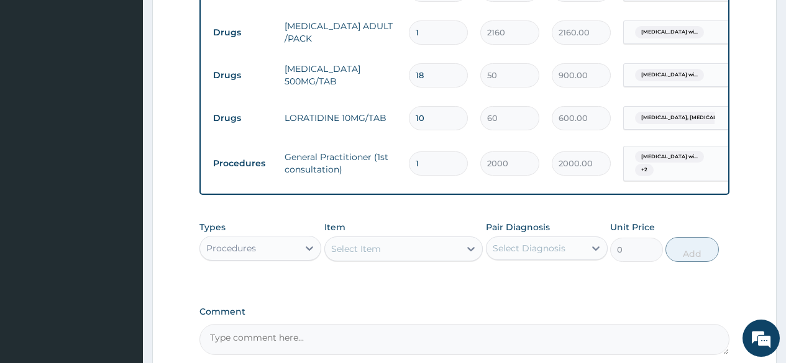
scroll to position [811, 0]
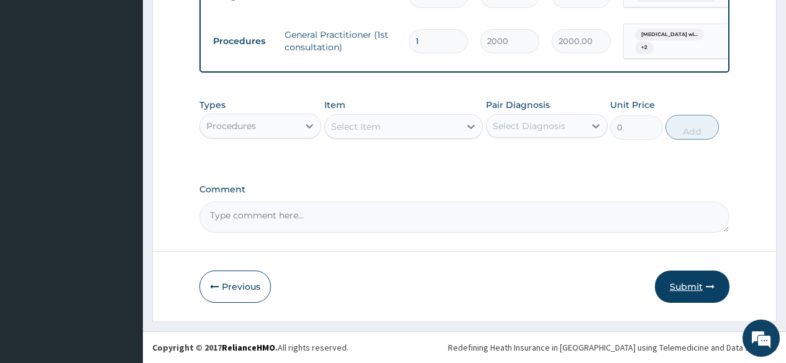
click at [678, 281] on button "Submit" at bounding box center [692, 287] width 75 height 32
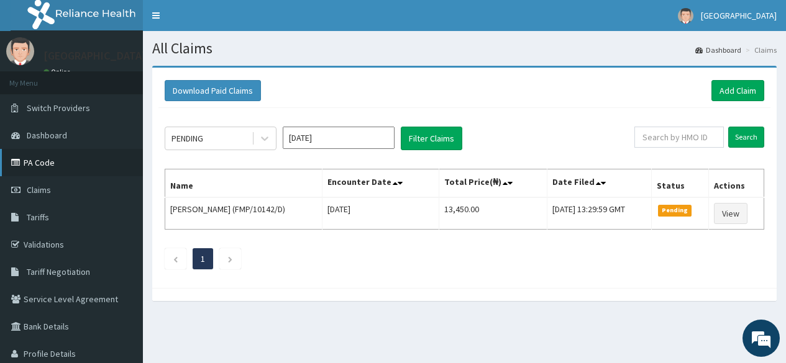
click at [43, 167] on link "PA Code" at bounding box center [71, 162] width 143 height 27
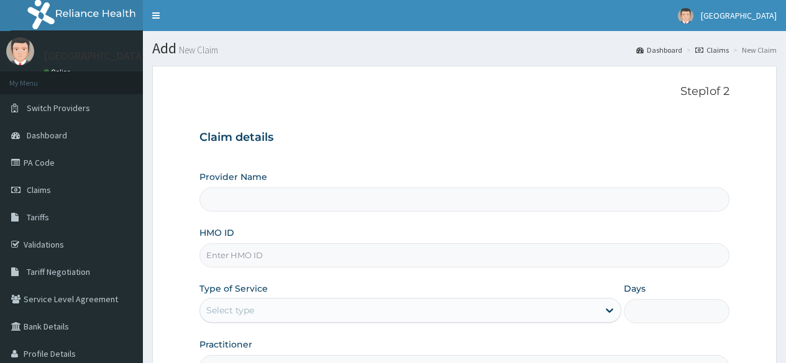
click at [243, 259] on input "HMO ID" at bounding box center [464, 256] width 530 height 24
type input "[GEOGRAPHIC_DATA]"
paste input "FMP/10010/B"
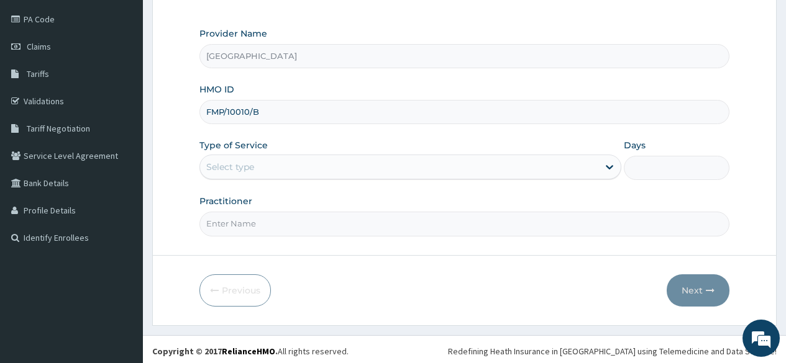
scroll to position [147, 0]
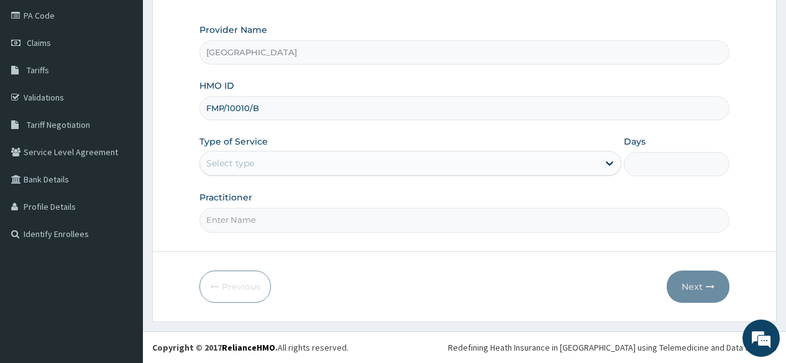
type input "FMP/10010/B"
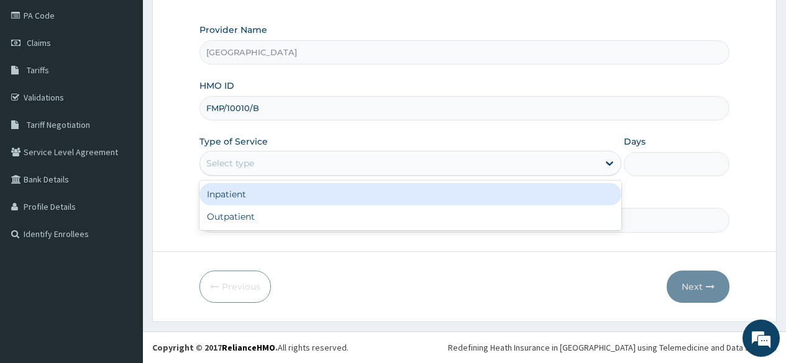
click at [237, 172] on div "Select type" at bounding box center [399, 163] width 398 height 20
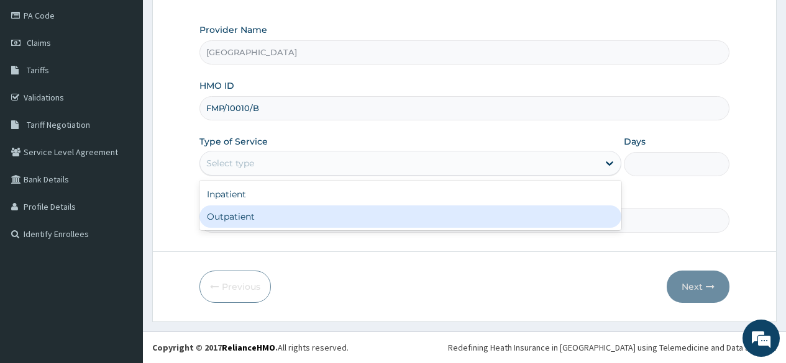
click at [231, 218] on div "Outpatient" at bounding box center [410, 217] width 422 height 22
type input "1"
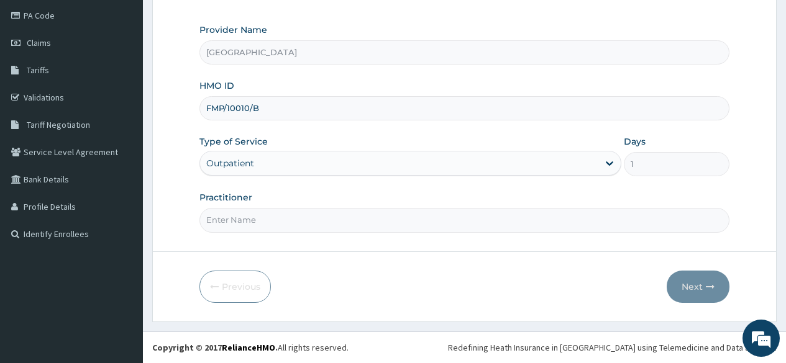
click at [231, 223] on input "Practitioner" at bounding box center [464, 220] width 530 height 24
type input "[PERSON_NAME]"
click at [685, 290] on button "Next" at bounding box center [698, 287] width 63 height 32
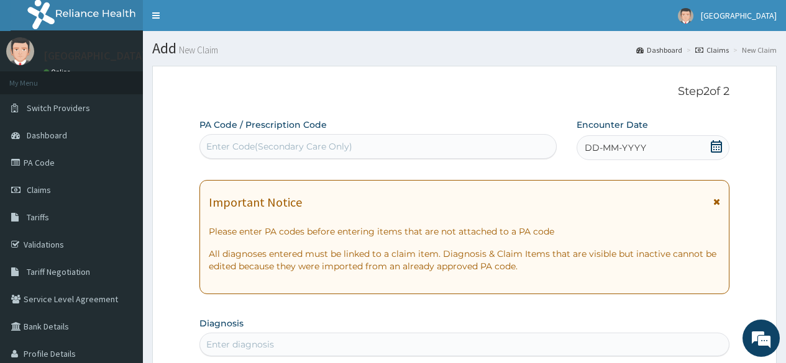
click at [306, 150] on div "Enter Code(Secondary Care Only)" at bounding box center [279, 146] width 146 height 12
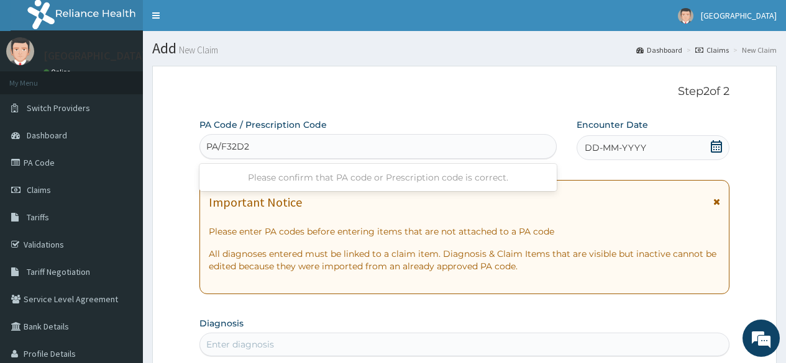
type input "PA/F32D2D"
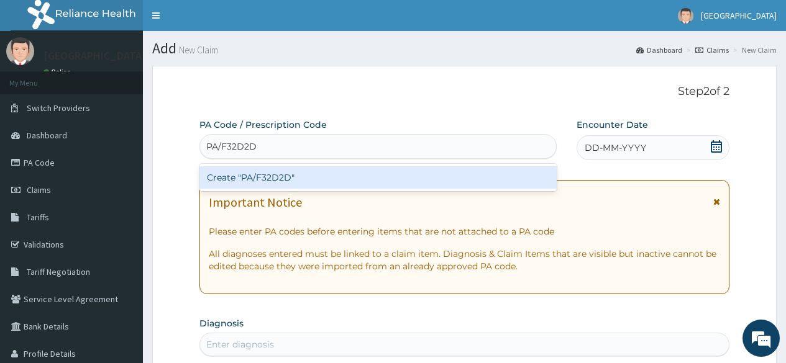
click at [304, 180] on div "Create "PA/F32D2D"" at bounding box center [377, 178] width 357 height 22
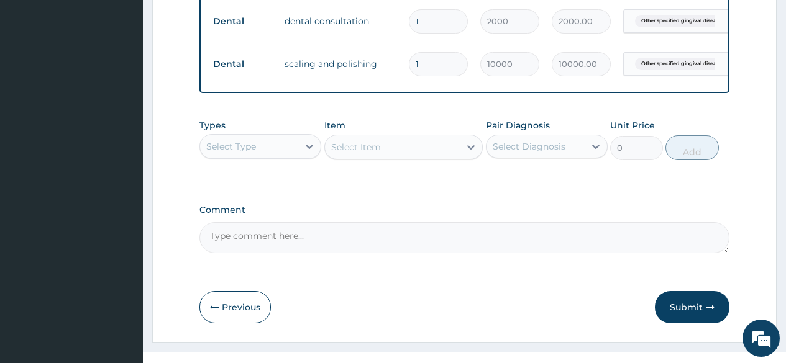
scroll to position [526, 0]
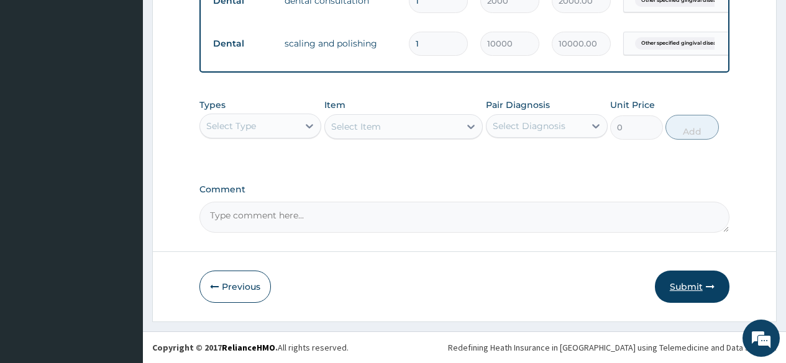
click at [683, 294] on button "Submit" at bounding box center [692, 287] width 75 height 32
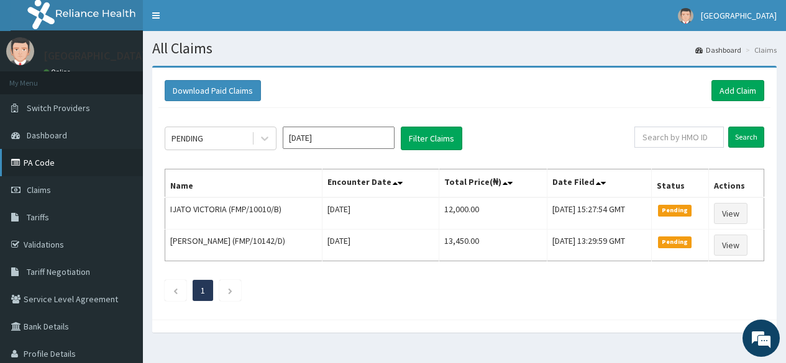
click at [63, 170] on link "PA Code" at bounding box center [71, 162] width 143 height 27
